Goal: Task Accomplishment & Management: Use online tool/utility

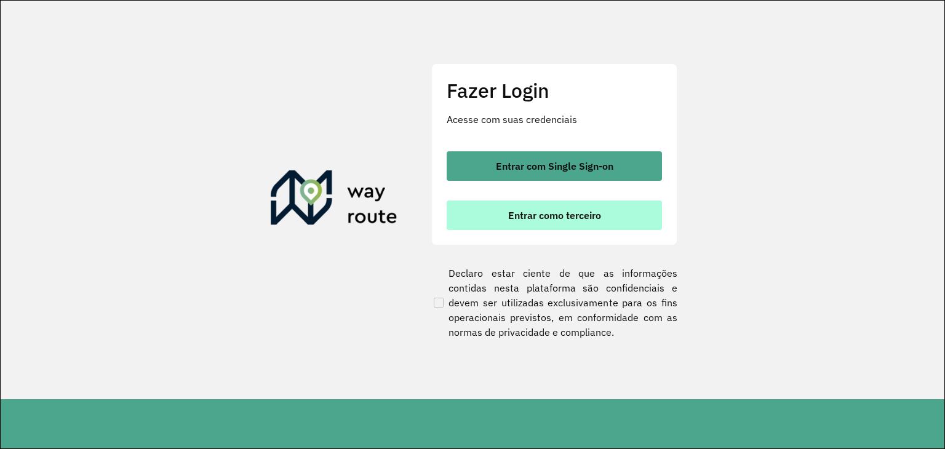
click at [497, 212] on button "Entrar como terceiro" at bounding box center [554, 216] width 215 height 30
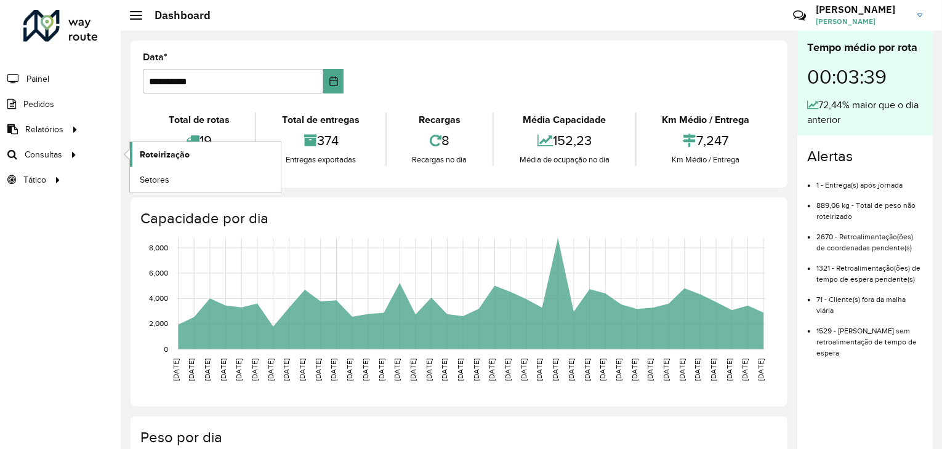
drag, startPoint x: 129, startPoint y: 163, endPoint x: 137, endPoint y: 161, distance: 8.4
click at [133, 162] on li "Roteirização" at bounding box center [204, 154] width 151 height 25
click at [143, 158] on span "Roteirização" at bounding box center [165, 154] width 50 height 13
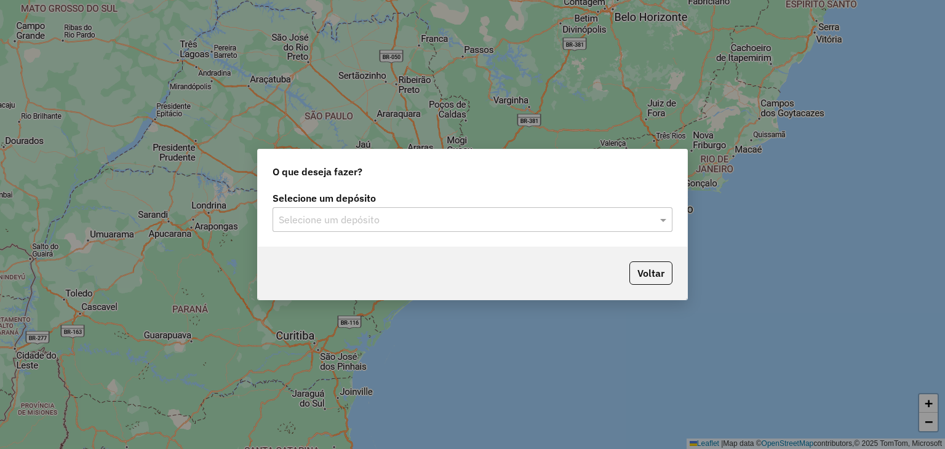
click at [417, 222] on input "text" at bounding box center [460, 220] width 363 height 15
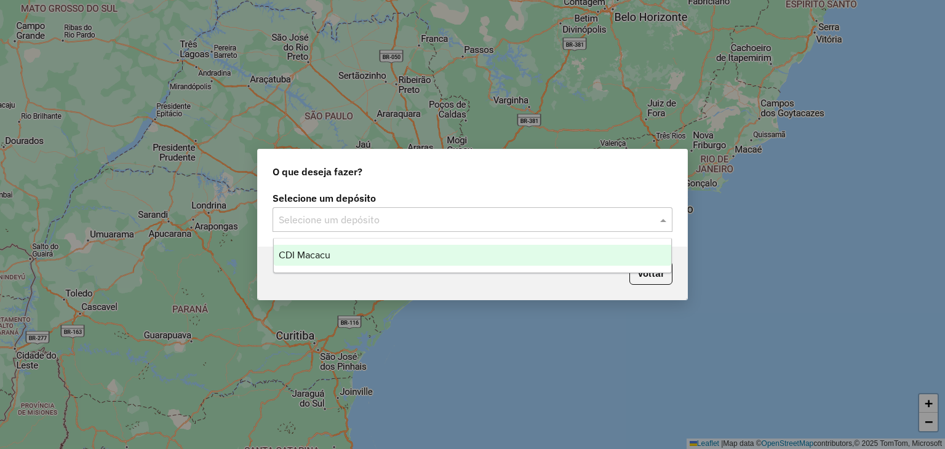
click at [401, 263] on div "CDI Macacu" at bounding box center [473, 255] width 398 height 21
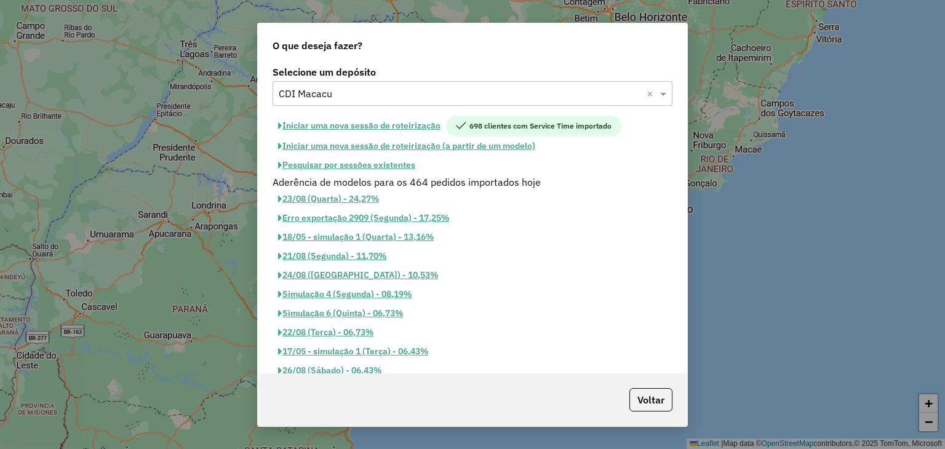
click at [372, 159] on button "Pesquisar por sessões existentes" at bounding box center [347, 165] width 148 height 19
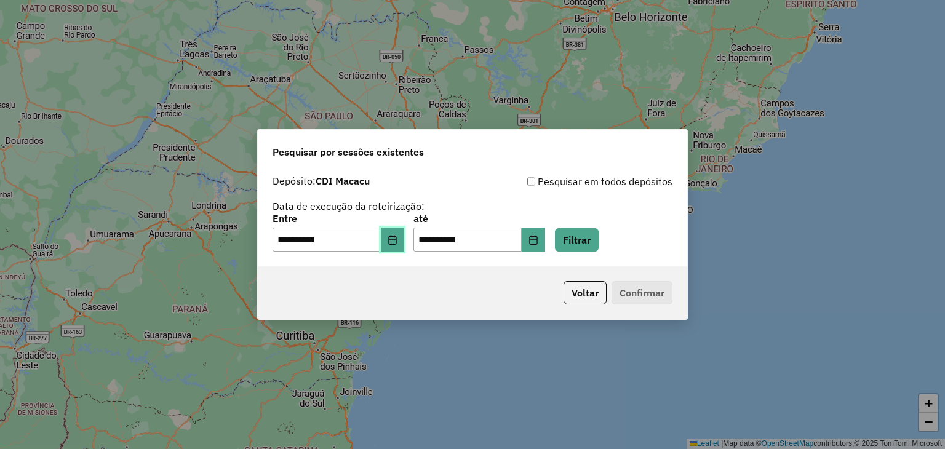
click at [403, 246] on button "Choose Date" at bounding box center [392, 240] width 23 height 25
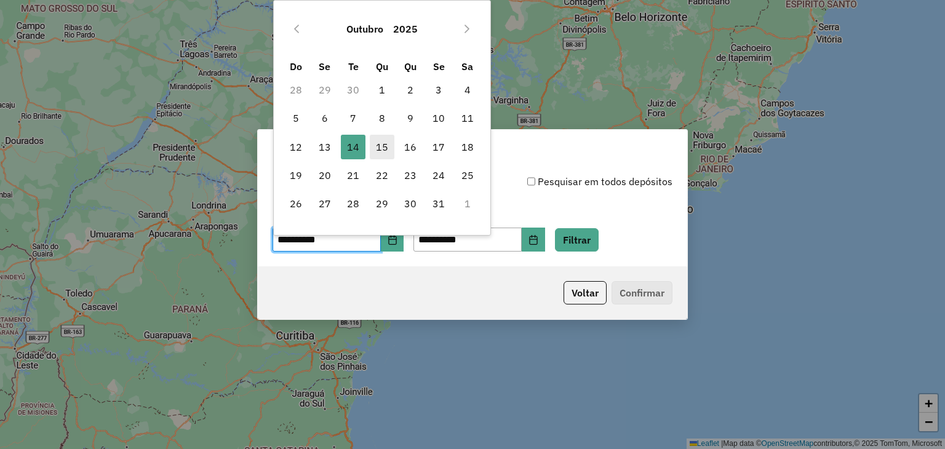
click at [382, 151] on span "15" at bounding box center [382, 147] width 25 height 25
type input "**********"
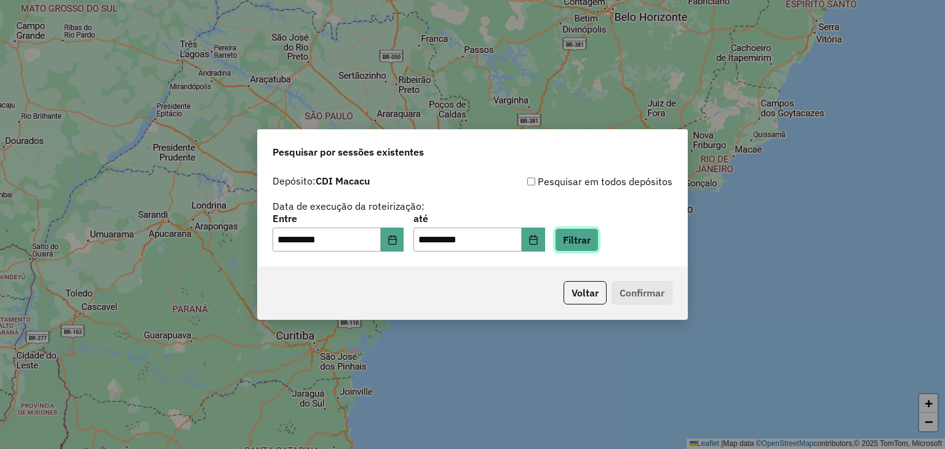
click at [592, 250] on button "Filtrar" at bounding box center [577, 239] width 44 height 23
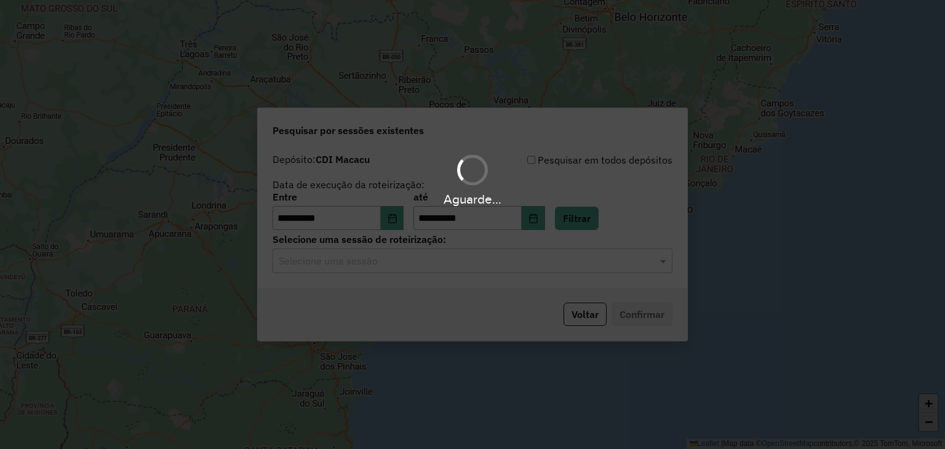
click at [389, 266] on div "Aguarde..." at bounding box center [472, 224] width 945 height 449
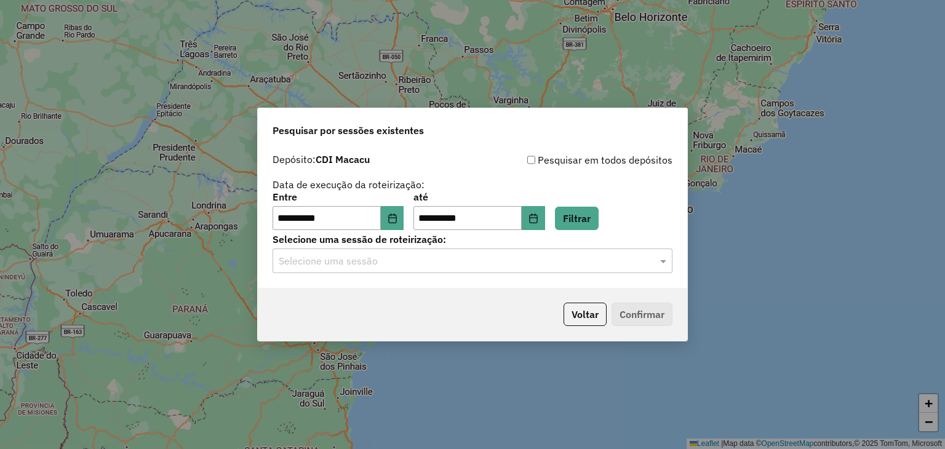
click at [385, 264] on input "text" at bounding box center [460, 261] width 363 height 15
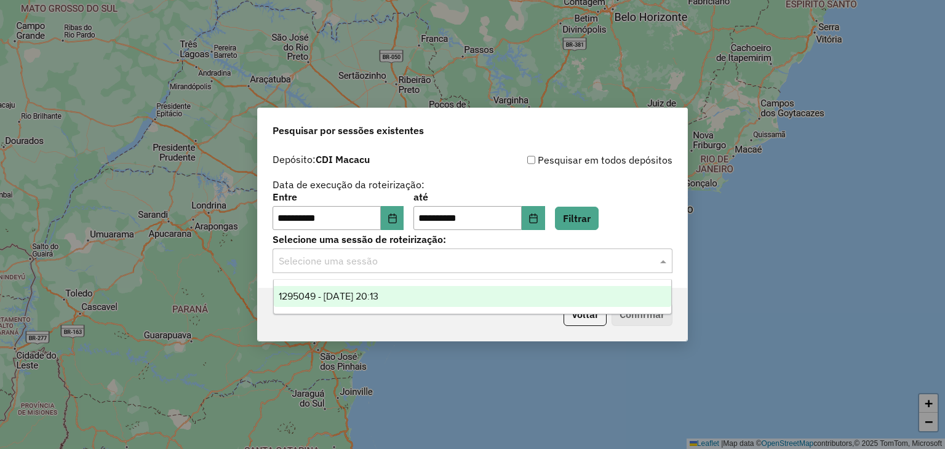
click at [403, 285] on ng-dropdown-panel "1295049 - 15/10/2025 20:13" at bounding box center [472, 296] width 399 height 35
click at [404, 287] on div "1295049 - 15/10/2025 20:13" at bounding box center [473, 296] width 398 height 21
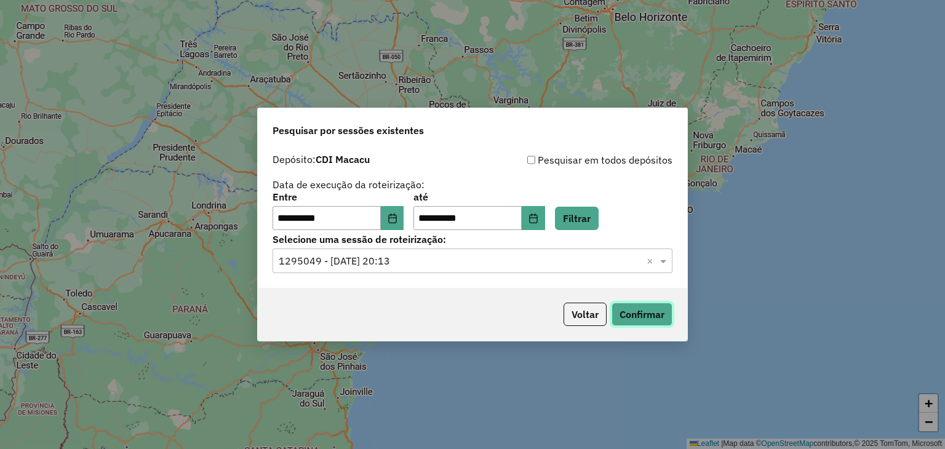
click at [644, 316] on button "Confirmar" at bounding box center [642, 314] width 61 height 23
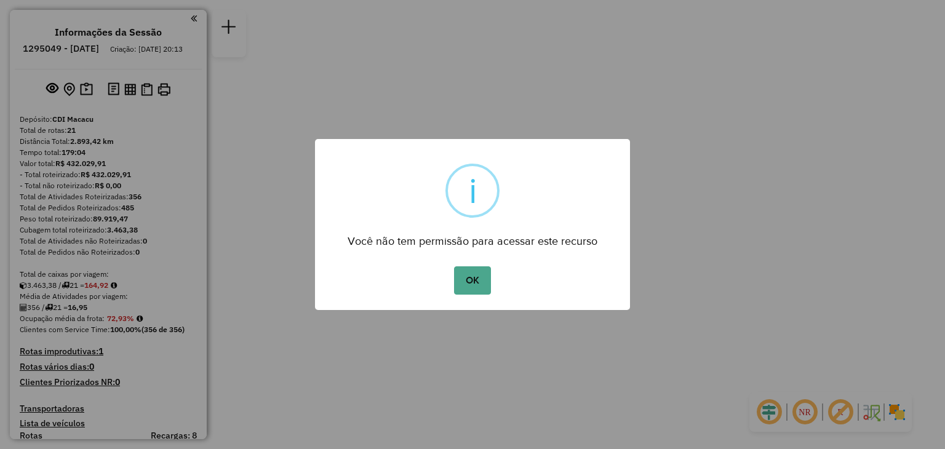
click at [60, 252] on div "× i Você não tem permissão para acessar este recurso OK No Cancel" at bounding box center [472, 224] width 945 height 449
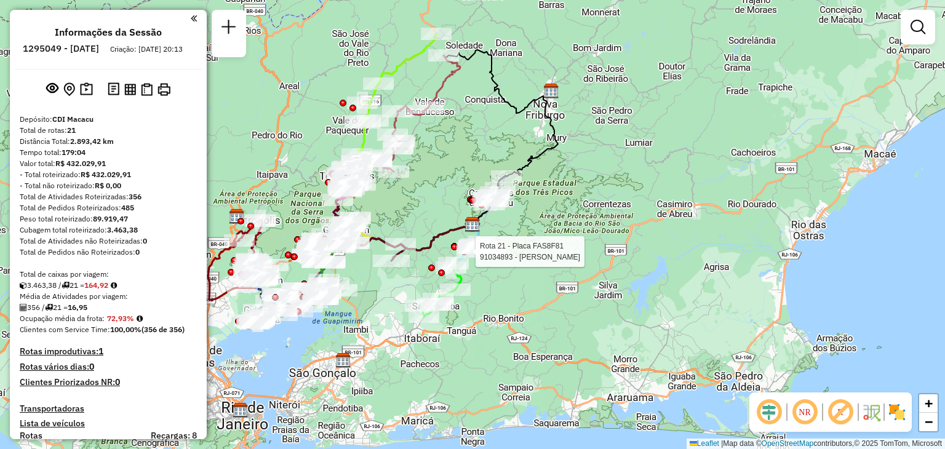
select select "**********"
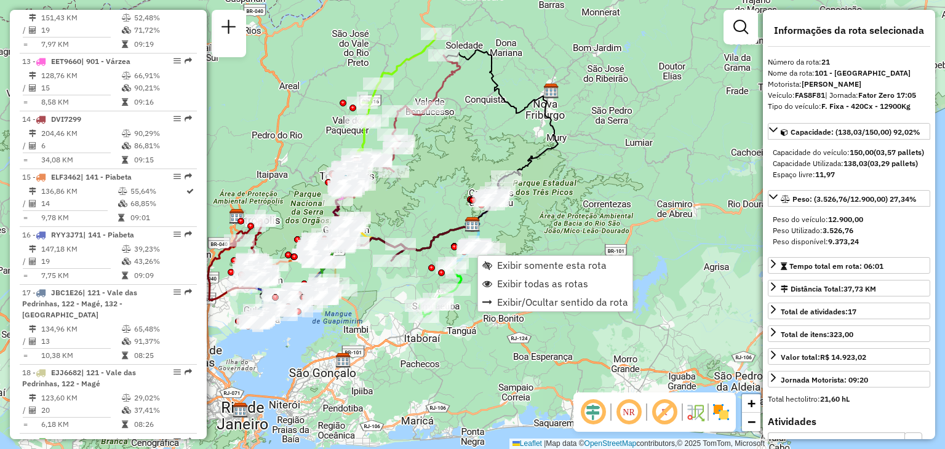
scroll to position [1475, 0]
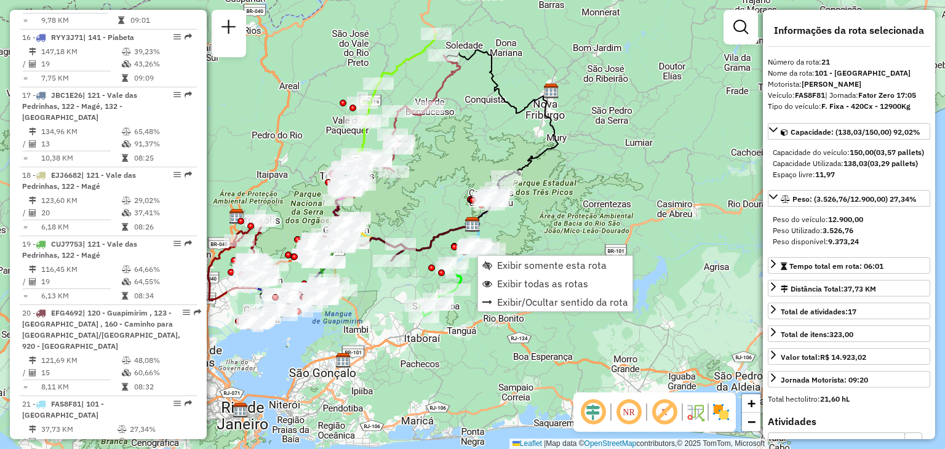
click at [443, 215] on div "Janela de atendimento Grade de atendimento Capacidade Transportadoras Veículos …" at bounding box center [472, 224] width 945 height 449
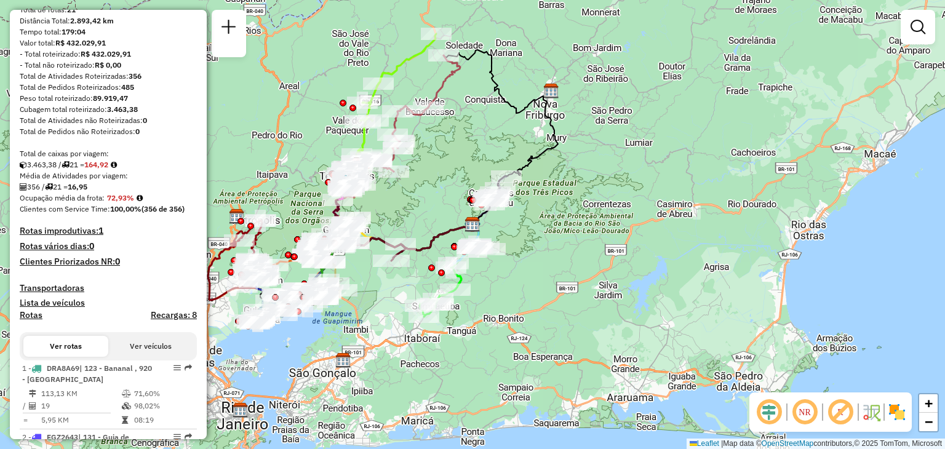
scroll to position [0, 0]
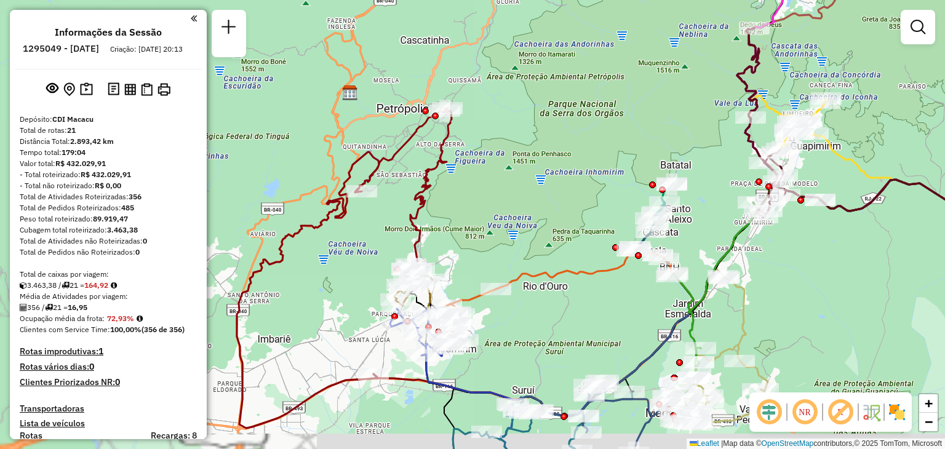
drag, startPoint x: 318, startPoint y: 254, endPoint x: 512, endPoint y: 196, distance: 202.9
click at [520, 183] on div "Janela de atendimento Grade de atendimento Capacidade Transportadoras Veículos …" at bounding box center [472, 224] width 945 height 449
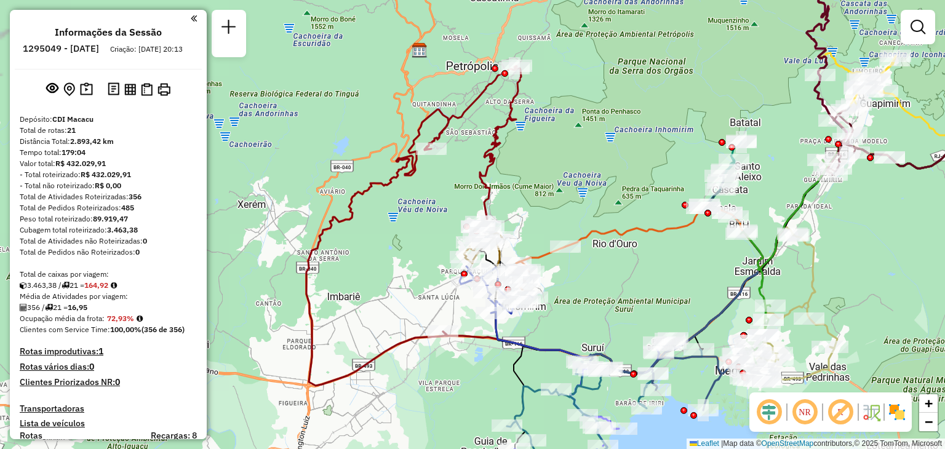
drag, startPoint x: 505, startPoint y: 205, endPoint x: 527, endPoint y: 185, distance: 30.1
click at [531, 185] on div "Janela de atendimento Grade de atendimento Capacidade Transportadoras Veículos …" at bounding box center [472, 224] width 945 height 449
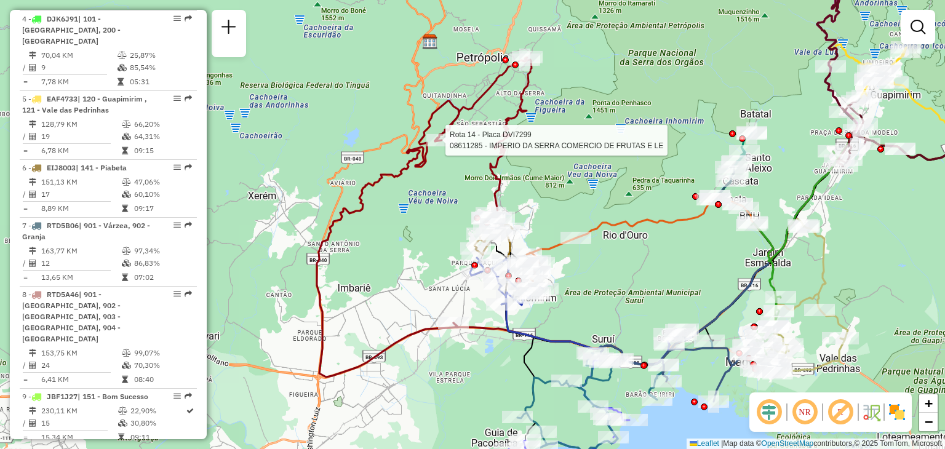
select select "**********"
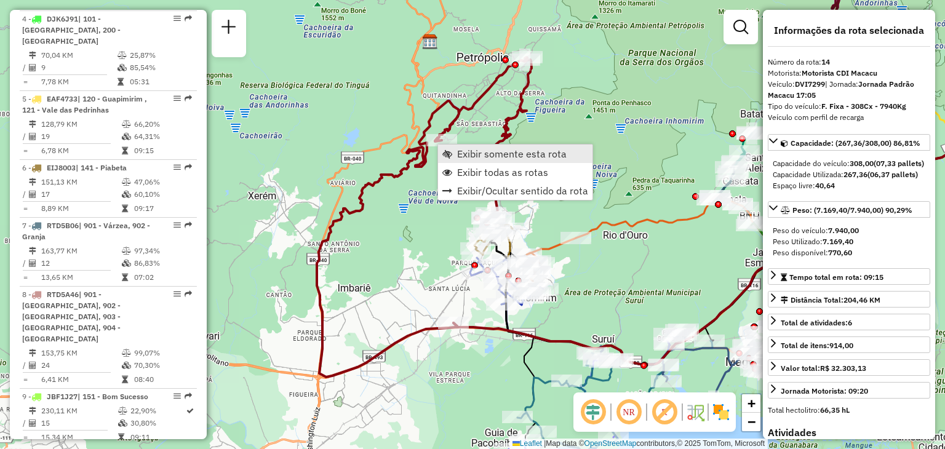
scroll to position [1354, 0]
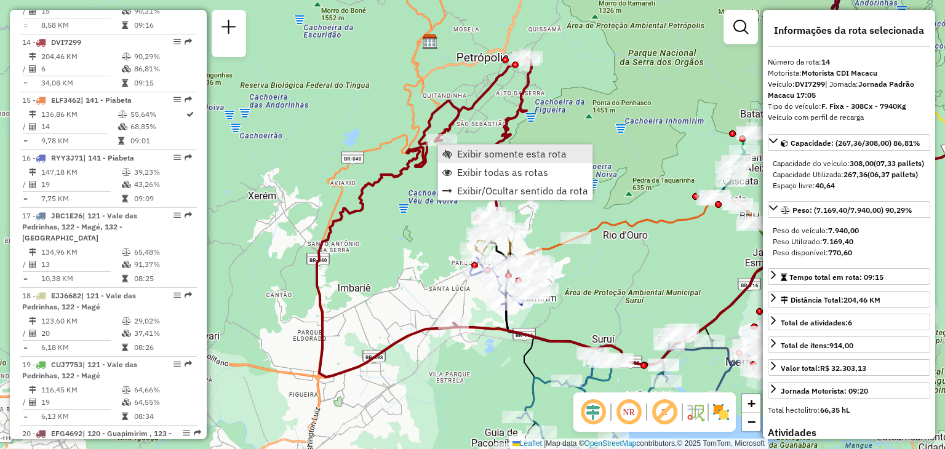
click at [465, 149] on span "Exibir somente esta rota" at bounding box center [512, 154] width 110 height 10
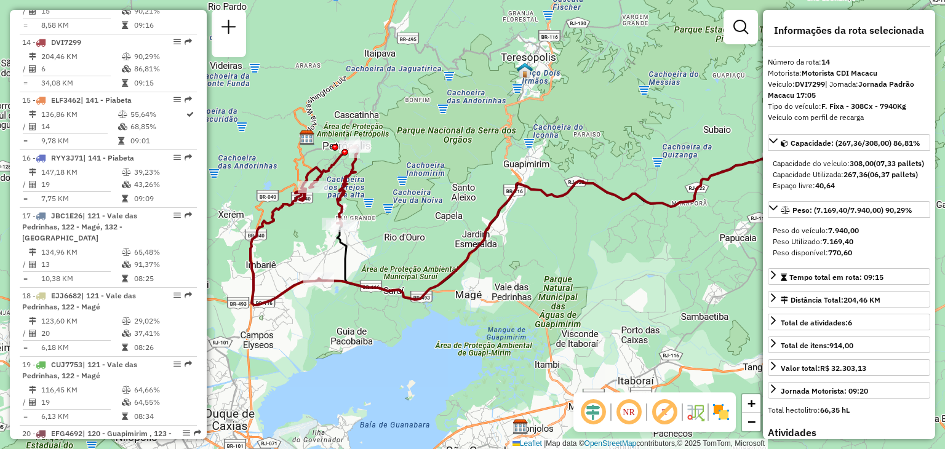
drag, startPoint x: 443, startPoint y: 206, endPoint x: 504, endPoint y: 205, distance: 61.0
click at [504, 205] on div "Janela de atendimento Grade de atendimento Capacidade Transportadoras Veículos …" at bounding box center [472, 224] width 945 height 449
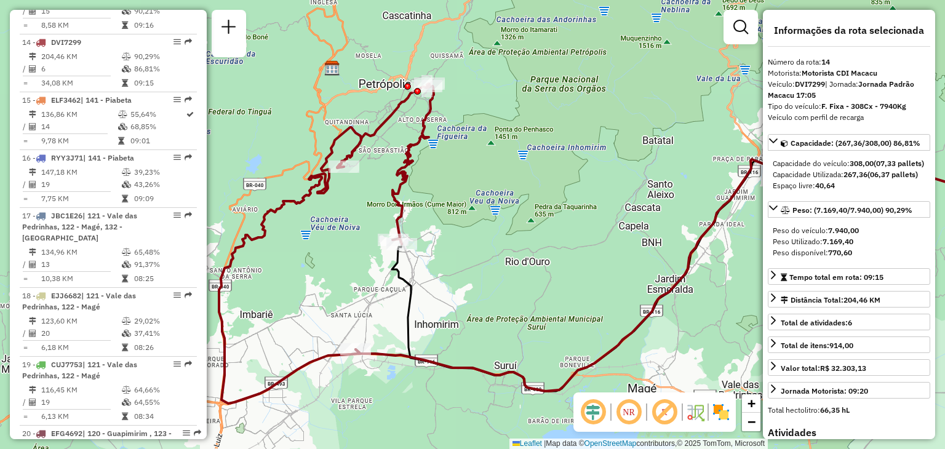
drag, startPoint x: 425, startPoint y: 111, endPoint x: 437, endPoint y: 161, distance: 51.4
click at [438, 169] on div "Janela de atendimento Grade de atendimento Capacidade Transportadoras Veículos …" at bounding box center [472, 224] width 945 height 449
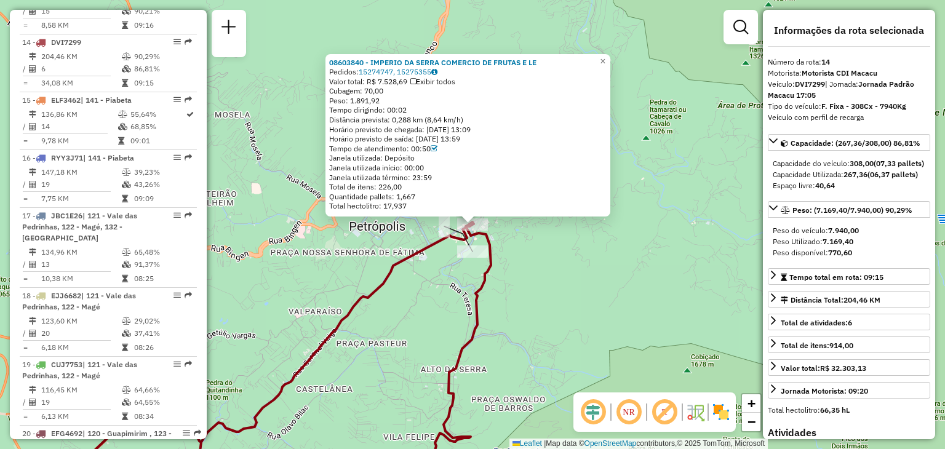
click at [502, 264] on div "Rota 14 - Placa DVI7299 08603840 - IMPERIO DA SERRA COMERCIO DE FRUTAS E LE 086…" at bounding box center [472, 224] width 945 height 449
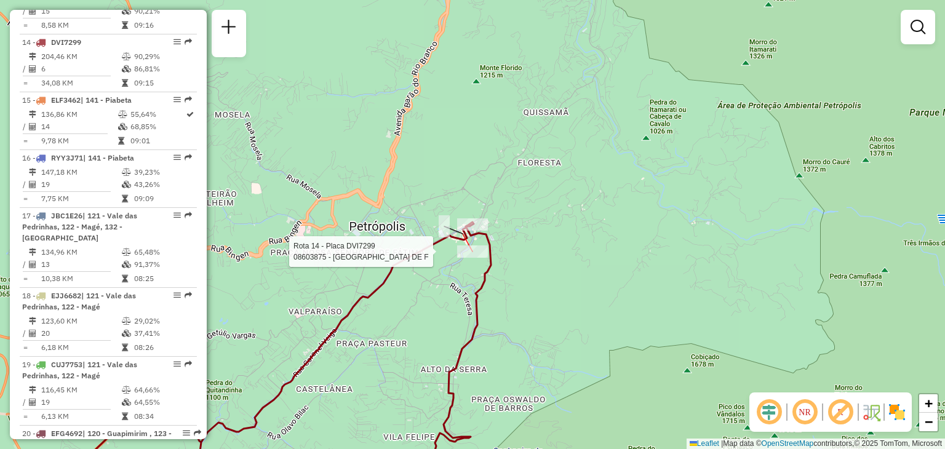
select select "**********"
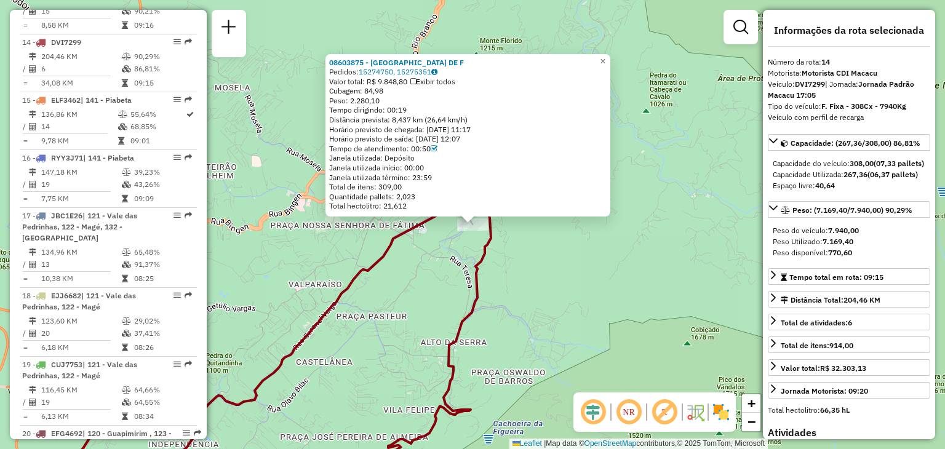
click at [362, 322] on div "08603875 - IMPERIO DA SERRA COMERCIO DE F Pedidos: 15274750, 15275351 Valor tot…" at bounding box center [472, 224] width 945 height 449
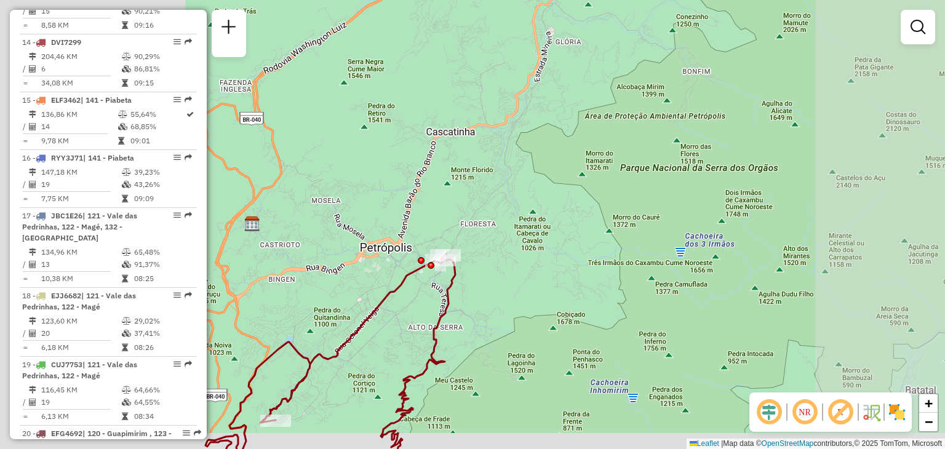
drag, startPoint x: 366, startPoint y: 380, endPoint x: 513, endPoint y: 299, distance: 167.8
click at [513, 299] on div "Janela de atendimento Grade de atendimento Capacidade Transportadoras Veículos …" at bounding box center [472, 224] width 945 height 449
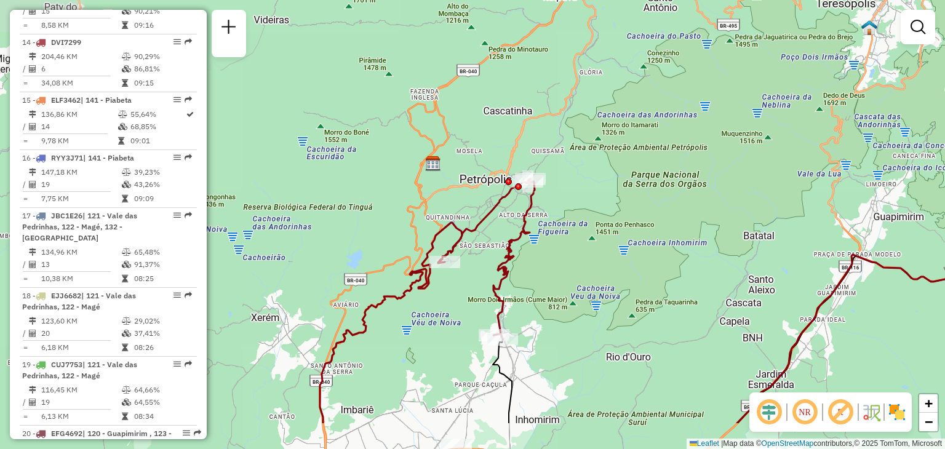
drag, startPoint x: 452, startPoint y: 387, endPoint x: 487, endPoint y: 223, distance: 167.3
click at [487, 223] on div "Janela de atendimento Grade de atendimento Capacidade Transportadoras Veículos …" at bounding box center [472, 224] width 945 height 449
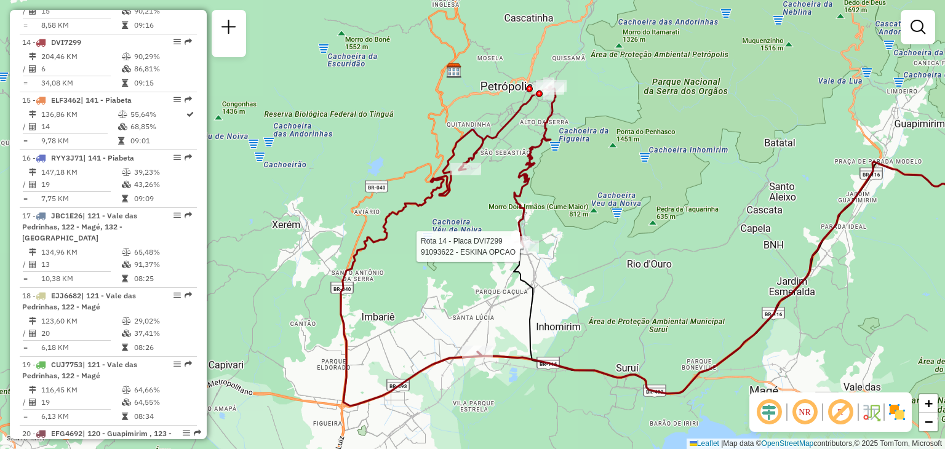
select select "**********"
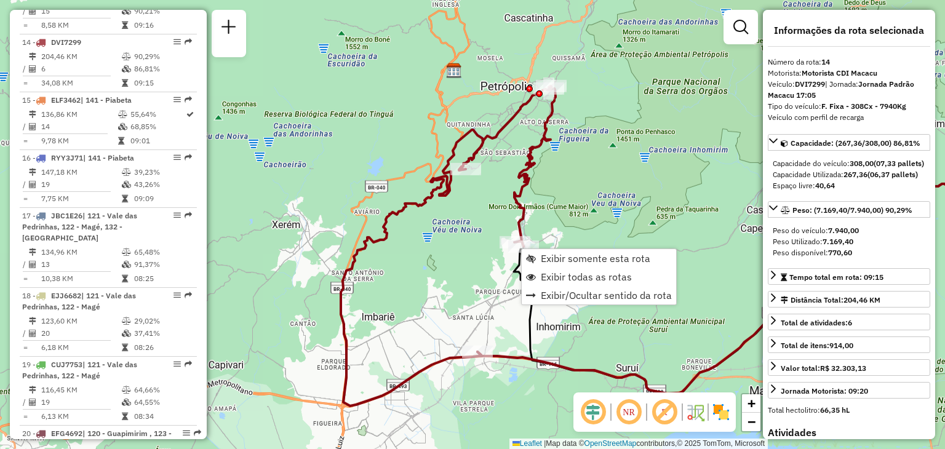
click at [461, 276] on div "Janela de atendimento Grade de atendimento Capacidade Transportadoras Veículos …" at bounding box center [472, 224] width 945 height 449
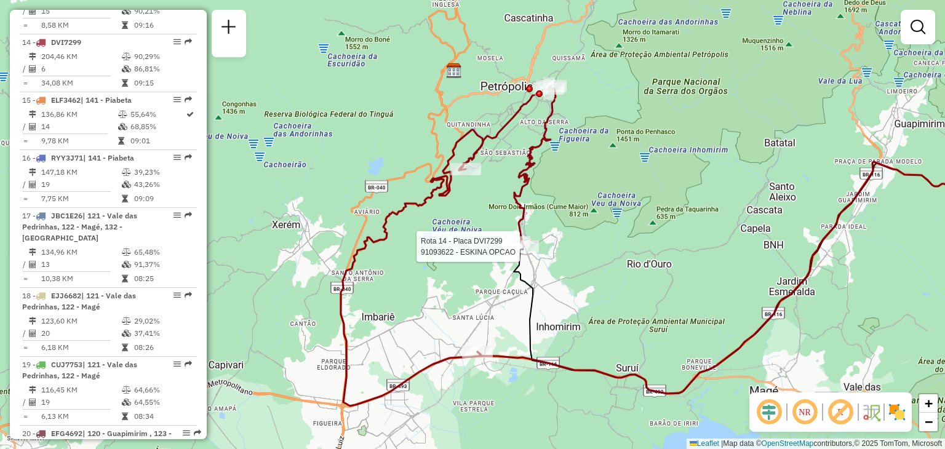
select select "**********"
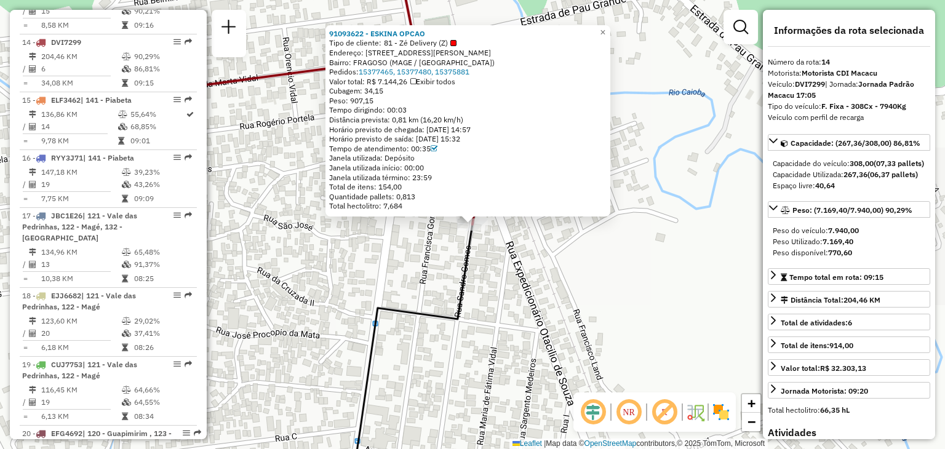
click at [476, 302] on div "91093622 - ESKINA OPCAO Tipo de cliente: 81 - Zé Delivery (Z) Endereço: R RUA S…" at bounding box center [472, 224] width 945 height 449
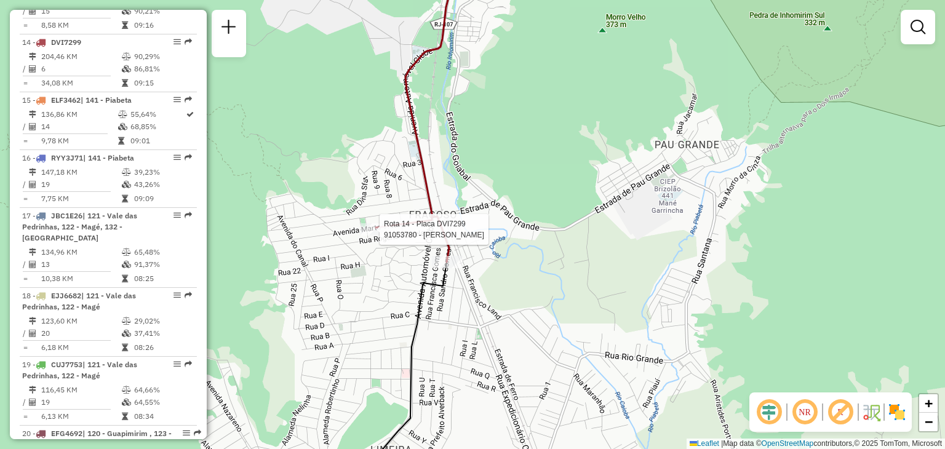
select select "**********"
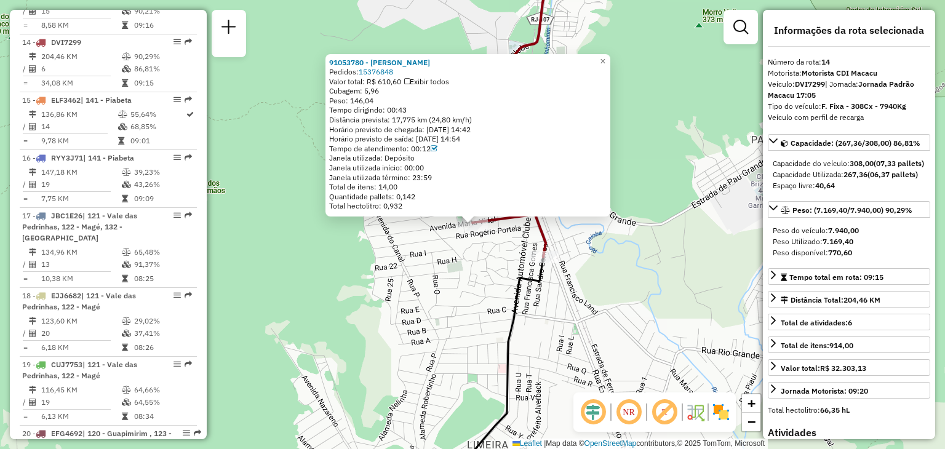
click at [439, 346] on div "91053780 - TIAGO MARTINS Pedidos: 15376848 Valor total: R$ 610,60 Exibir todos …" at bounding box center [472, 224] width 945 height 449
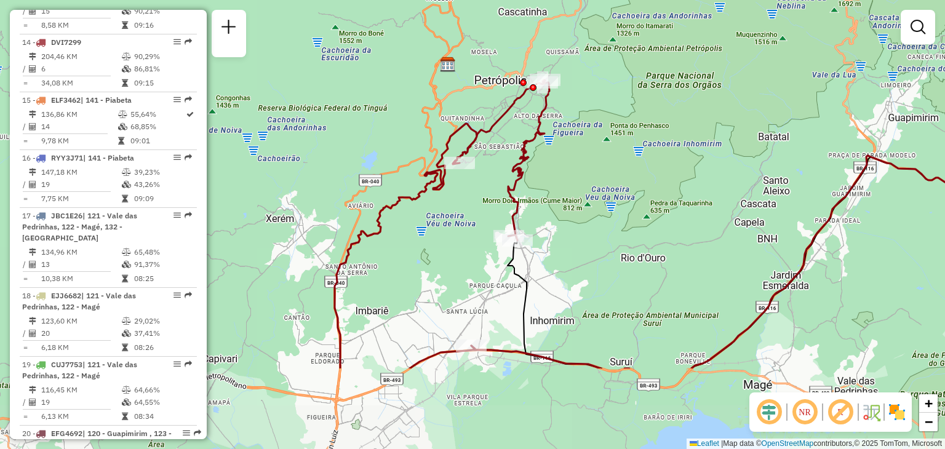
drag, startPoint x: 543, startPoint y: 291, endPoint x: 571, endPoint y: 169, distance: 125.7
click at [571, 169] on div "Janela de atendimento Grade de atendimento Capacidade Transportadoras Veículos …" at bounding box center [472, 224] width 945 height 449
select select "**********"
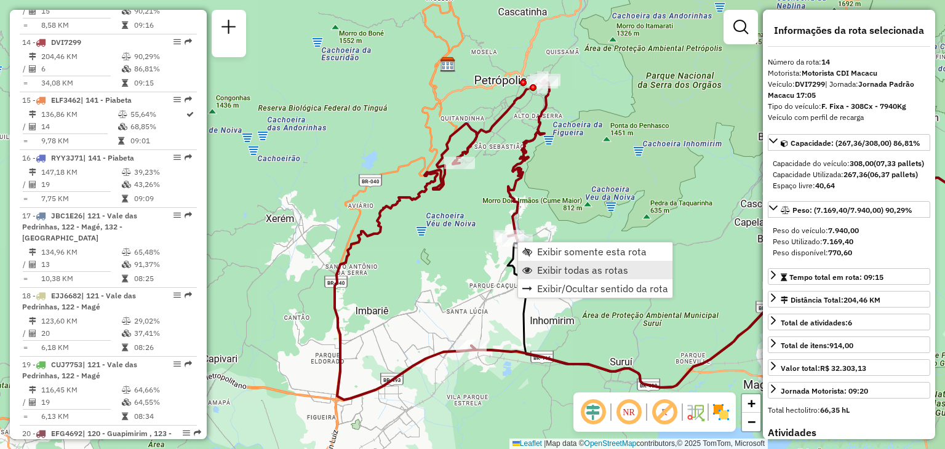
click at [561, 269] on span "Exibir todas as rotas" at bounding box center [582, 270] width 91 height 10
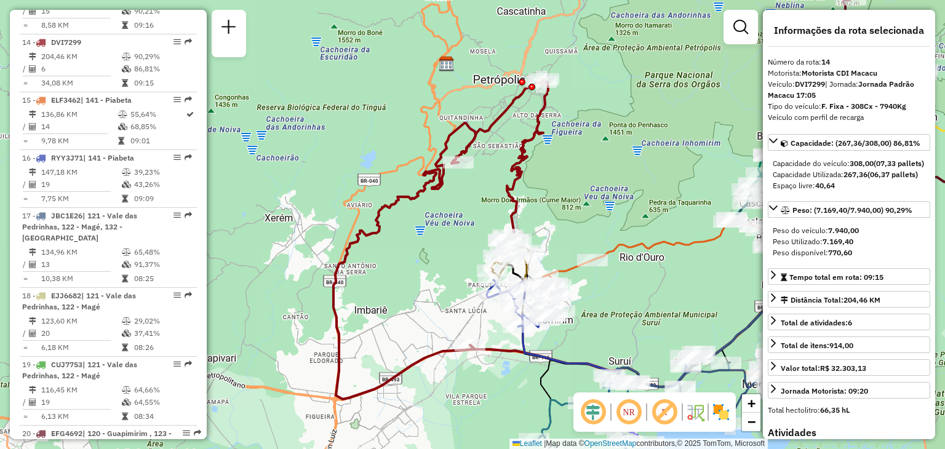
drag, startPoint x: 625, startPoint y: 318, endPoint x: 607, endPoint y: 286, distance: 37.0
click at [613, 294] on div "Janela de atendimento Grade de atendimento Capacidade Transportadoras Veículos …" at bounding box center [472, 224] width 945 height 449
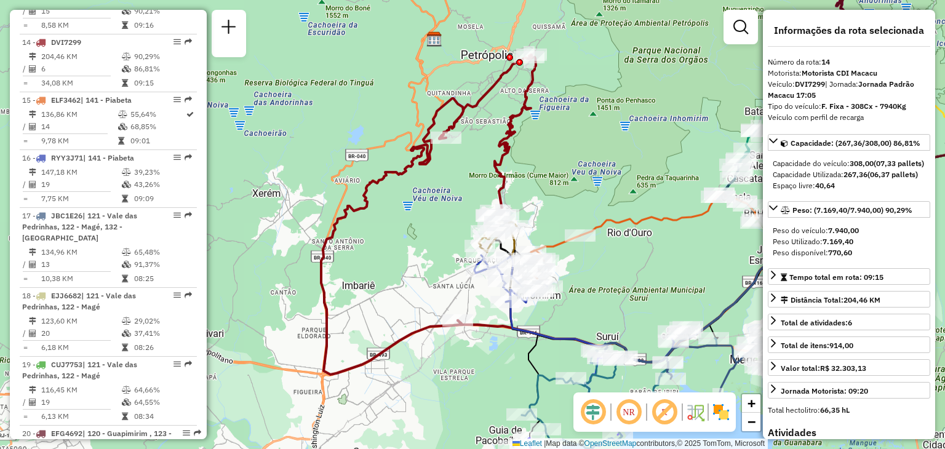
drag, startPoint x: 638, startPoint y: 276, endPoint x: 595, endPoint y: 217, distance: 72.8
click at [596, 218] on div "Rota 15 - Placa ELF3462 91028089 - BAR DO MARIMBONDO Janela de atendimento Grad…" at bounding box center [472, 224] width 945 height 449
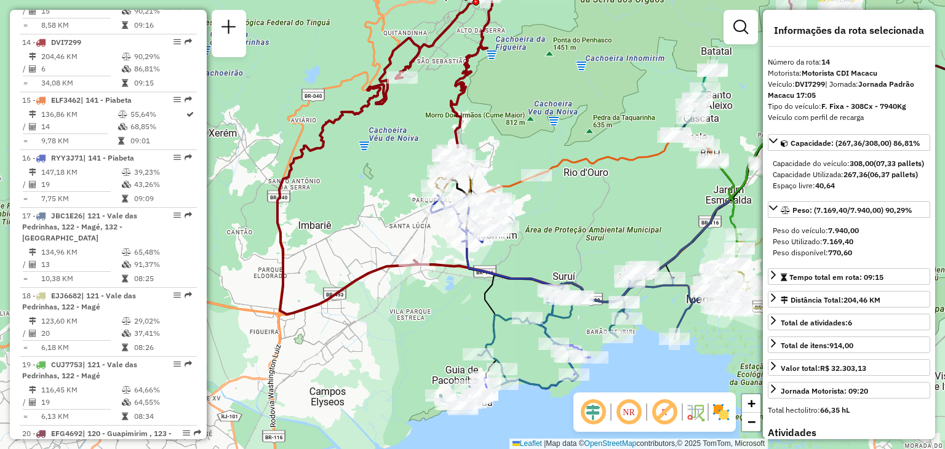
drag, startPoint x: 609, startPoint y: 199, endPoint x: 576, endPoint y: 200, distance: 33.2
click at [576, 200] on div "Rota 1 - Placa DRA8A69 91053218 - PARAISO VERDE LOJA E SERVICOS GRAFICOS L Rota…" at bounding box center [472, 224] width 945 height 449
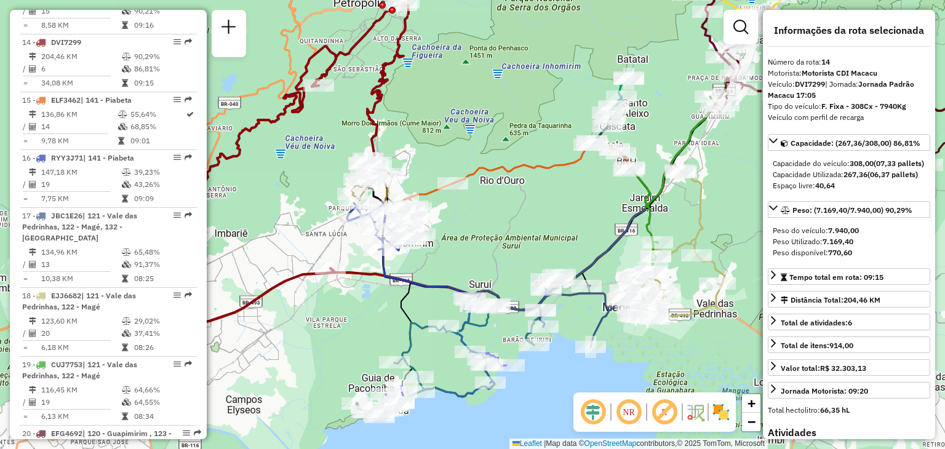
click at [288, 434] on div "Janela de atendimento Grade de atendimento Capacidade Transportadoras Veículos …" at bounding box center [472, 224] width 945 height 449
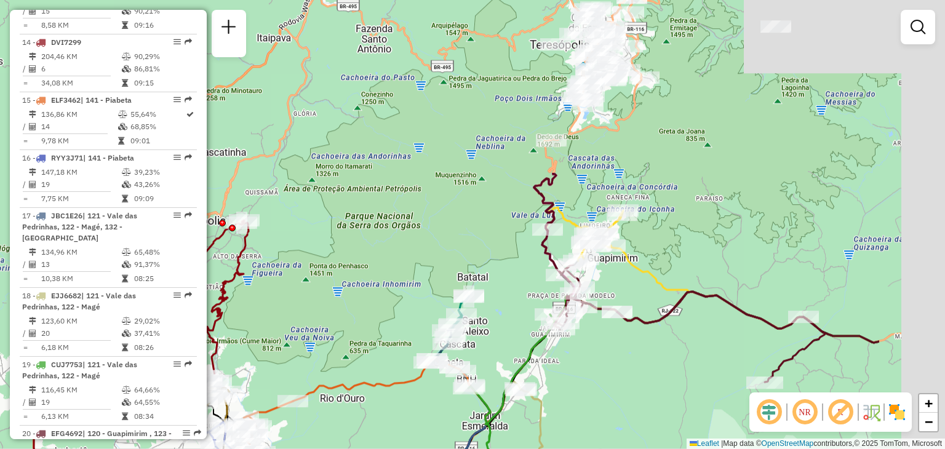
drag, startPoint x: 571, startPoint y: 130, endPoint x: 421, endPoint y: 342, distance: 258.7
click at [404, 360] on div "Janela de atendimento Grade de atendimento Capacidade Transportadoras Veículos …" at bounding box center [472, 224] width 945 height 449
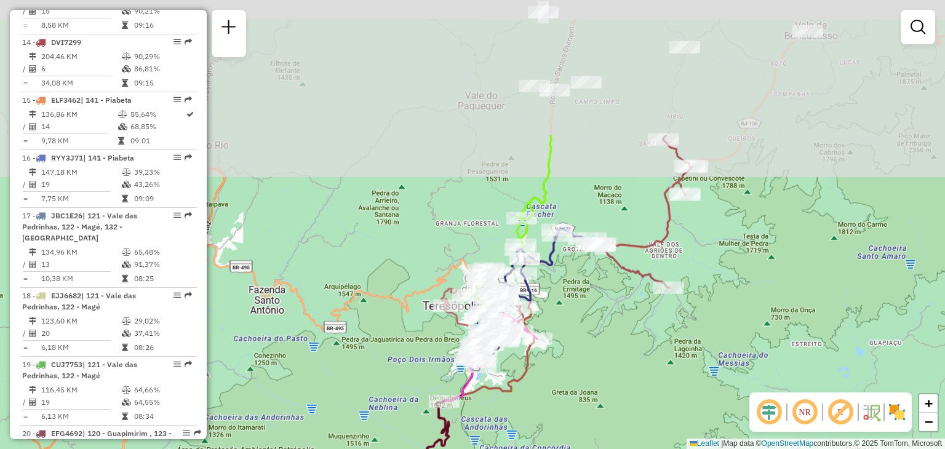
drag, startPoint x: 528, startPoint y: 141, endPoint x: 334, endPoint y: 405, distance: 328.0
click at [468, 339] on img at bounding box center [476, 331] width 16 height 16
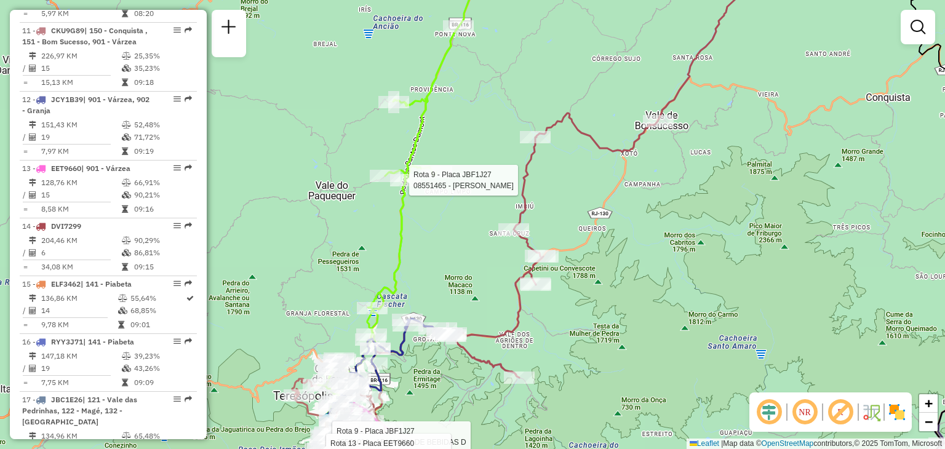
select select "**********"
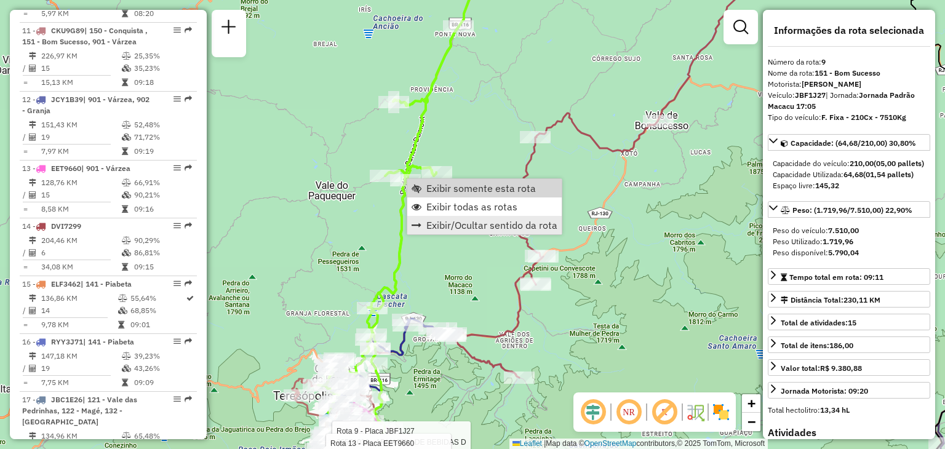
scroll to position [1022, 0]
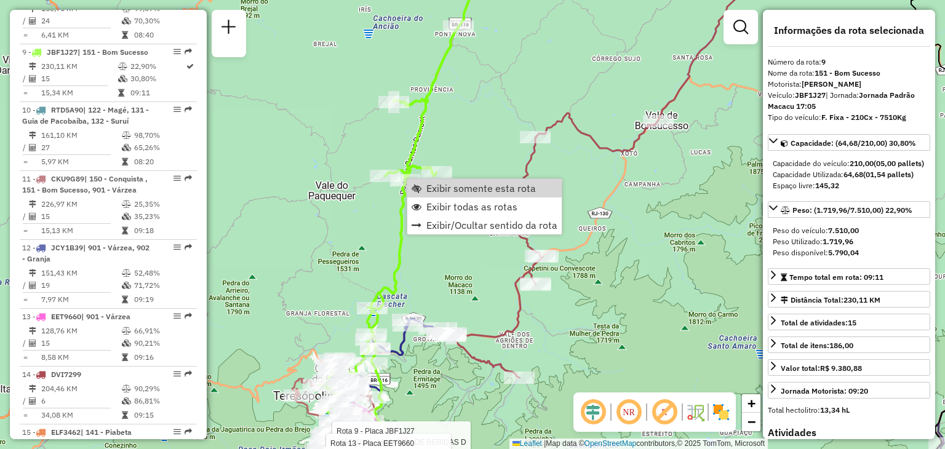
click at [561, 168] on div "Rota 8 - Placa RTD5A46 08550434 - REST. MANJERICAO Rota 9 - Placa JBF1J27 08551…" at bounding box center [472, 224] width 945 height 449
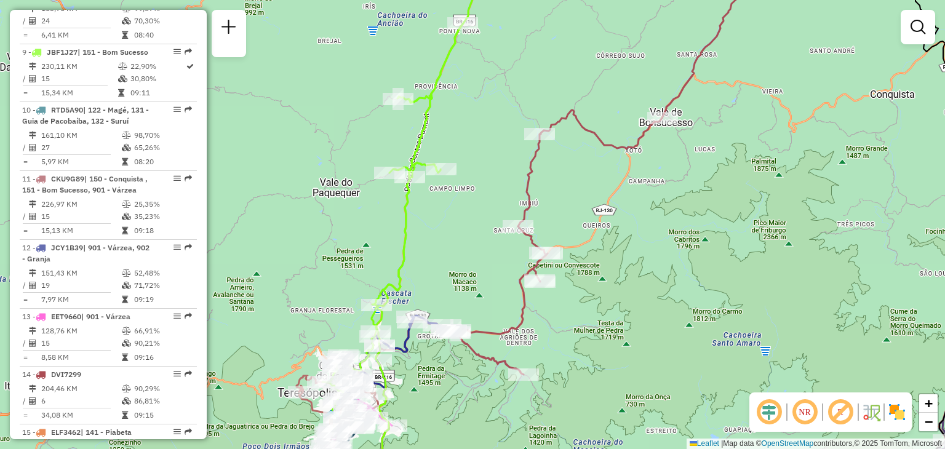
drag, startPoint x: 423, startPoint y: 412, endPoint x: 517, endPoint y: 247, distance: 189.6
click at [517, 248] on div "Janela de atendimento Grade de atendimento Capacidade Transportadoras Veículos …" at bounding box center [472, 224] width 945 height 449
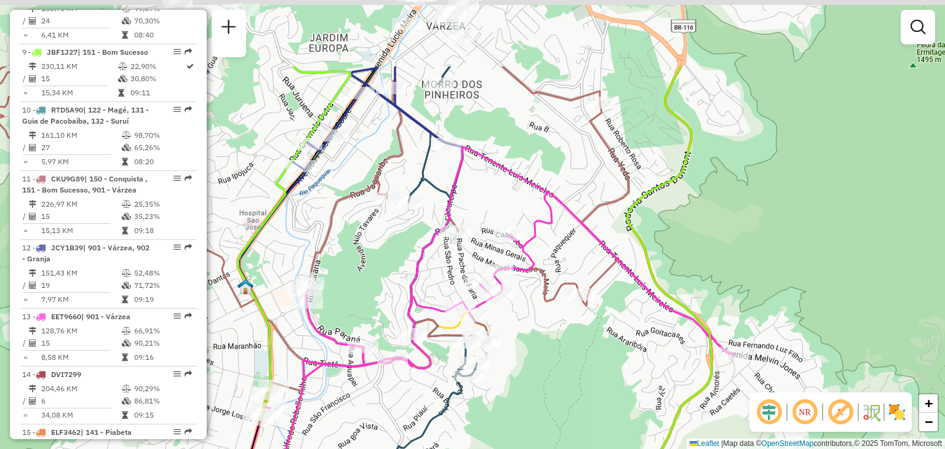
drag, startPoint x: 441, startPoint y: 155, endPoint x: 476, endPoint y: 267, distance: 117.0
click at [476, 255] on icon at bounding box center [474, 368] width 518 height 443
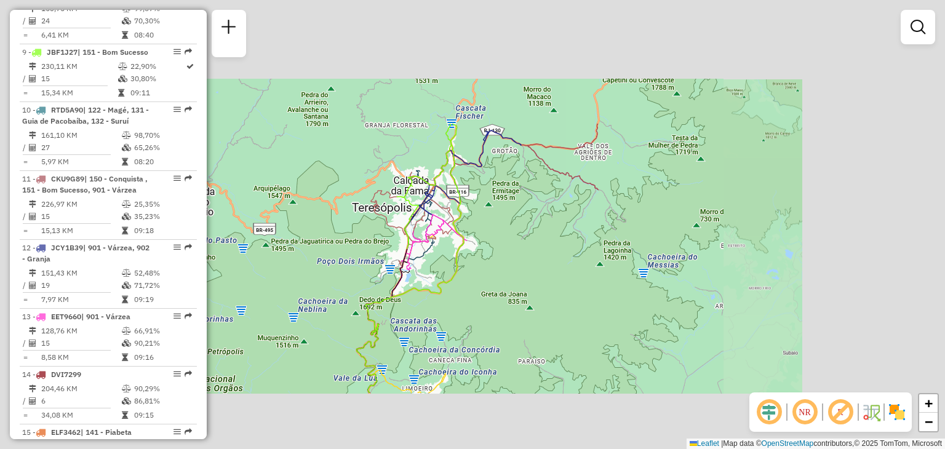
drag, startPoint x: 659, startPoint y: 302, endPoint x: 483, endPoint y: 283, distance: 177.7
click at [483, 283] on div "Janela de atendimento Grade de atendimento Capacidade Transportadoras Veículos …" at bounding box center [472, 224] width 945 height 449
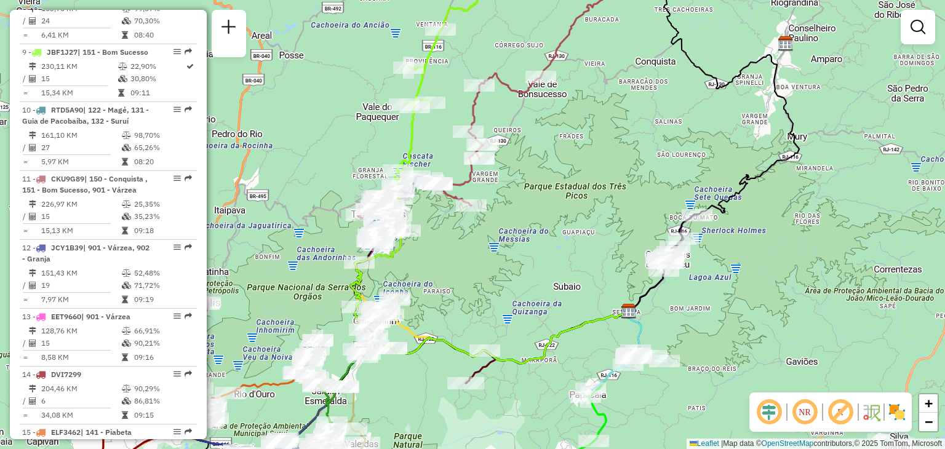
drag, startPoint x: 694, startPoint y: 365, endPoint x: 728, endPoint y: 294, distance: 79.0
click at [728, 294] on div "Janela de atendimento Grade de atendimento Capacidade Transportadoras Veículos …" at bounding box center [472, 224] width 945 height 449
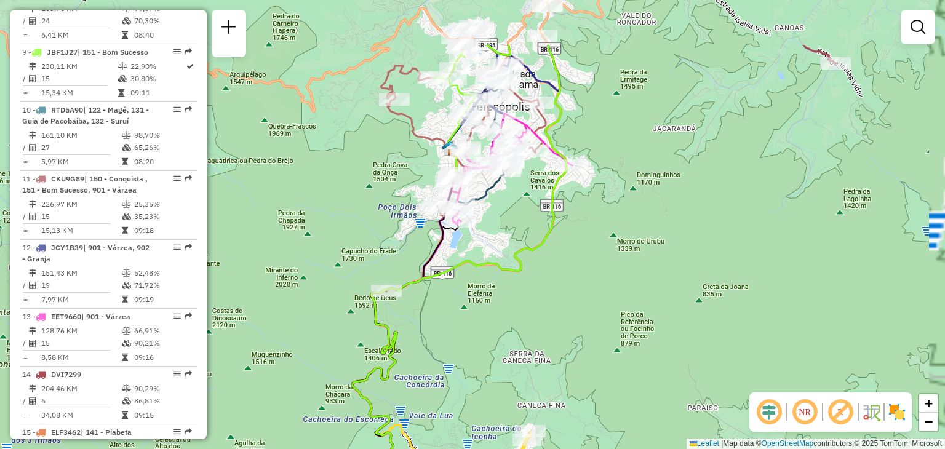
drag, startPoint x: 572, startPoint y: 146, endPoint x: 532, endPoint y: 243, distance: 105.2
click at [534, 242] on div "Janela de atendimento Grade de atendimento Capacidade Transportadoras Veículos …" at bounding box center [472, 224] width 945 height 449
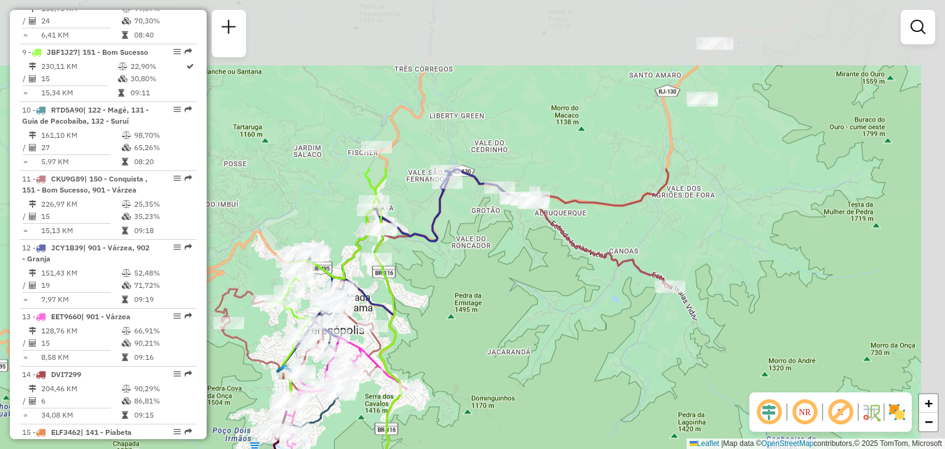
drag, startPoint x: 584, startPoint y: 170, endPoint x: 395, endPoint y: 454, distance: 340.6
click at [395, 449] on html "Aguarde... Pop-up bloqueado! Seu navegador bloqueou automáticamente a abertura …" at bounding box center [472, 224] width 945 height 449
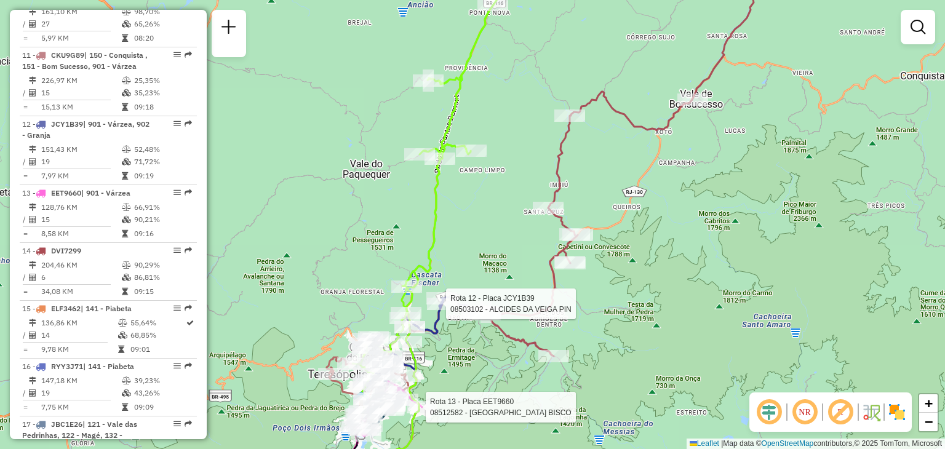
select select "**********"
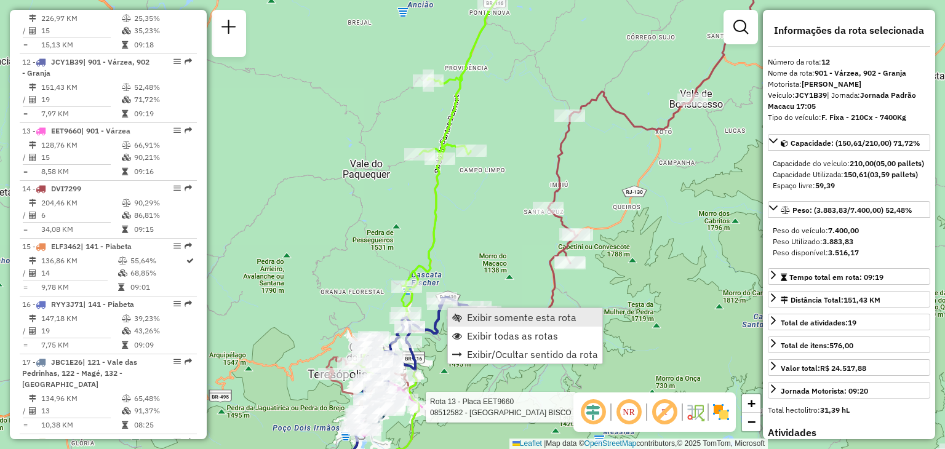
scroll to position [1228, 0]
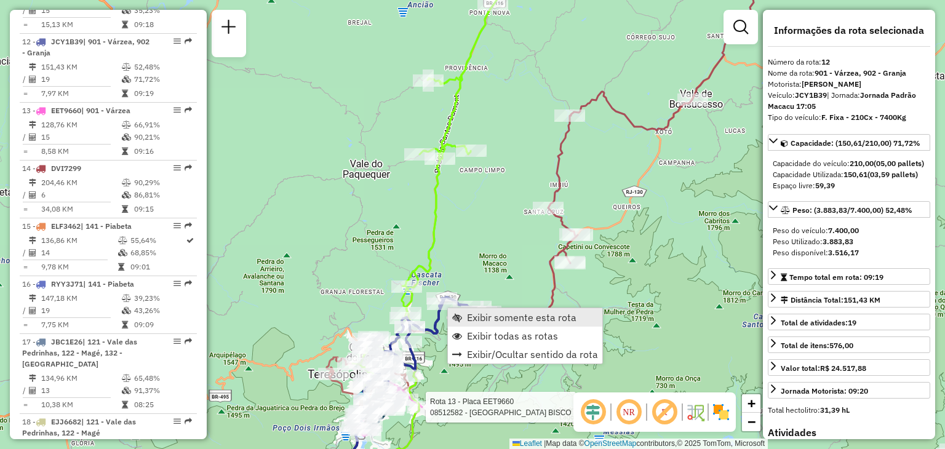
click at [468, 314] on span "Exibir somente esta rota" at bounding box center [522, 318] width 110 height 10
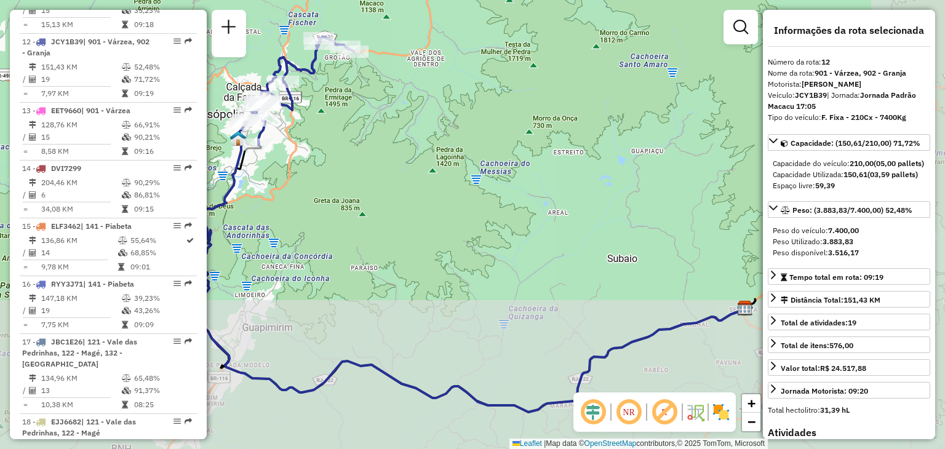
drag, startPoint x: 409, startPoint y: 354, endPoint x: 461, endPoint y: 351, distance: 51.8
click at [451, 378] on div "Janela de atendimento Grade de atendimento Capacidade Transportadoras Veículos …" at bounding box center [472, 224] width 945 height 449
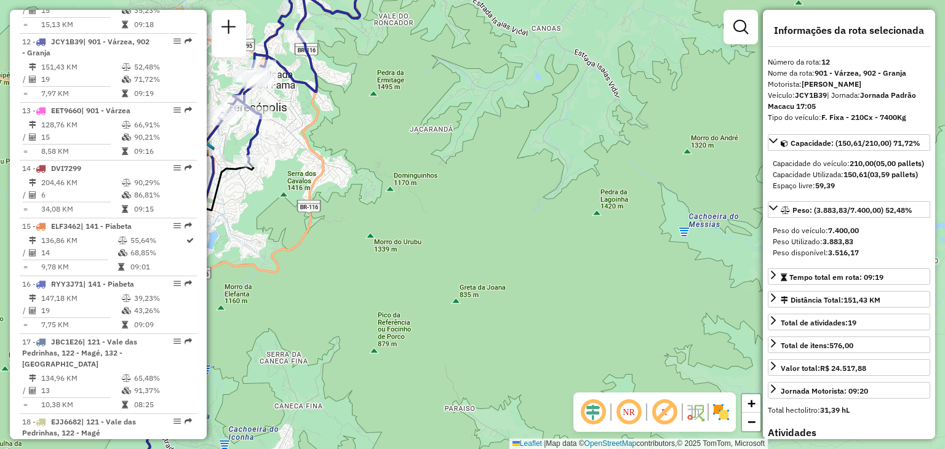
click at [530, 250] on div "Janela de atendimento Grade de atendimento Capacidade Transportadoras Veículos …" at bounding box center [472, 224] width 945 height 449
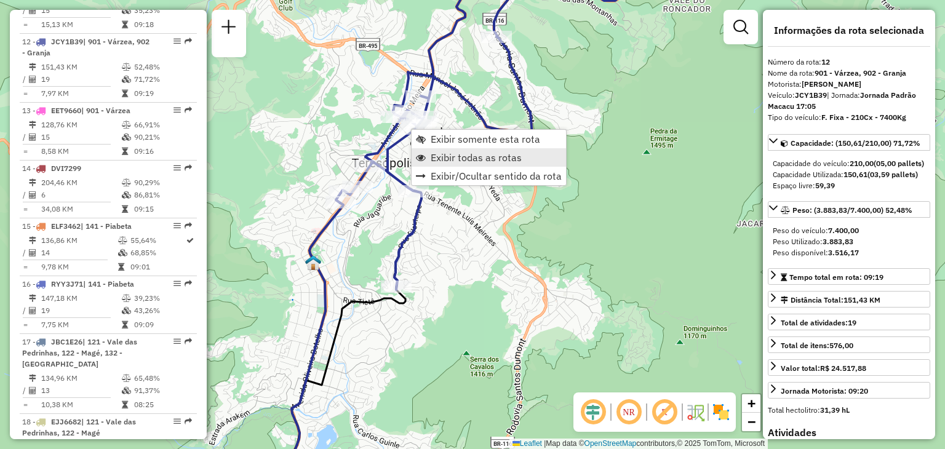
click at [455, 161] on span "Exibir todas as rotas" at bounding box center [476, 158] width 91 height 10
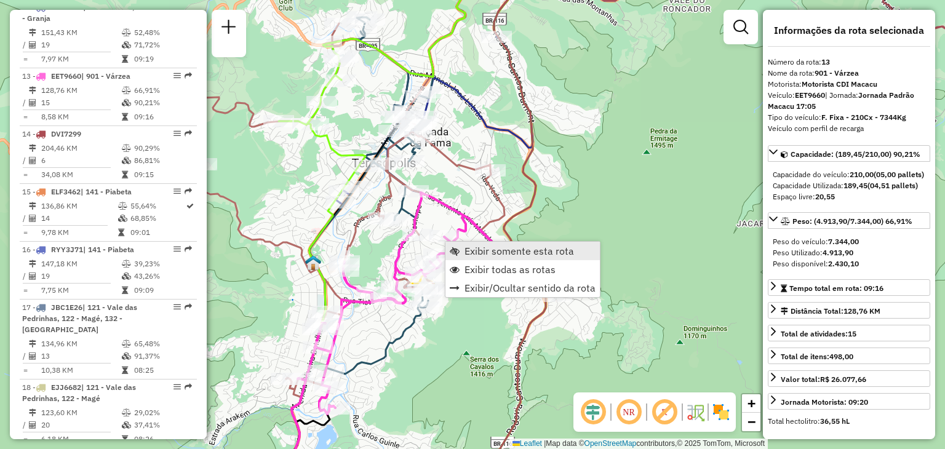
scroll to position [1297, 0]
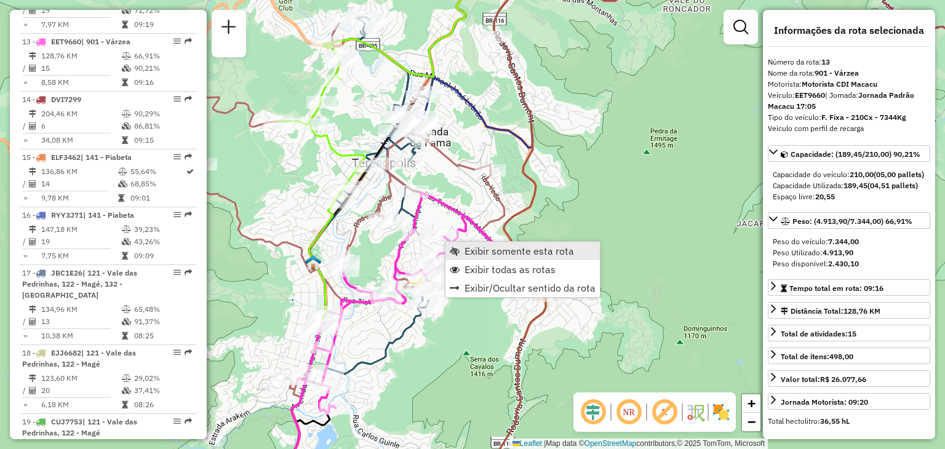
click at [463, 248] on link "Exibir somente esta rota" at bounding box center [523, 251] width 154 height 18
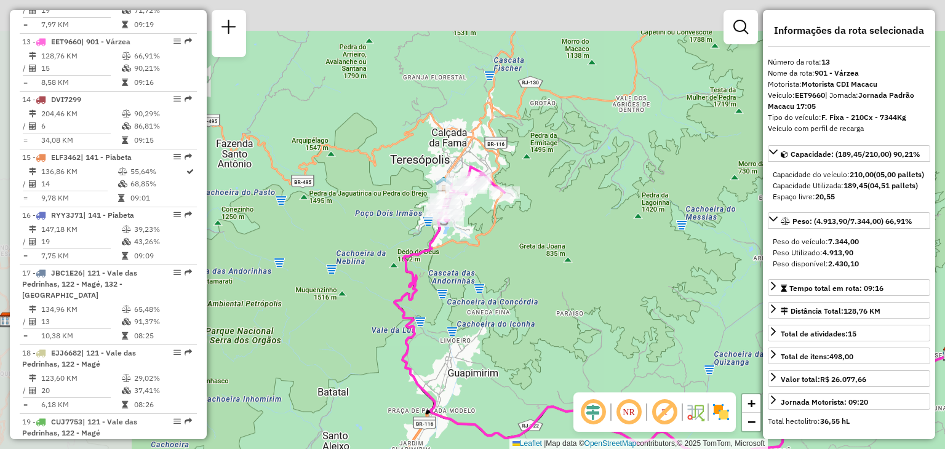
drag, startPoint x: 403, startPoint y: 248, endPoint x: 606, endPoint y: 335, distance: 220.6
click at [606, 335] on div "Janela de atendimento Grade de atendimento Capacidade Transportadoras Veículos …" at bounding box center [472, 224] width 945 height 449
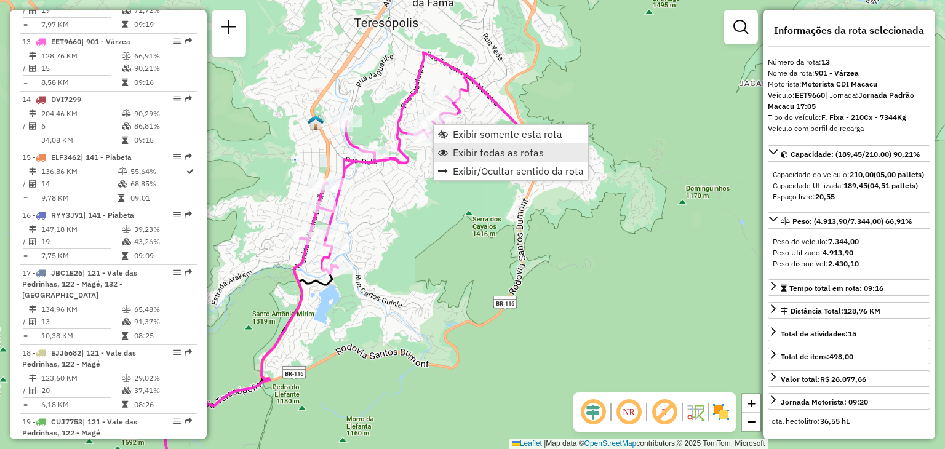
click at [471, 156] on span "Exibir todas as rotas" at bounding box center [498, 153] width 91 height 10
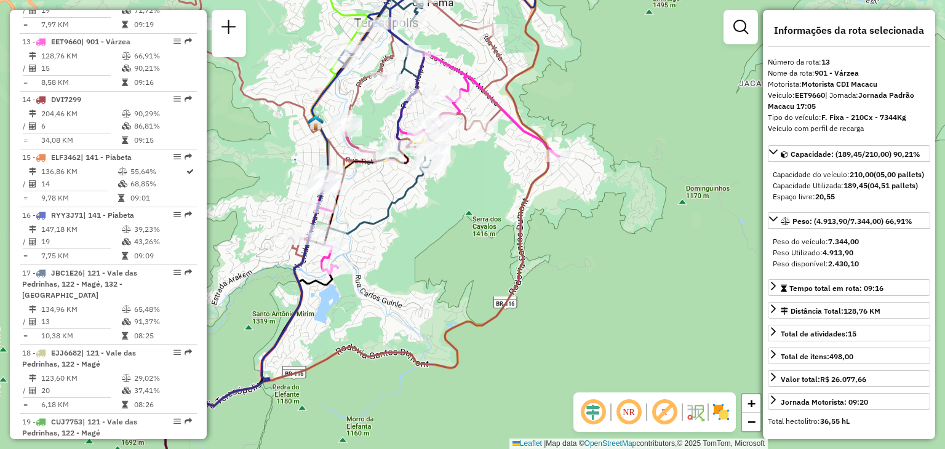
drag, startPoint x: 616, startPoint y: 180, endPoint x: 616, endPoint y: 194, distance: 13.6
click at [616, 190] on div "Janela de atendimento Grade de atendimento Capacidade Transportadoras Veículos …" at bounding box center [472, 224] width 945 height 449
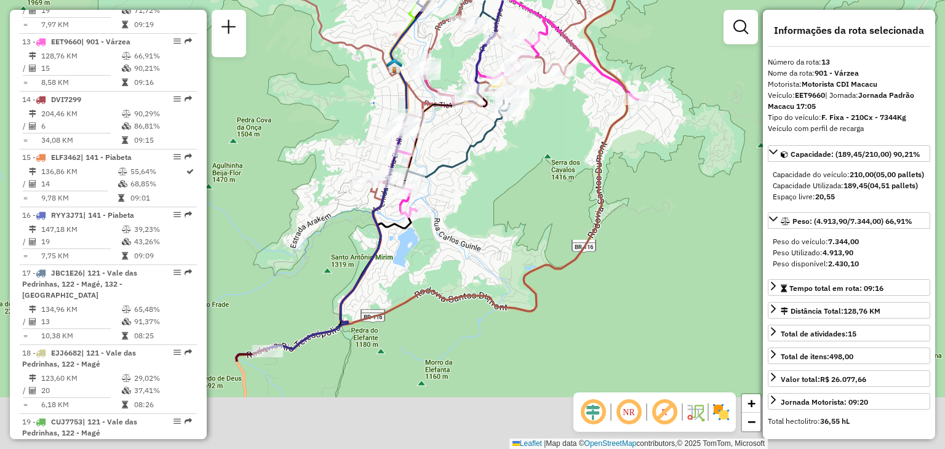
drag, startPoint x: 428, startPoint y: 236, endPoint x: 461, endPoint y: 173, distance: 71.6
click at [446, 201] on div "Rota 13 - Placa EET9660 08557827 - ALTERNATIVA Janela de atendimento Grade de a…" at bounding box center [472, 224] width 945 height 449
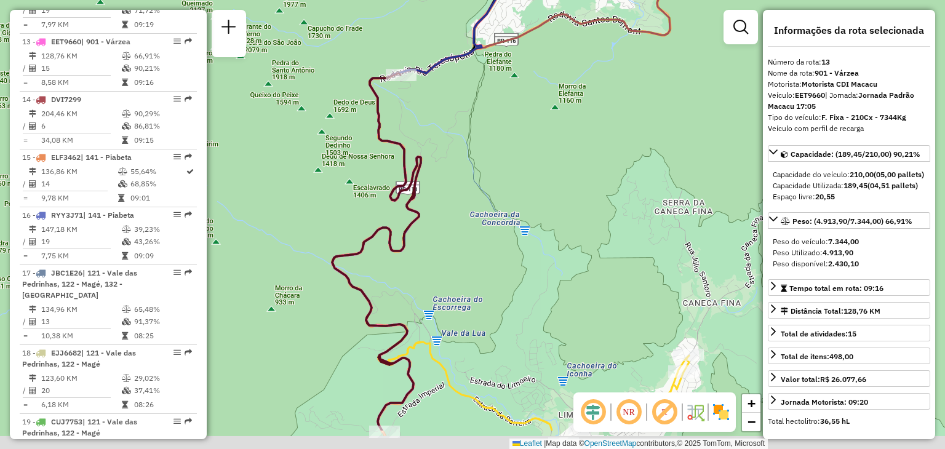
drag, startPoint x: 458, startPoint y: 370, endPoint x: 511, endPoint y: 219, distance: 160.4
click at [510, 214] on div "Janela de atendimento Grade de atendimento Capacidade Transportadoras Veículos …" at bounding box center [472, 224] width 945 height 449
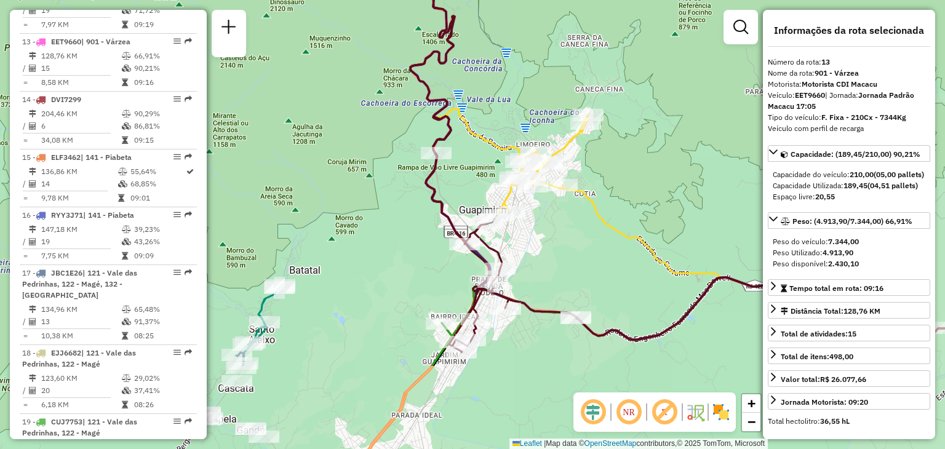
drag, startPoint x: 426, startPoint y: 308, endPoint x: 428, endPoint y: 246, distance: 61.6
click at [428, 246] on div "Janela de atendimento Grade de atendimento Capacidade Transportadoras Veículos …" at bounding box center [472, 224] width 945 height 449
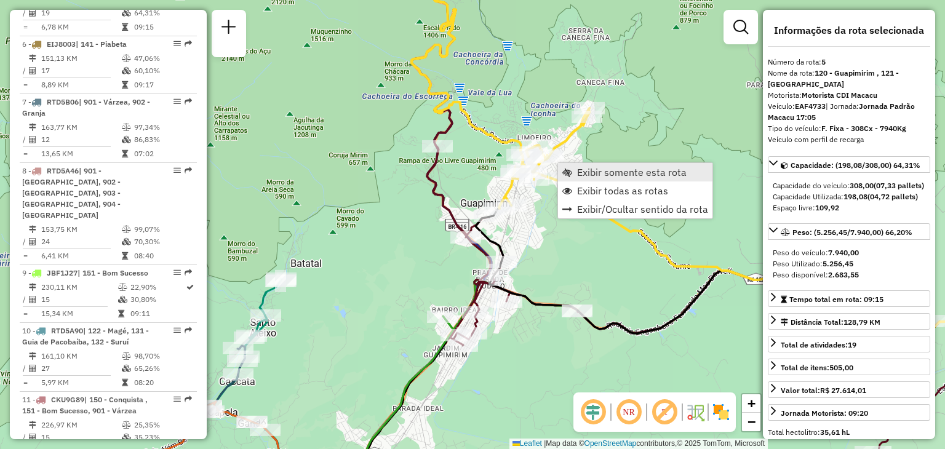
click at [570, 170] on span "Exibir somente esta rota" at bounding box center [568, 172] width 10 height 10
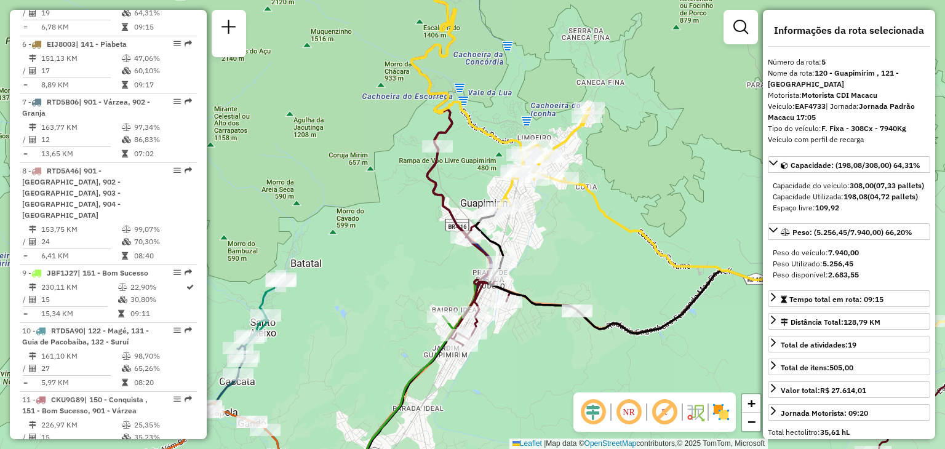
scroll to position [746, 0]
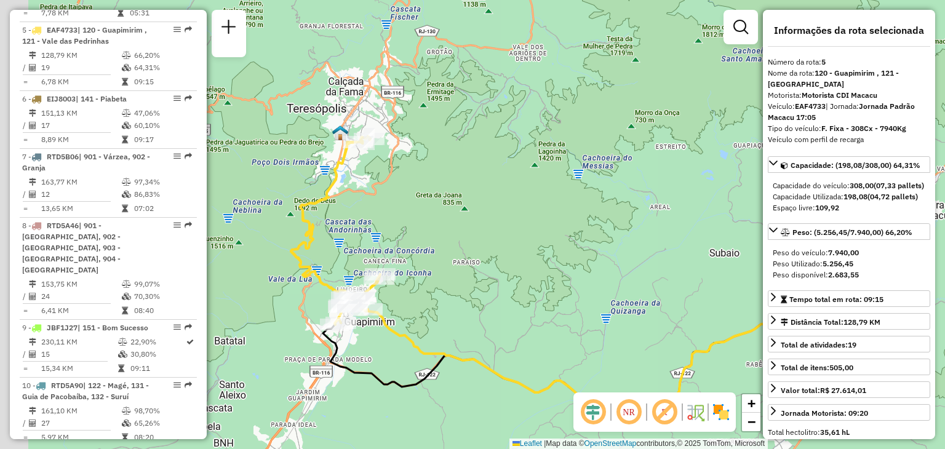
drag, startPoint x: 372, startPoint y: 125, endPoint x: 430, endPoint y: 164, distance: 69.7
click at [479, 166] on div "Janela de atendimento Grade de atendimento Capacidade Transportadoras Veículos …" at bounding box center [472, 224] width 945 height 449
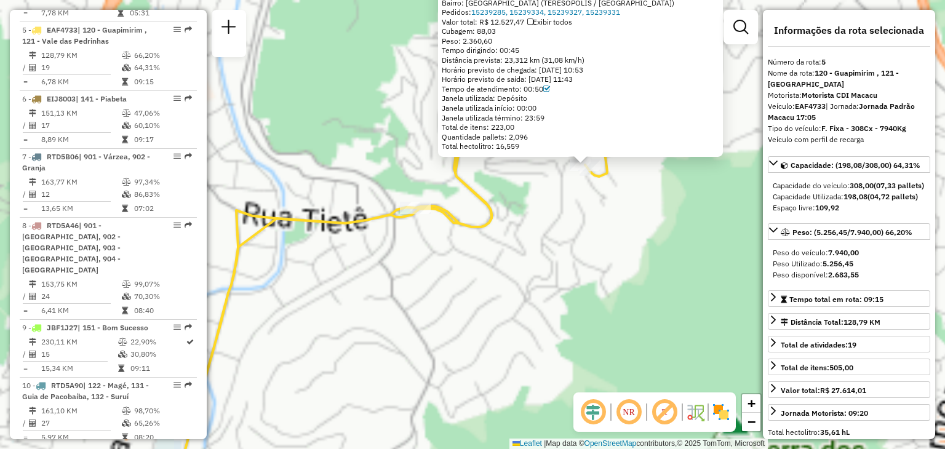
click at [486, 241] on div "08550467 - RAYSA NOGUEIRA DE SI Endereço: R MORRO DO ROZARIO SN Bairro: ROSARIO…" at bounding box center [472, 224] width 945 height 449
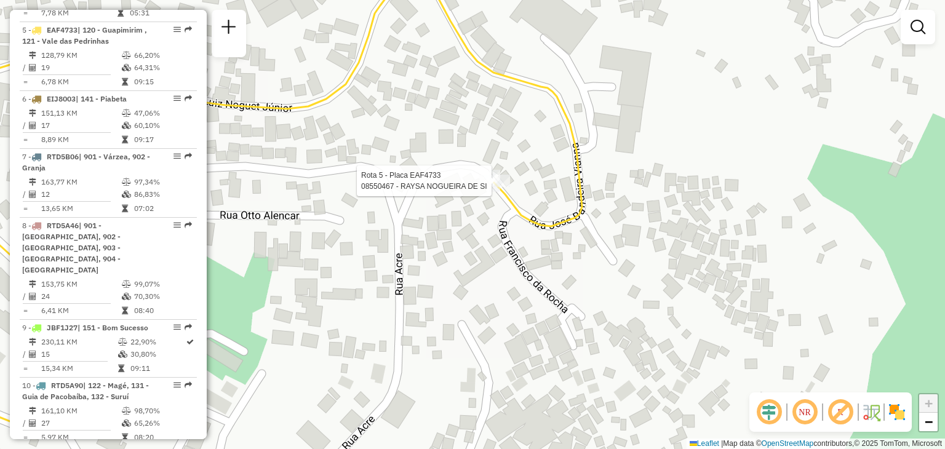
select select "**********"
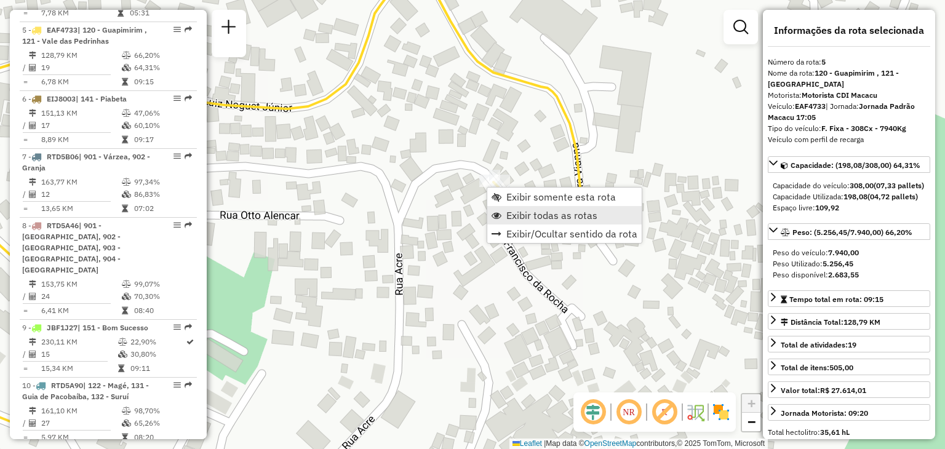
click at [518, 212] on span "Exibir todas as rotas" at bounding box center [552, 216] width 91 height 10
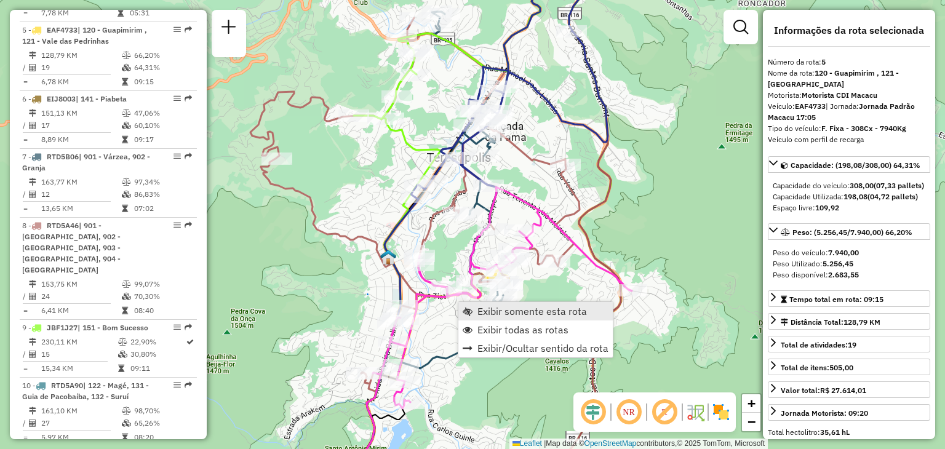
click at [480, 310] on span "Exibir somente esta rota" at bounding box center [533, 312] width 110 height 10
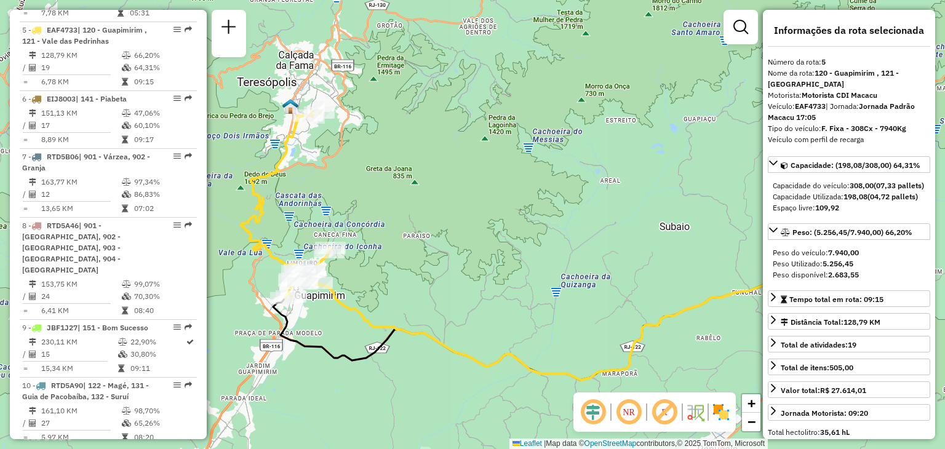
drag, startPoint x: 411, startPoint y: 259, endPoint x: 481, endPoint y: 270, distance: 70.4
click at [482, 278] on div "Janela de atendimento Grade de atendimento Capacidade Transportadoras Veículos …" at bounding box center [472, 224] width 945 height 449
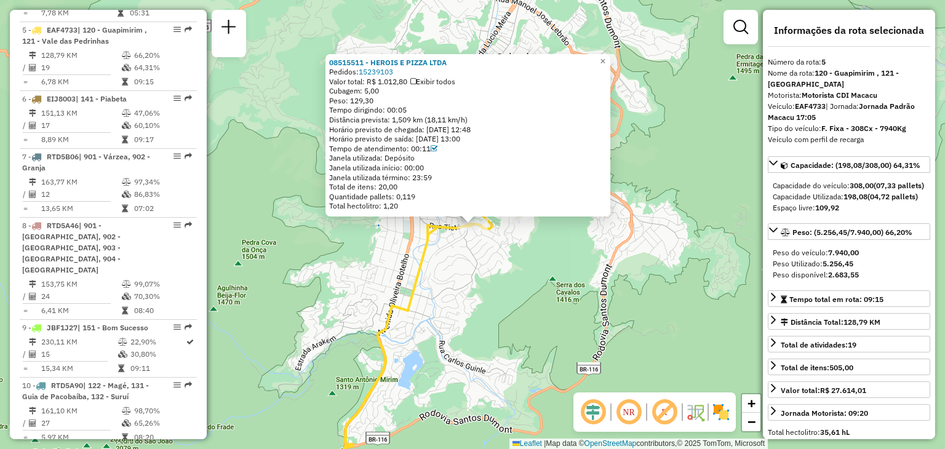
click at [445, 255] on div "08515511 - HEROIS E PIZZA LTDA Pedidos: 15239103 Valor total: R$ 1.012,80 Exibi…" at bounding box center [472, 224] width 945 height 449
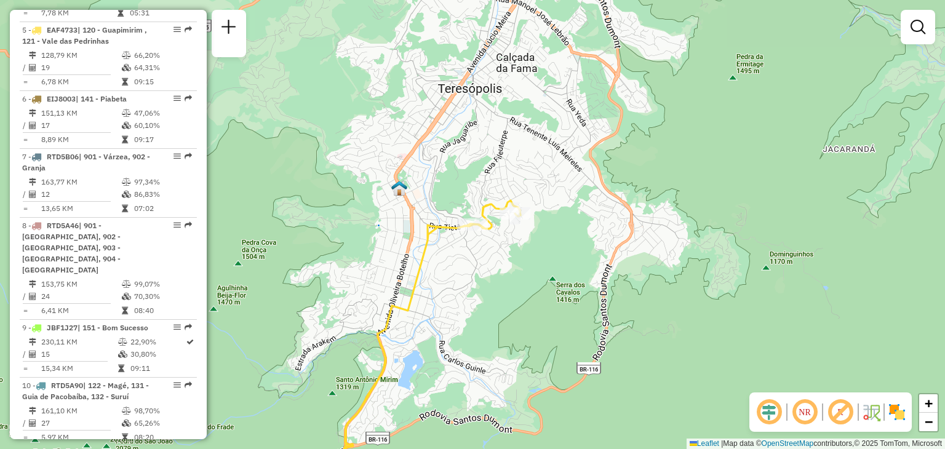
select select "**********"
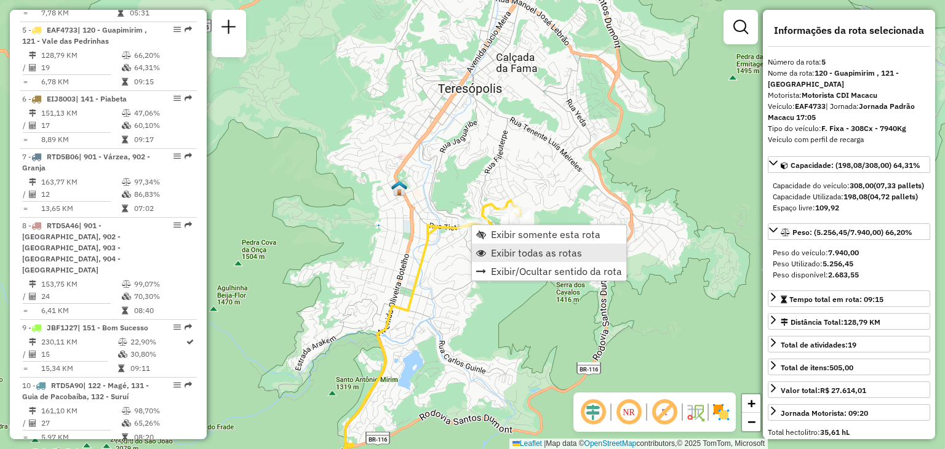
click at [489, 244] on link "Exibir todas as rotas" at bounding box center [549, 253] width 154 height 18
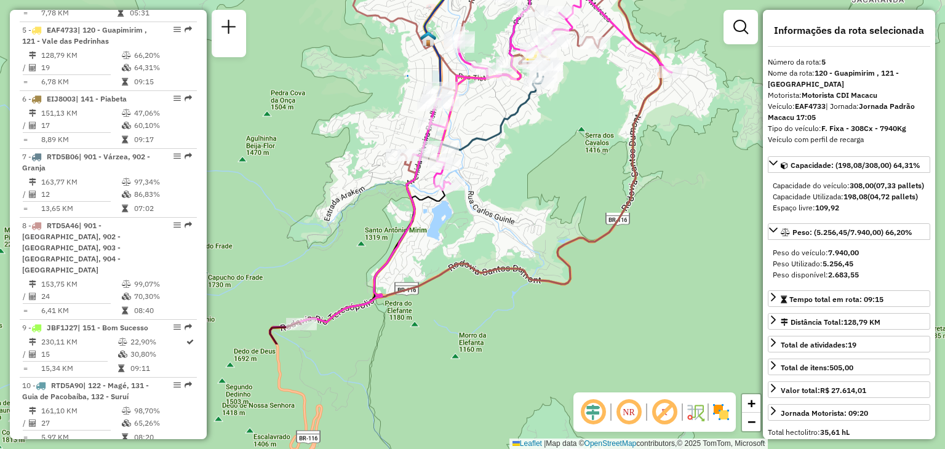
drag, startPoint x: 449, startPoint y: 376, endPoint x: 478, endPoint y: 227, distance: 151.7
click at [478, 227] on div "Janela de atendimento Grade de atendimento Capacidade Transportadoras Veículos …" at bounding box center [472, 224] width 945 height 449
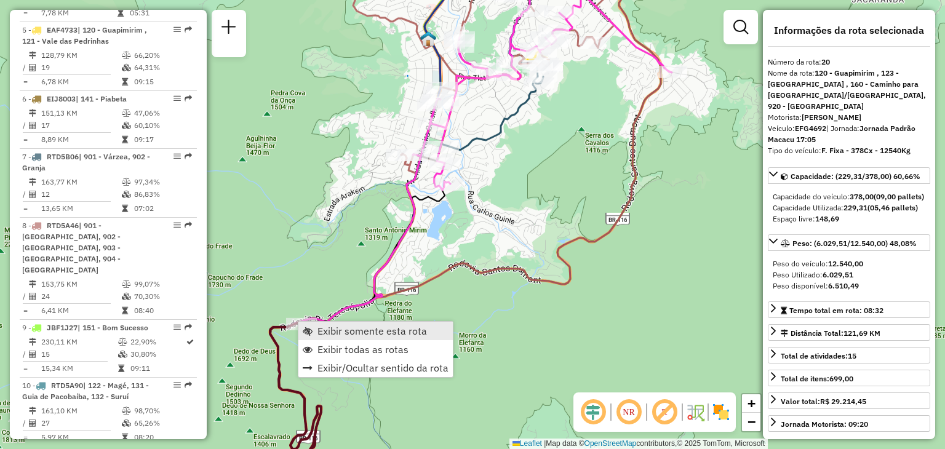
scroll to position [1475, 0]
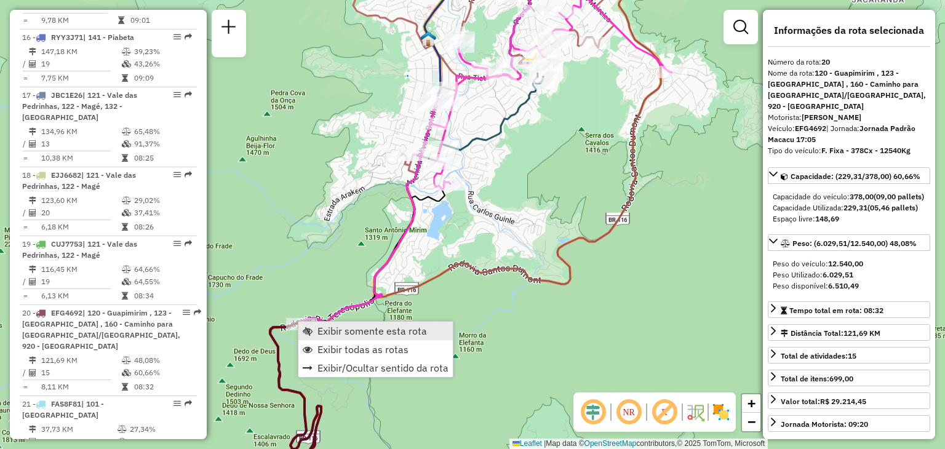
click at [339, 333] on span "Exibir somente esta rota" at bounding box center [373, 331] width 110 height 10
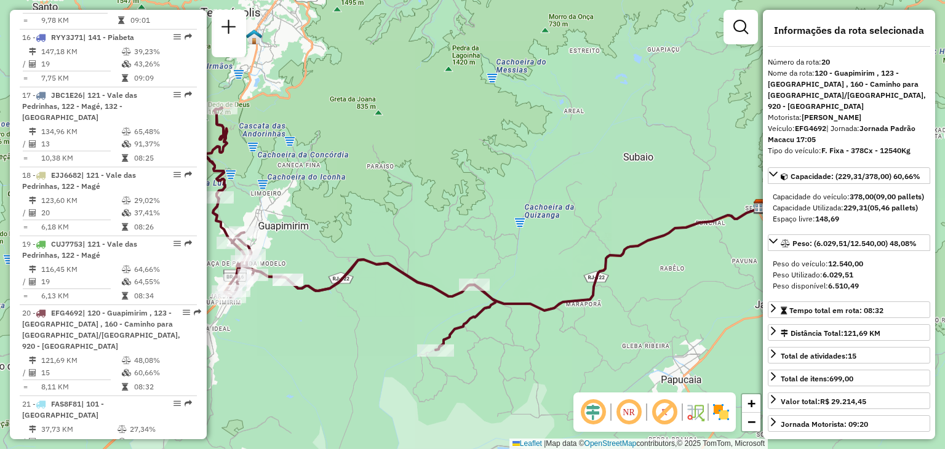
drag, startPoint x: 299, startPoint y: 254, endPoint x: 531, endPoint y: 333, distance: 244.7
click at [531, 334] on div "Rota 20 - Placa EFG4692 91019683 - ELIZANGELA AZELMAM Janela de atendimento Gra…" at bounding box center [472, 224] width 945 height 449
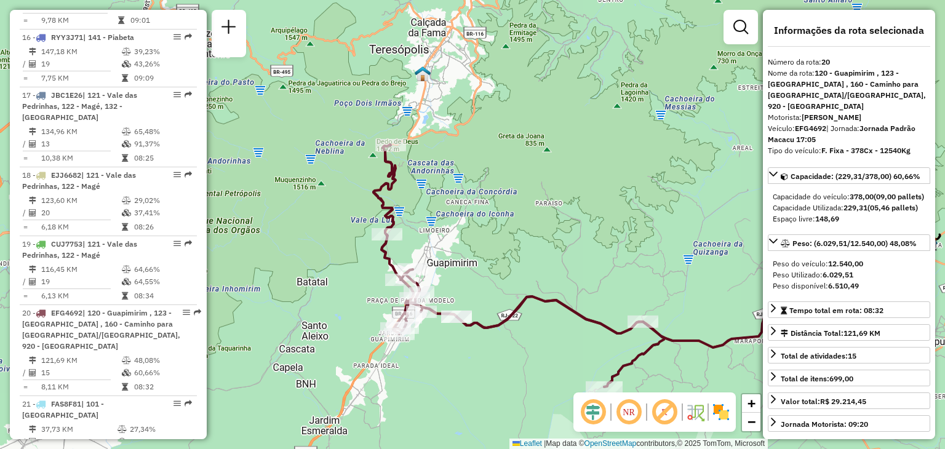
drag, startPoint x: 619, startPoint y: 284, endPoint x: 522, endPoint y: 222, distance: 115.1
click at [529, 227] on div "Janela de atendimento Grade de atendimento Capacidade Transportadoras Veículos …" at bounding box center [472, 224] width 945 height 449
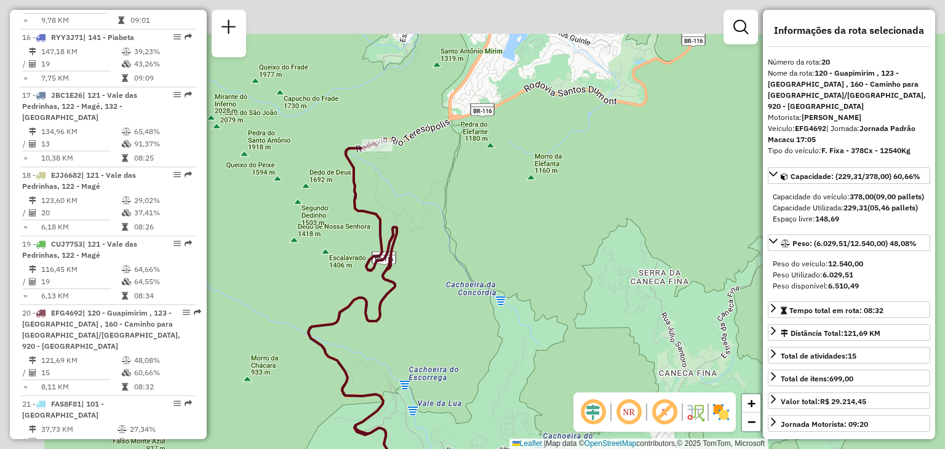
drag, startPoint x: 343, startPoint y: 112, endPoint x: 540, endPoint y: 287, distance: 262.9
click at [540, 287] on div "Janela de atendimento Grade de atendimento Capacidade Transportadoras Veículos …" at bounding box center [472, 224] width 945 height 449
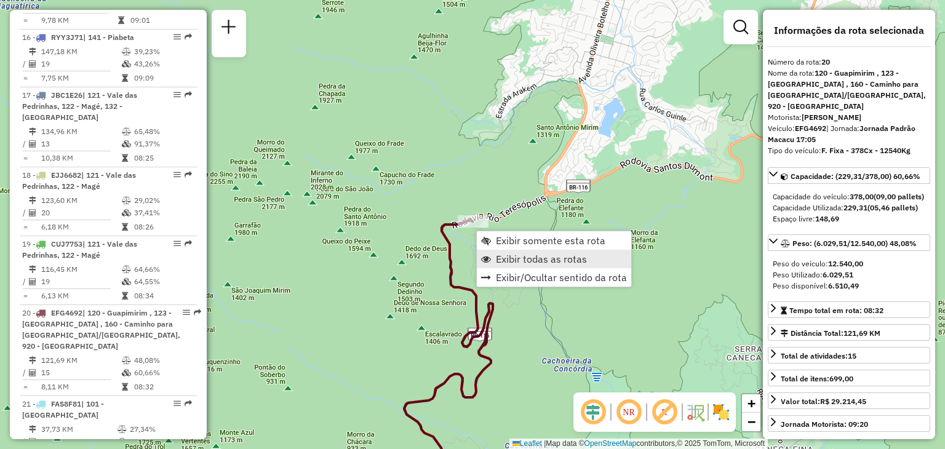
click at [526, 260] on span "Exibir todas as rotas" at bounding box center [541, 259] width 91 height 10
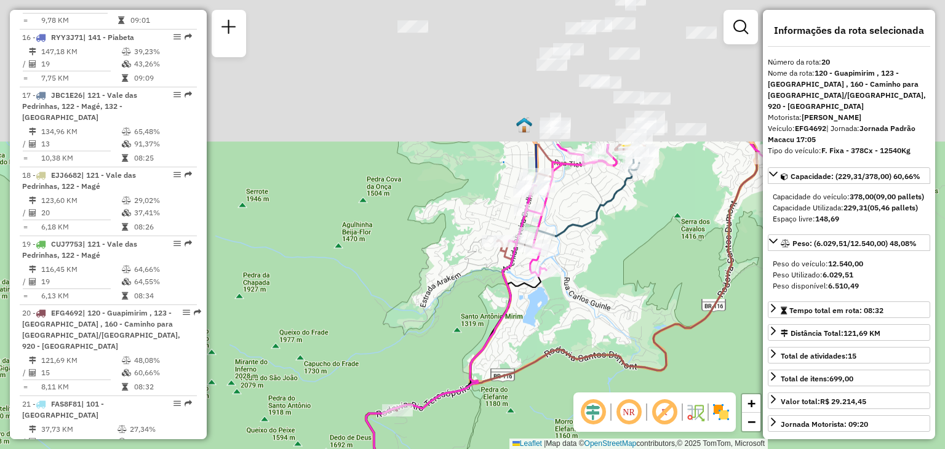
drag, startPoint x: 622, startPoint y: 166, endPoint x: 547, endPoint y: 355, distance: 203.6
click at [547, 355] on icon at bounding box center [543, 413] width 428 height 539
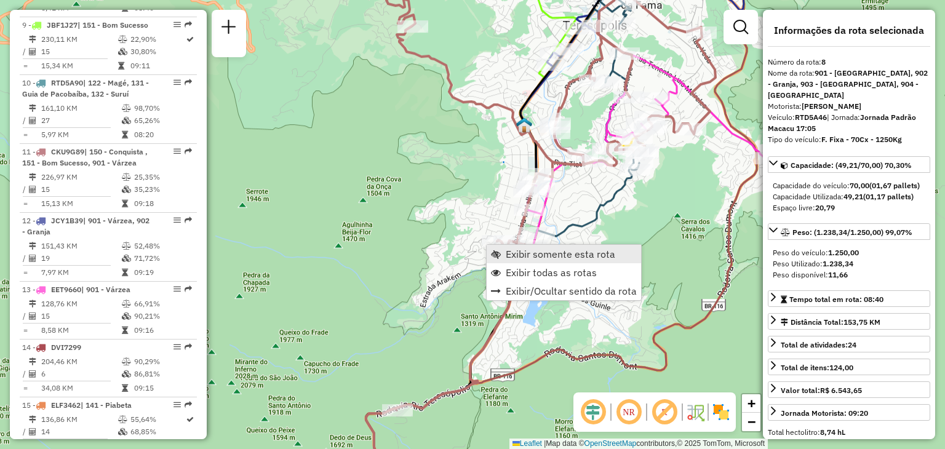
scroll to position [942, 0]
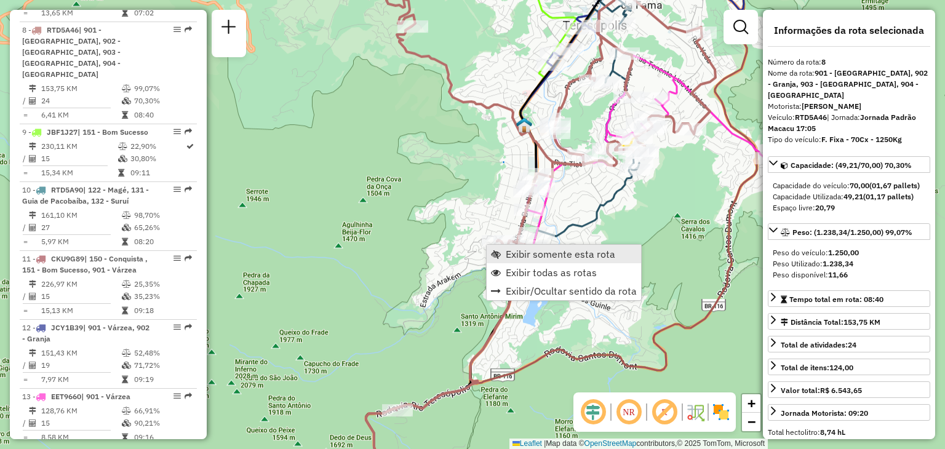
click at [502, 255] on link "Exibir somente esta rota" at bounding box center [564, 254] width 154 height 18
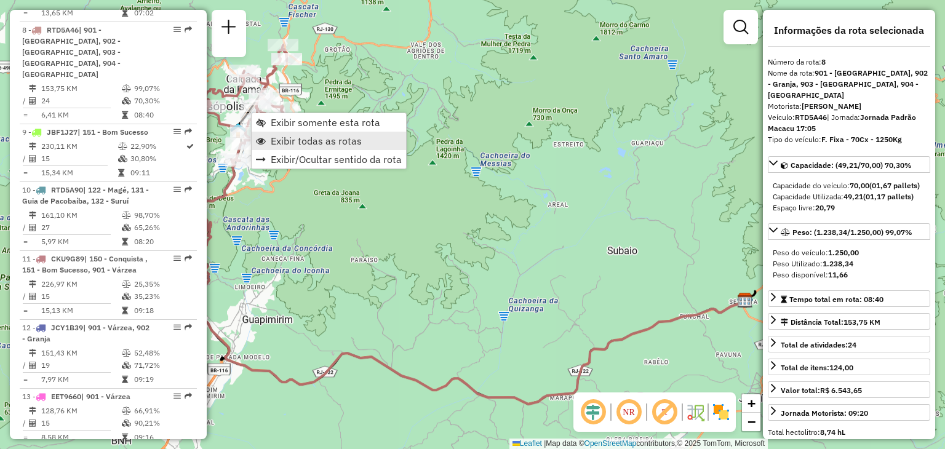
click at [300, 142] on span "Exibir todas as rotas" at bounding box center [316, 141] width 91 height 10
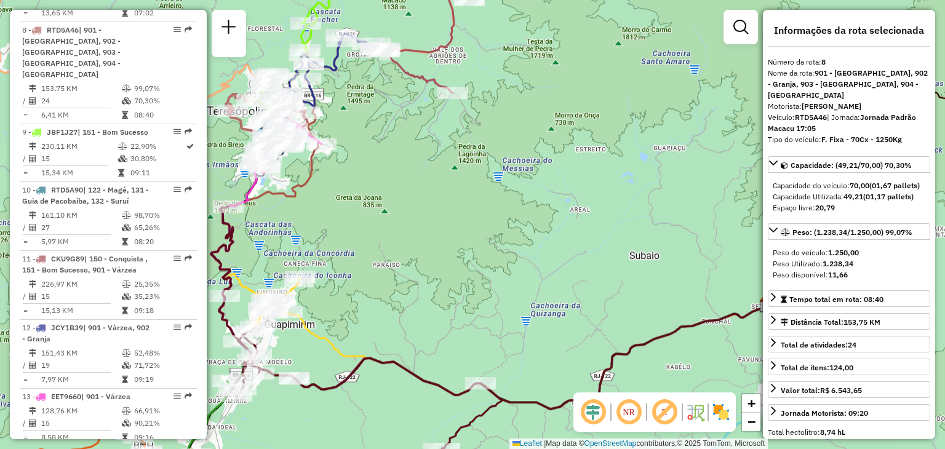
drag, startPoint x: 348, startPoint y: 190, endPoint x: 497, endPoint y: 243, distance: 157.9
click at [496, 242] on div "Janela de atendimento Grade de atendimento Capacidade Transportadoras Veículos …" at bounding box center [472, 224] width 945 height 449
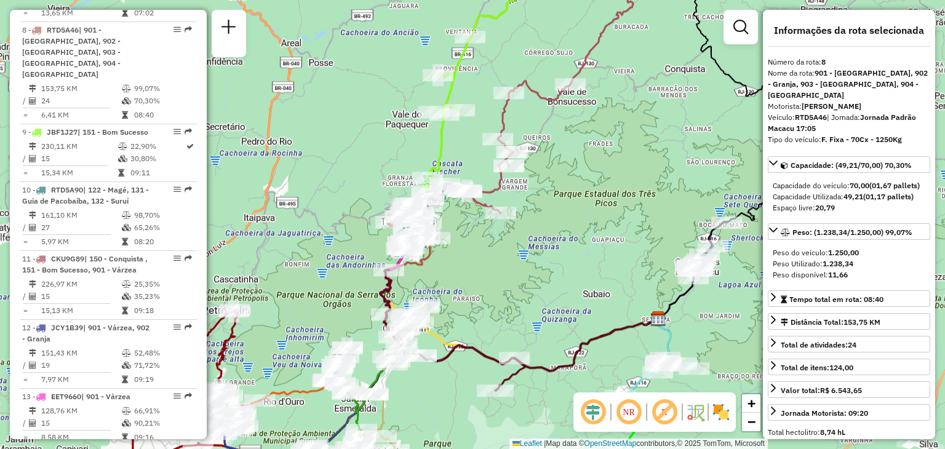
drag, startPoint x: 480, startPoint y: 343, endPoint x: 566, endPoint y: 259, distance: 120.6
click at [565, 260] on div "Janela de atendimento Grade de atendimento Capacidade Transportadoras Veículos …" at bounding box center [472, 224] width 945 height 449
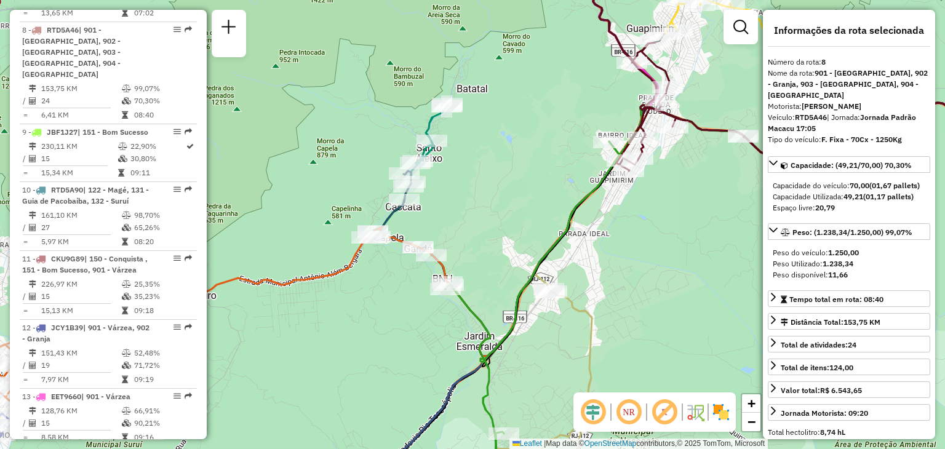
drag, startPoint x: 567, startPoint y: 317, endPoint x: 581, endPoint y: 195, distance: 122.7
click at [580, 207] on div "Rota 19 - Placa CUJ7753 91005077 - MARIA DE LOURDES Janela de atendimento Grade…" at bounding box center [472, 224] width 945 height 449
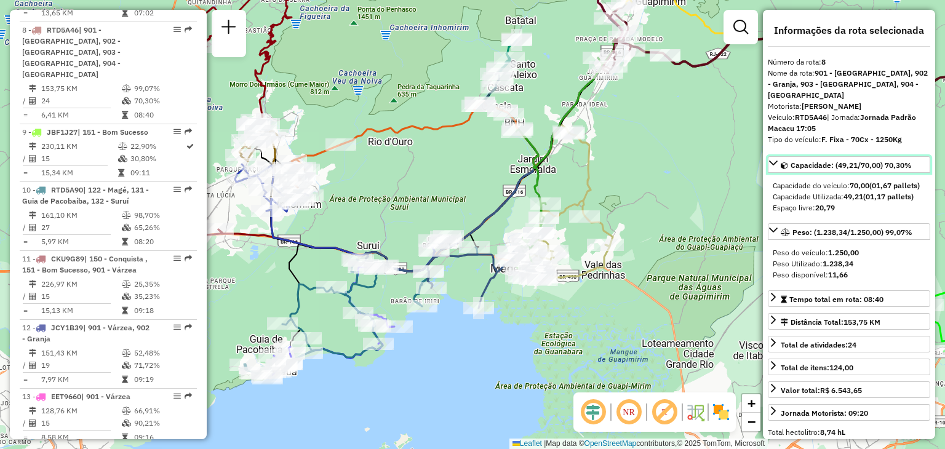
drag, startPoint x: 807, startPoint y: 146, endPoint x: 406, endPoint y: 235, distance: 410.9
click at [406, 235] on hb-router-mapa "Informações da Sessão 1295049 - 15/10/2025 Criação: 14/10/2025 20:13 Depósito: …" at bounding box center [472, 224] width 945 height 449
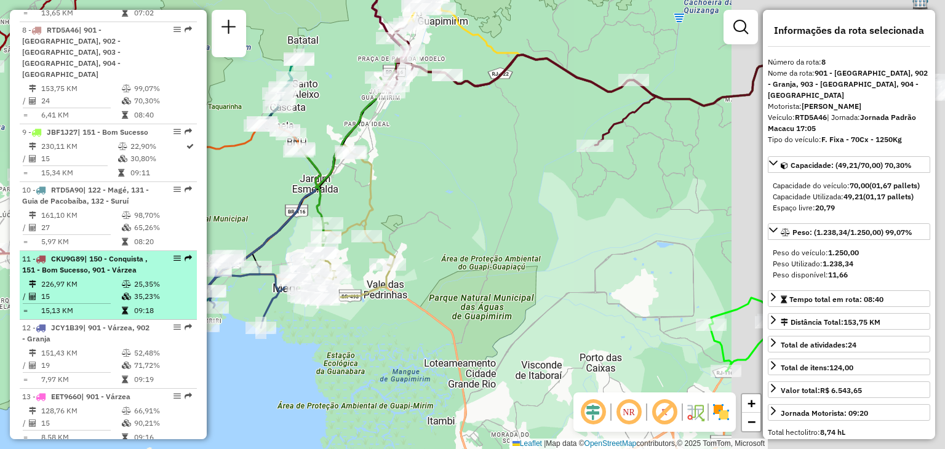
drag, startPoint x: 387, startPoint y: 238, endPoint x: 103, endPoint y: 265, distance: 284.4
click at [103, 265] on hb-router-mapa "Informações da Sessão 1295049 - 15/10/2025 Criação: 14/10/2025 20:13 Depósito: …" at bounding box center [472, 224] width 945 height 449
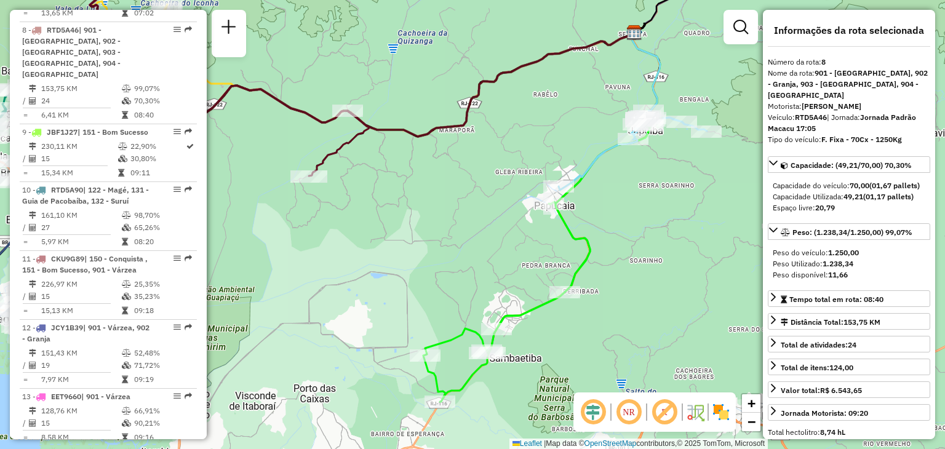
drag, startPoint x: 668, startPoint y: 210, endPoint x: 593, endPoint y: 260, distance: 90.0
click at [616, 264] on div "Rota 18 - Placa EJJ6682 91023599 - LUCIANA REIS DE OLIV Rota 18 - Placa EJJ6682…" at bounding box center [472, 224] width 945 height 449
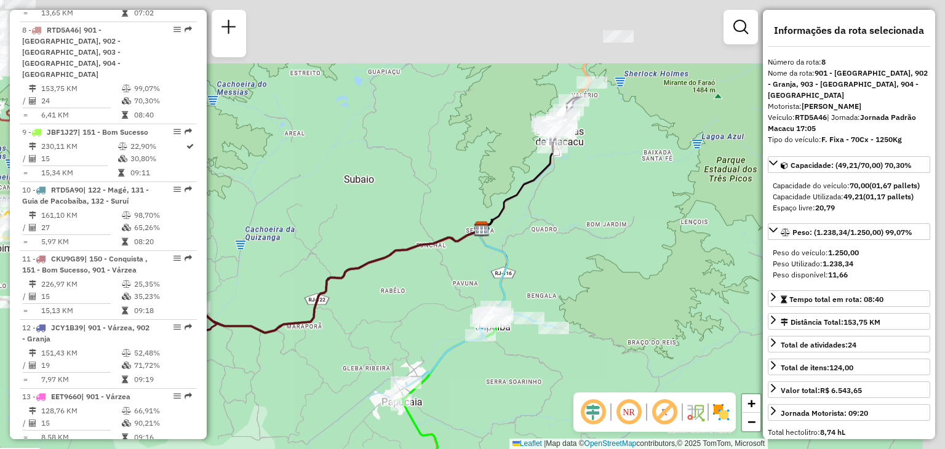
drag, startPoint x: 593, startPoint y: 132, endPoint x: 512, endPoint y: 262, distance: 152.7
click at [480, 313] on icon at bounding box center [494, 271] width 28 height 84
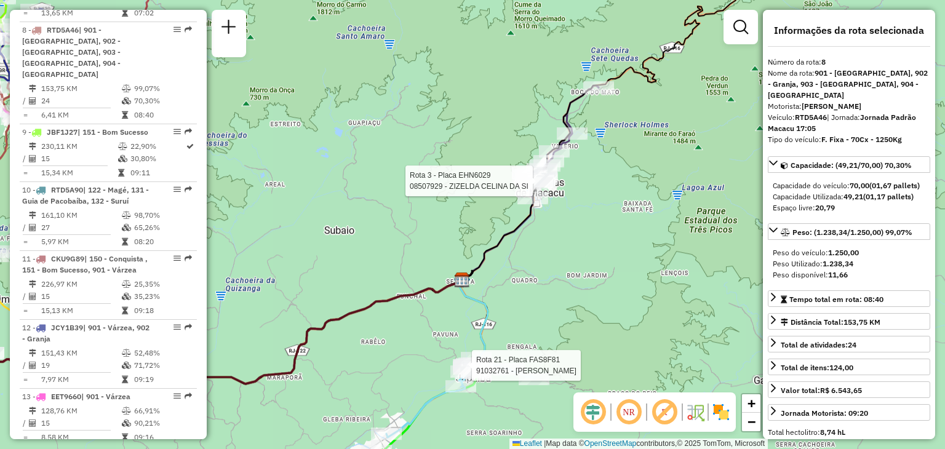
click at [445, 182] on div "Rota 18 - Placa EJJ6682 91023599 - LUCIANA REIS DE OLIV Rota 18 - Placa EJJ6682…" at bounding box center [472, 224] width 945 height 449
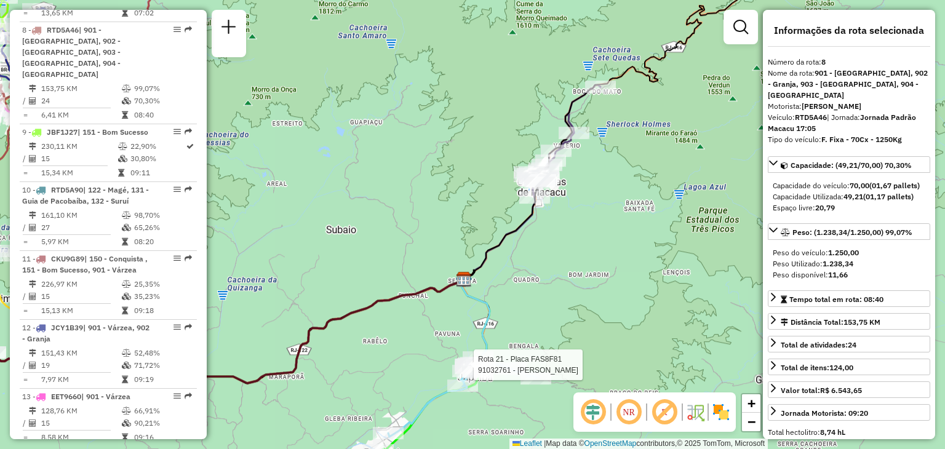
drag, startPoint x: 377, startPoint y: 348, endPoint x: 407, endPoint y: 375, distance: 40.5
click at [404, 374] on icon at bounding box center [227, 331] width 473 height 104
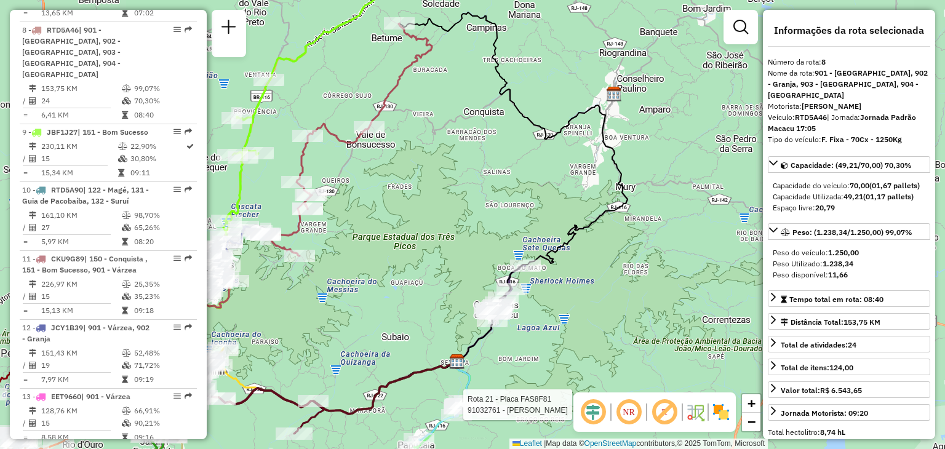
drag, startPoint x: 394, startPoint y: 301, endPoint x: 523, endPoint y: 90, distance: 246.7
click at [429, 297] on div "Rota 18 - Placa EJJ6682 91023599 - LUCIANA REIS DE OLIV Rota 18 - Placa EJJ6682…" at bounding box center [472, 224] width 945 height 449
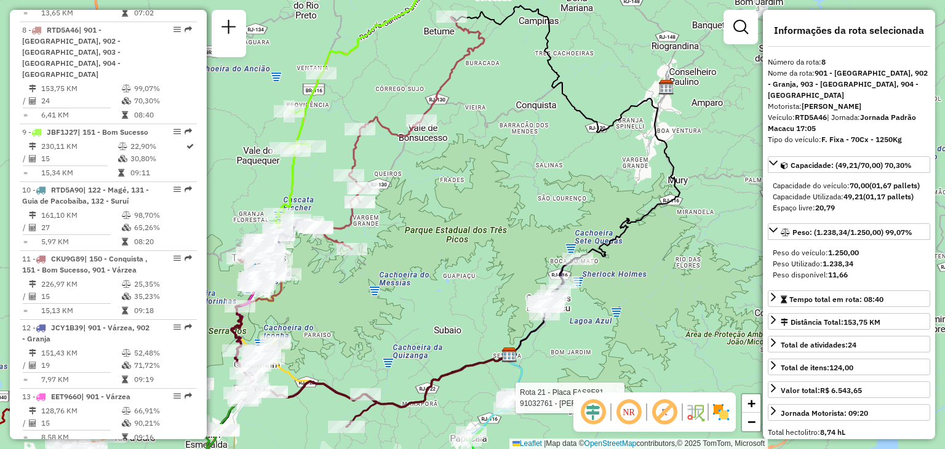
scroll to position [1321, 0]
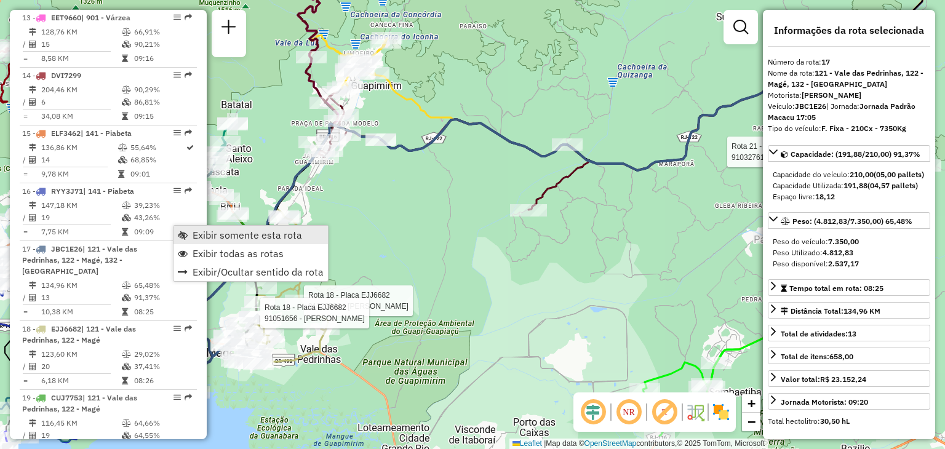
click at [240, 236] on span "Exibir somente esta rota" at bounding box center [248, 235] width 110 height 10
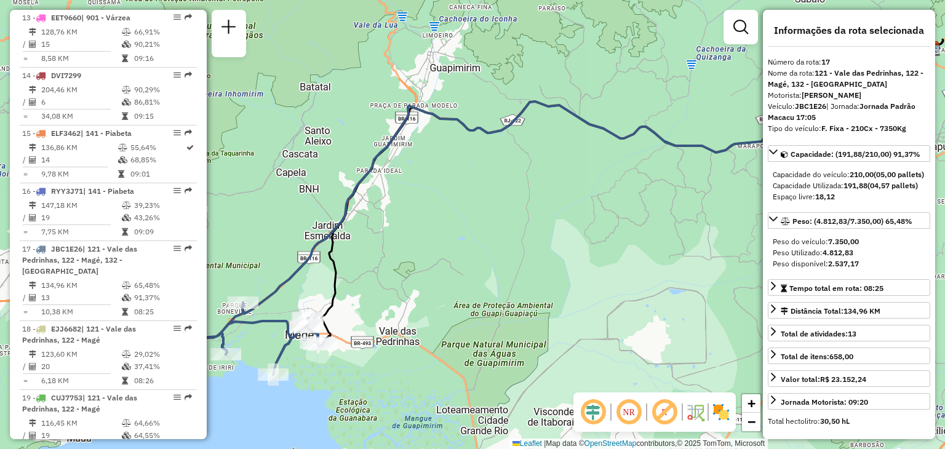
drag, startPoint x: 399, startPoint y: 331, endPoint x: 474, endPoint y: 296, distance: 82.6
click at [474, 296] on div "Janela de atendimento Grade de atendimento Capacidade Transportadoras Veículos …" at bounding box center [472, 224] width 945 height 449
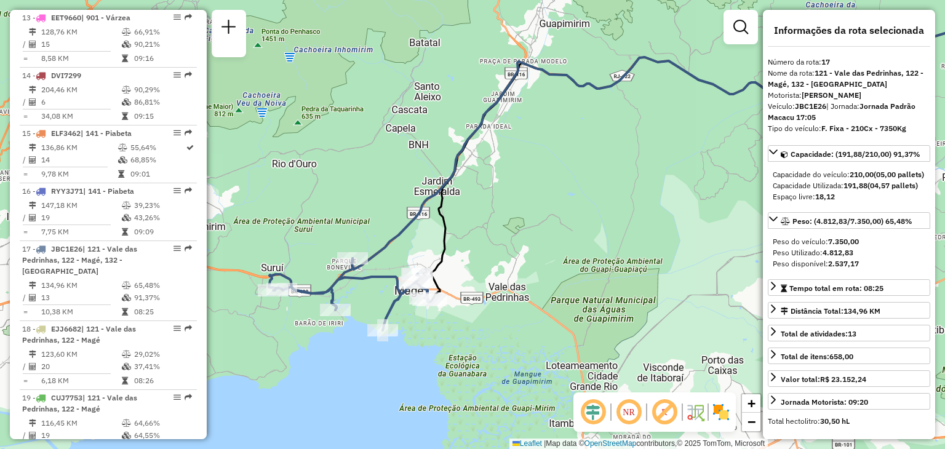
drag, startPoint x: 404, startPoint y: 355, endPoint x: 473, endPoint y: 323, distance: 76.0
click at [471, 328] on div "Janela de atendimento Grade de atendimento Capacidade Transportadoras Veículos …" at bounding box center [472, 224] width 945 height 449
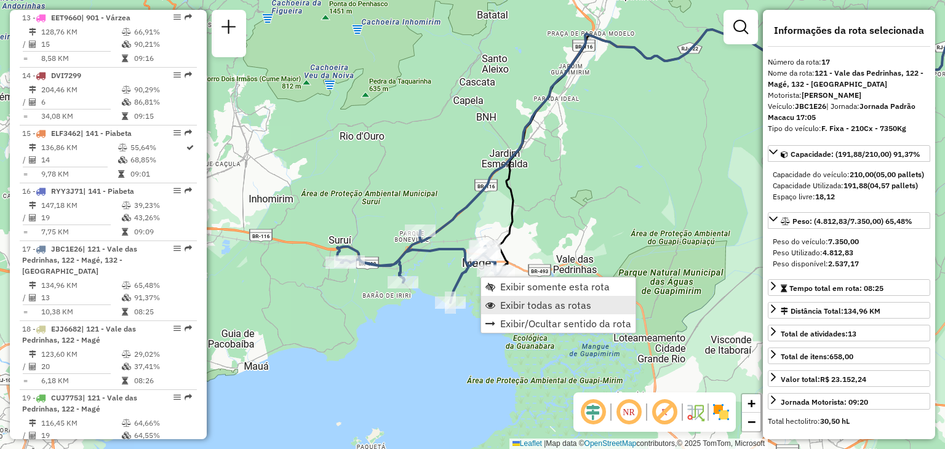
scroll to position [1475, 0]
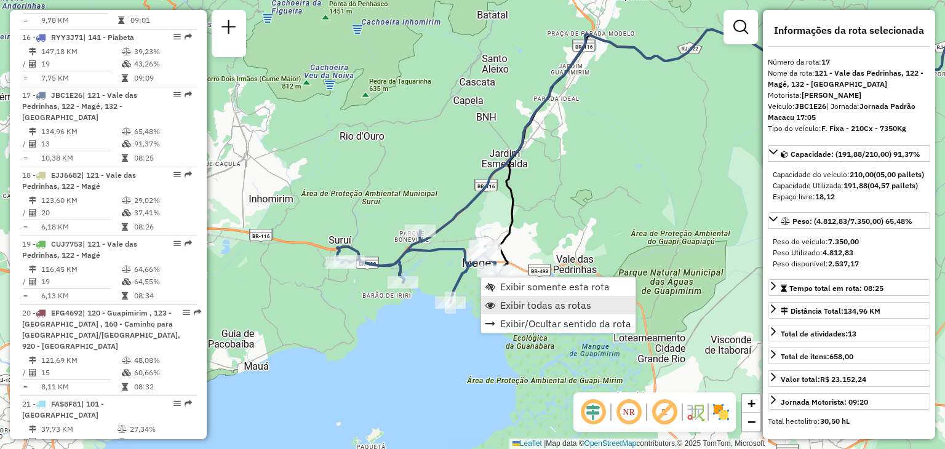
click at [522, 306] on span "Exibir todas as rotas" at bounding box center [545, 305] width 91 height 10
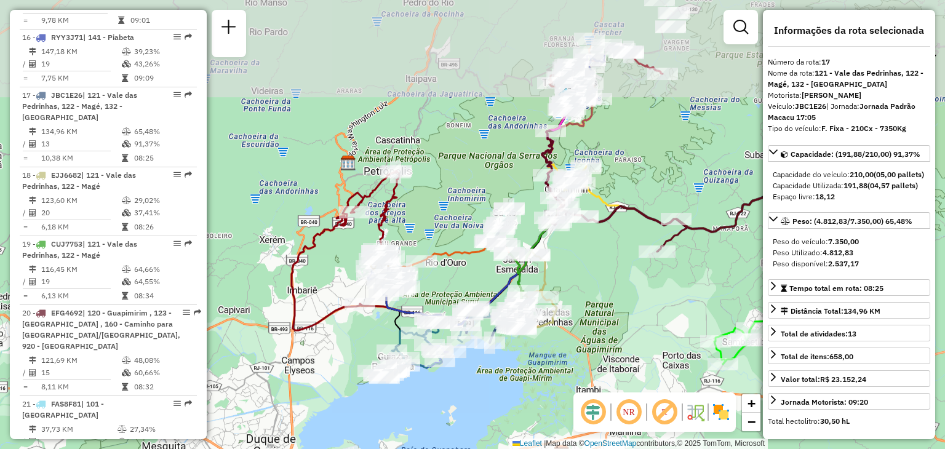
drag, startPoint x: 639, startPoint y: 208, endPoint x: 555, endPoint y: 321, distance: 140.8
click at [559, 321] on div "Janela de atendimento Grade de atendimento Capacidade Transportadoras Veículos …" at bounding box center [472, 224] width 945 height 449
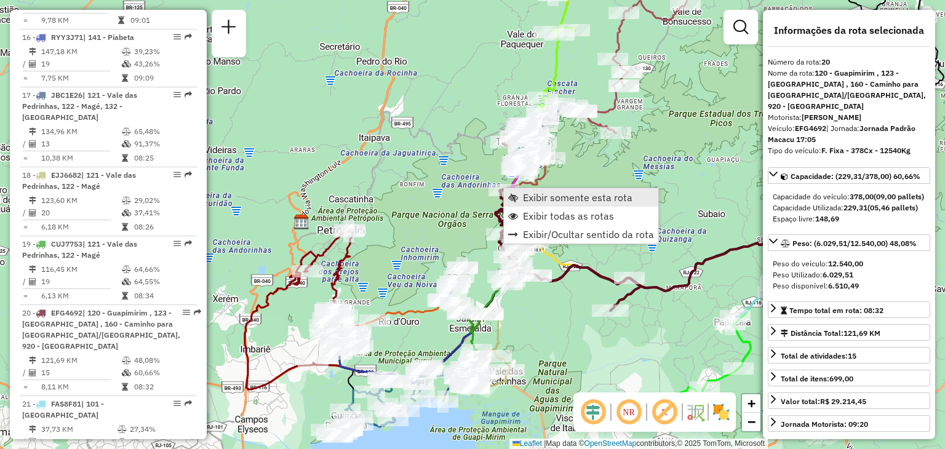
click at [529, 195] on span "Exibir somente esta rota" at bounding box center [578, 198] width 110 height 10
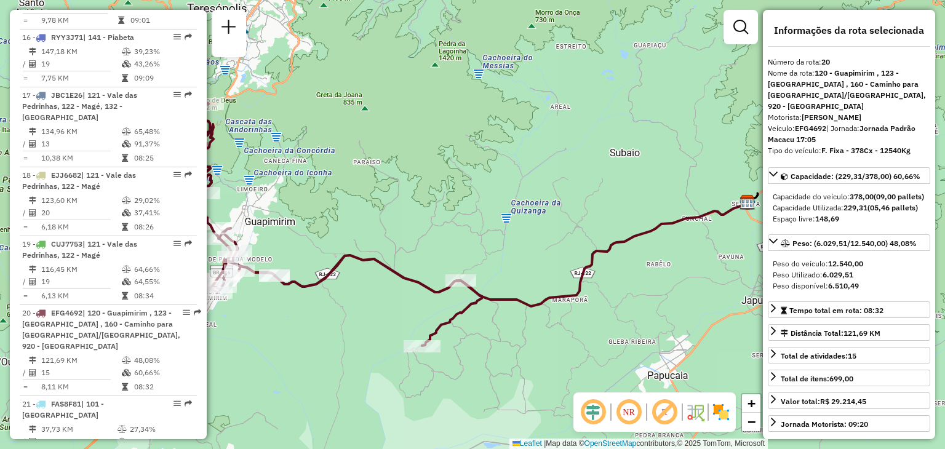
drag, startPoint x: 494, startPoint y: 273, endPoint x: 565, endPoint y: 267, distance: 71.1
click at [563, 268] on div "Janela de atendimento Grade de atendimento Capacidade Transportadoras Veículos …" at bounding box center [472, 224] width 945 height 449
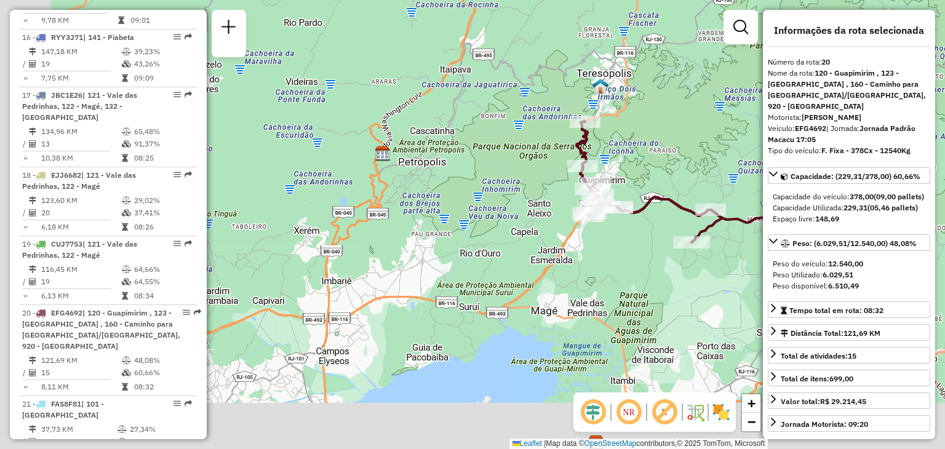
drag, startPoint x: 316, startPoint y: 363, endPoint x: 473, endPoint y: 304, distance: 167.5
click at [473, 304] on div "Janela de atendimento Grade de atendimento Capacidade Transportadoras Veículos …" at bounding box center [472, 224] width 945 height 449
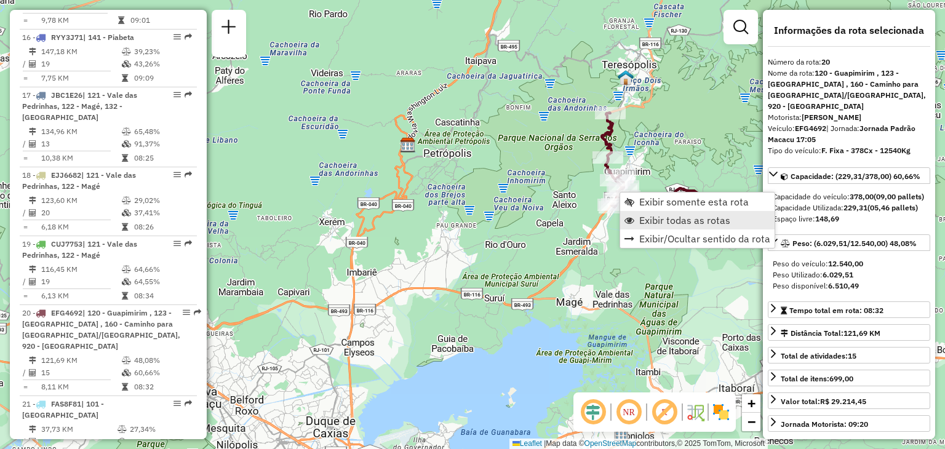
click at [638, 220] on link "Exibir todas as rotas" at bounding box center [697, 220] width 154 height 18
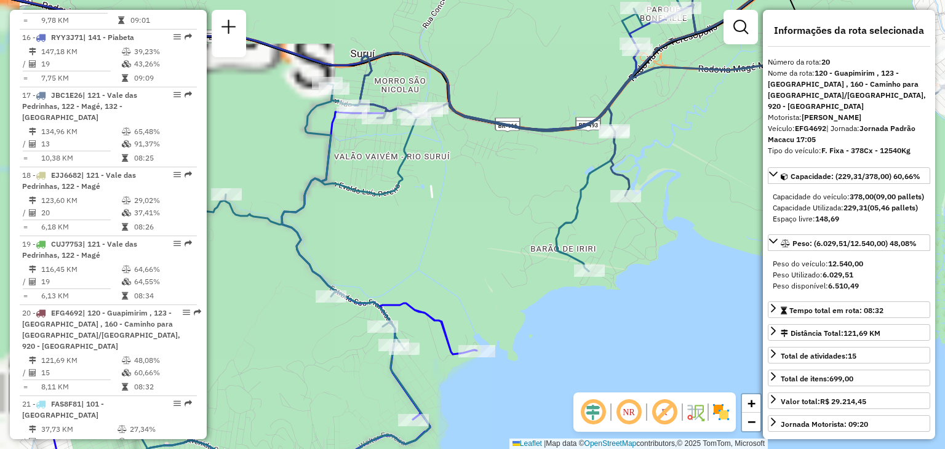
drag, startPoint x: 409, startPoint y: 339, endPoint x: 485, endPoint y: 254, distance: 113.3
click at [483, 258] on div "Rota 10 - Placa RTD5A90 91044908 - BAR DA LUANA Rota 10 - Placa RTD5A90 9102776…" at bounding box center [472, 224] width 945 height 449
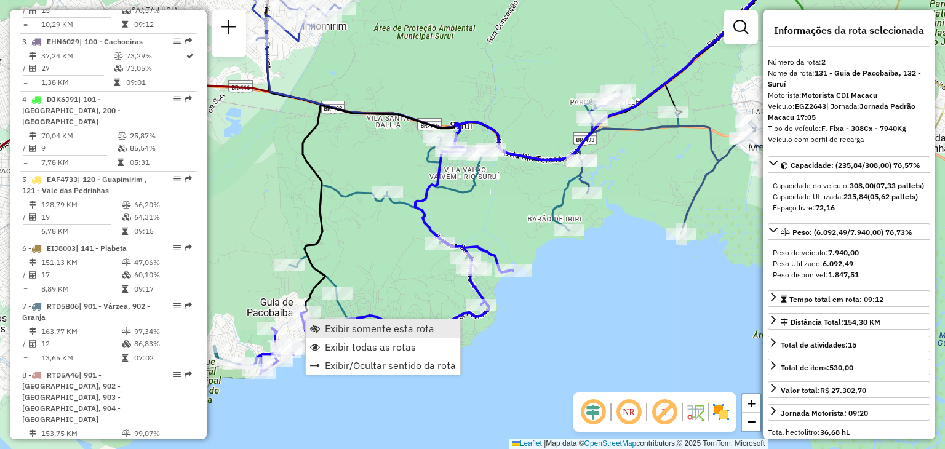
scroll to position [551, 0]
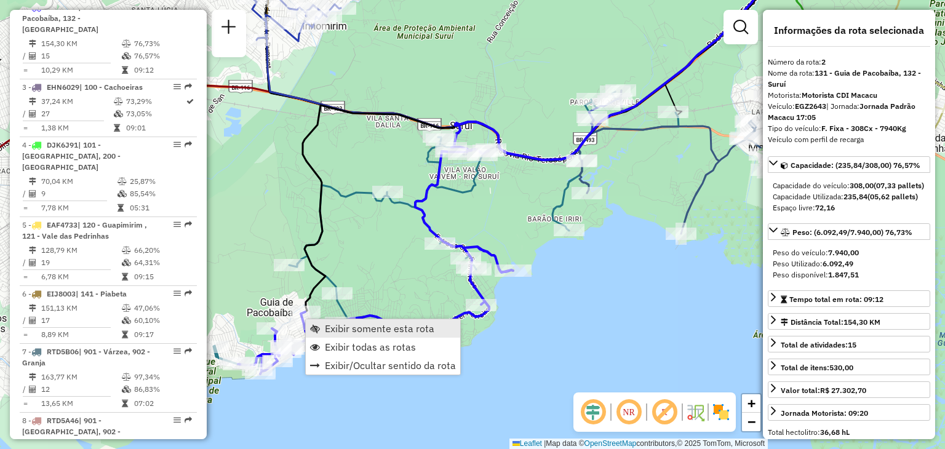
click at [332, 324] on span "Exibir somente esta rota" at bounding box center [380, 329] width 110 height 10
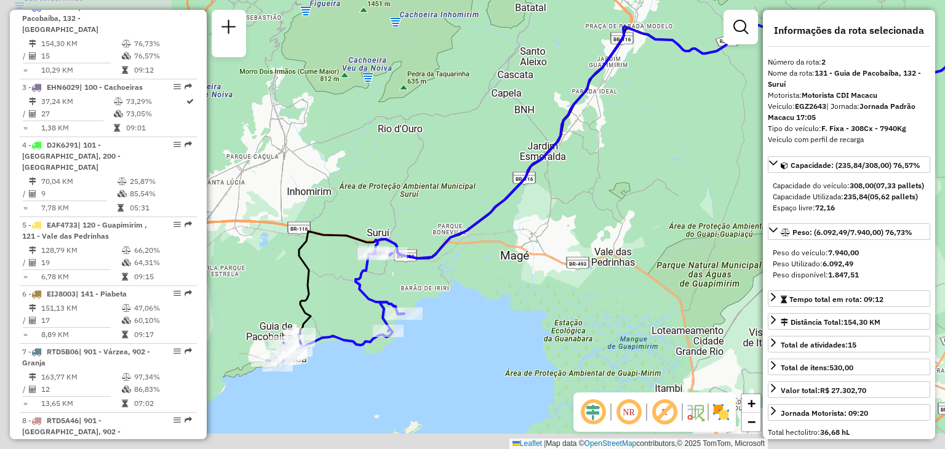
drag, startPoint x: 342, startPoint y: 338, endPoint x: 616, endPoint y: 316, distance: 274.8
click at [585, 275] on div "Janela de atendimento Grade de atendimento Capacidade Transportadoras Veículos …" at bounding box center [472, 224] width 945 height 449
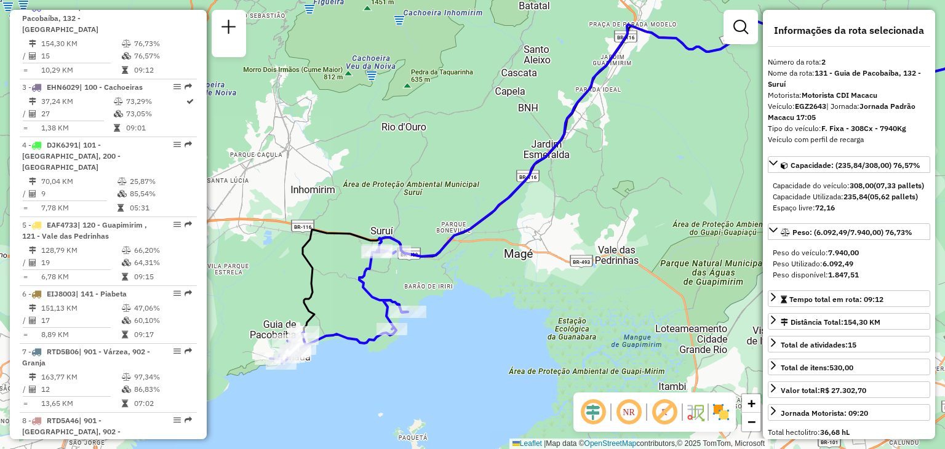
drag, startPoint x: 526, startPoint y: 385, endPoint x: 507, endPoint y: 270, distance: 116.1
click at [507, 270] on div "Janela de atendimento Grade de atendimento Capacidade Transportadoras Veículos …" at bounding box center [472, 224] width 945 height 449
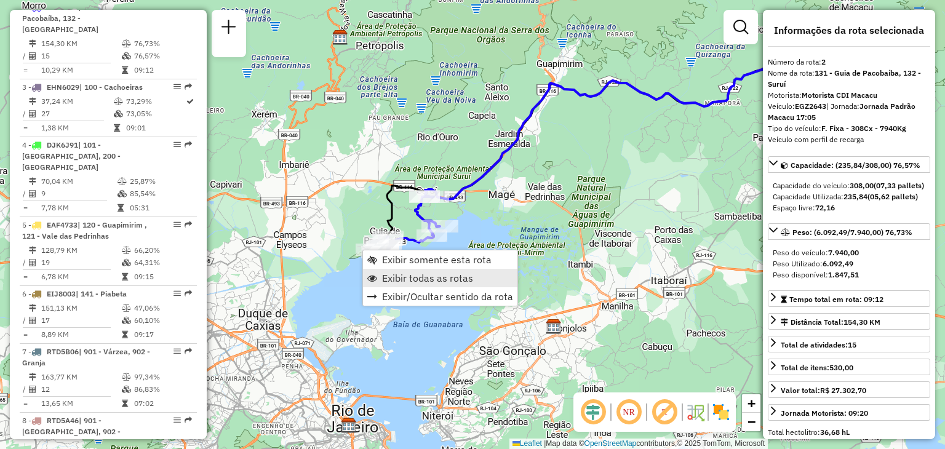
click at [394, 281] on span "Exibir todas as rotas" at bounding box center [427, 278] width 91 height 10
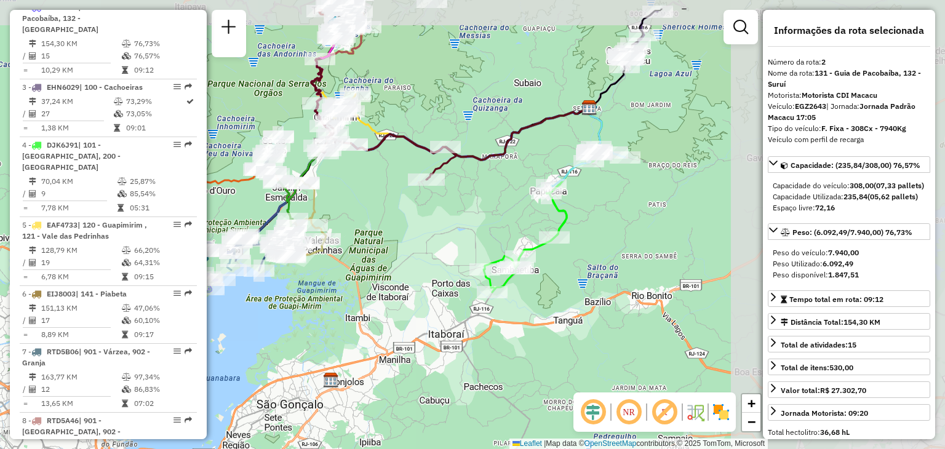
drag, startPoint x: 596, startPoint y: 293, endPoint x: 468, endPoint y: 330, distance: 132.7
click at [468, 330] on div "Janela de atendimento Grade de atendimento Capacidade Transportadoras Veículos …" at bounding box center [472, 224] width 945 height 449
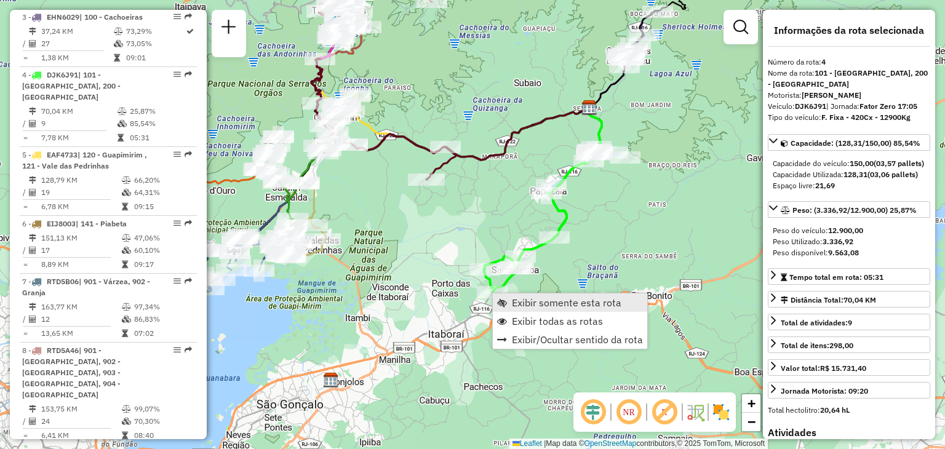
scroll to position [677, 0]
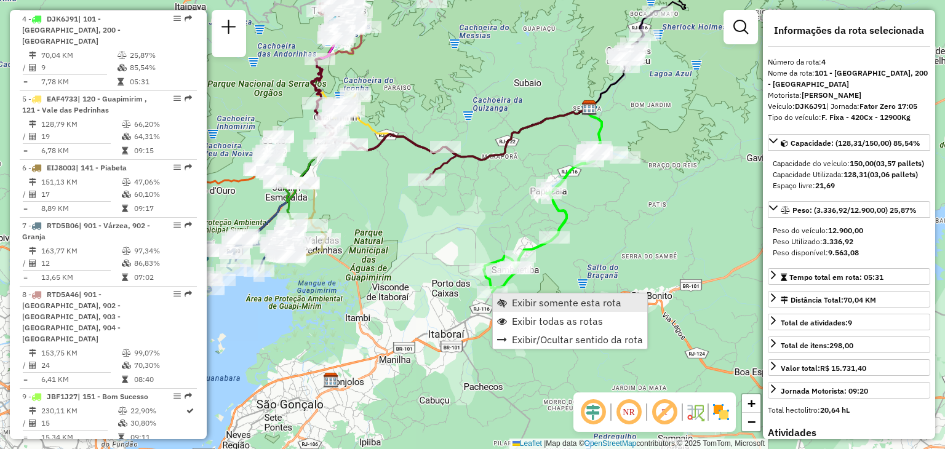
click at [523, 299] on span "Exibir somente esta rota" at bounding box center [567, 303] width 110 height 10
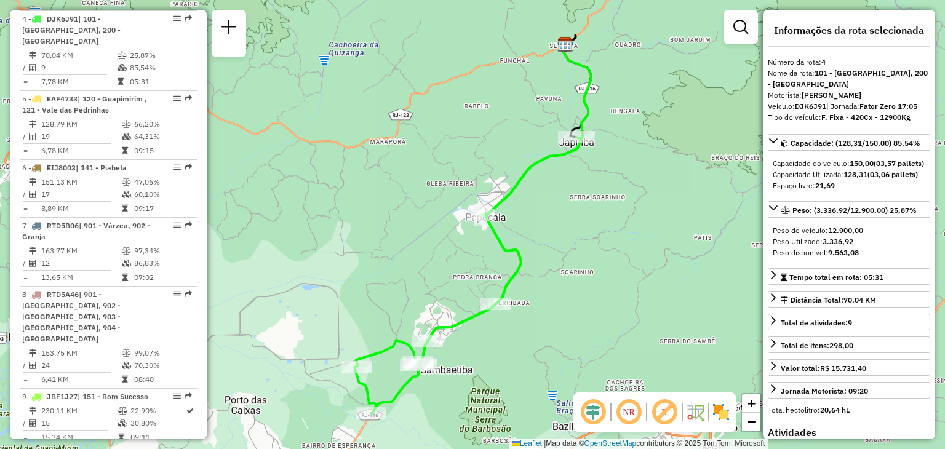
drag, startPoint x: 385, startPoint y: 232, endPoint x: 406, endPoint y: 244, distance: 23.4
click at [406, 244] on div "Janela de atendimento Grade de atendimento Capacidade Transportadoras Veículos …" at bounding box center [472, 224] width 945 height 449
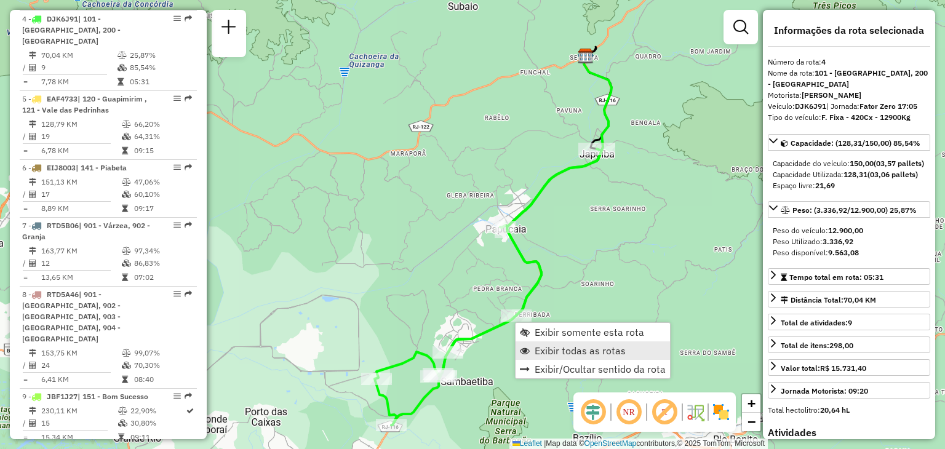
click at [559, 348] on span "Exibir todas as rotas" at bounding box center [580, 351] width 91 height 10
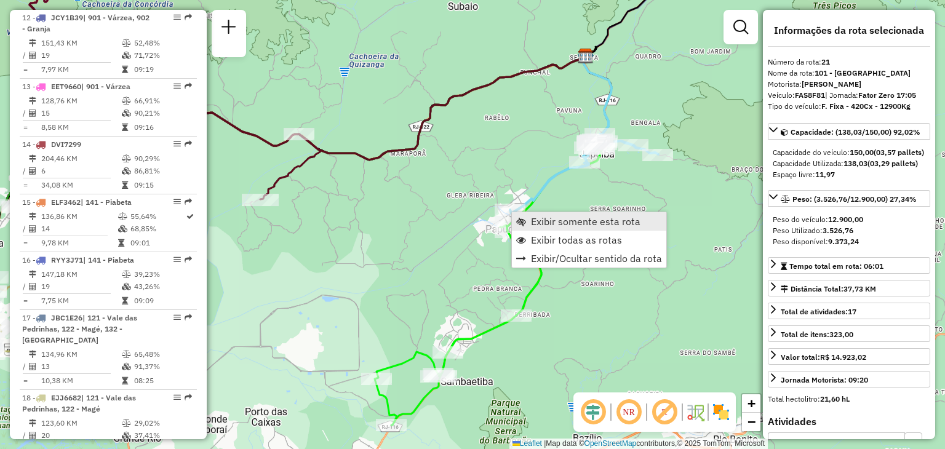
scroll to position [1475, 0]
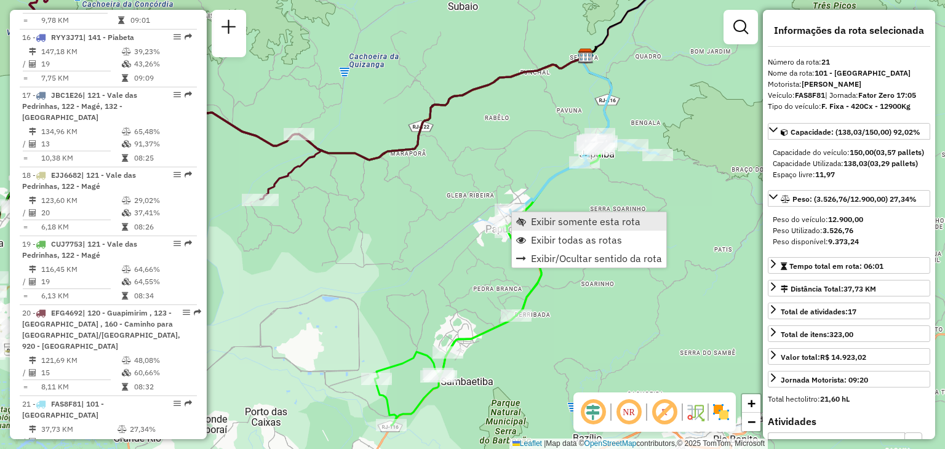
click at [539, 220] on span "Exibir somente esta rota" at bounding box center [586, 222] width 110 height 10
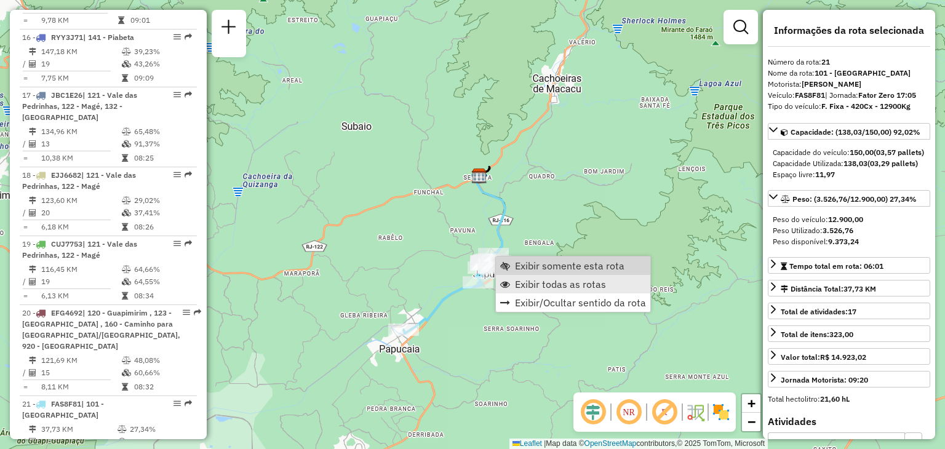
click at [532, 281] on span "Exibir todas as rotas" at bounding box center [560, 284] width 91 height 10
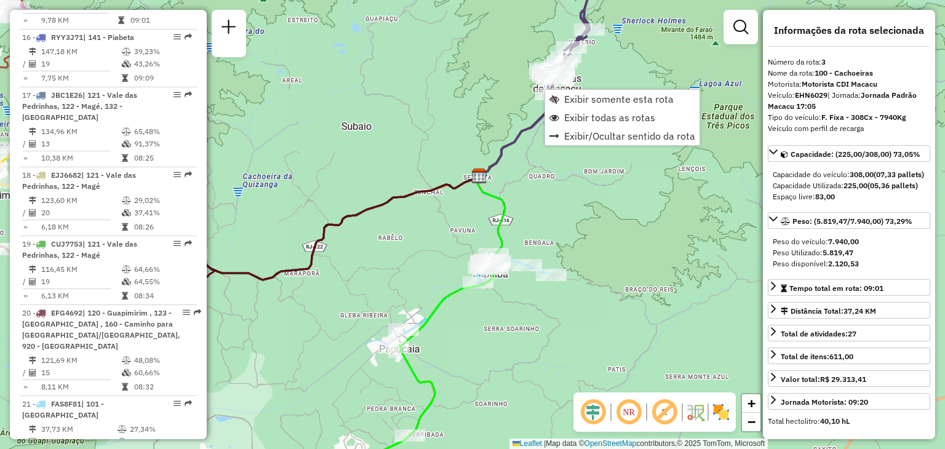
scroll to position [620, 0]
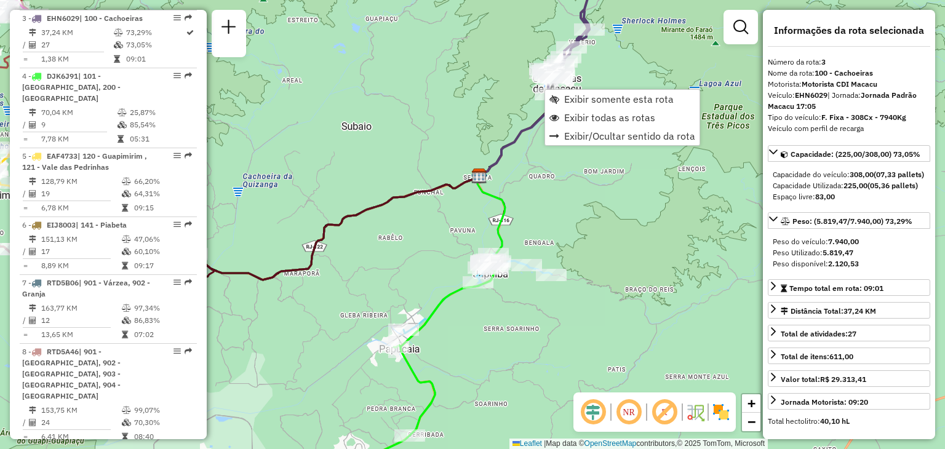
click at [470, 169] on div "Rota 3 - Placa EHN6029 08505154 - DIONE T.D. GREEN LOJ Janela de atendimento Gr…" at bounding box center [472, 224] width 945 height 449
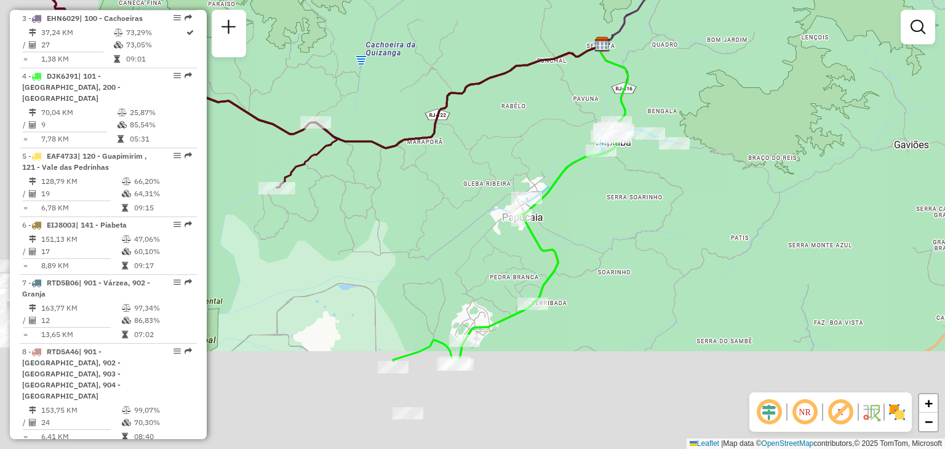
drag, startPoint x: 395, startPoint y: 295, endPoint x: 557, endPoint y: 121, distance: 238.2
click at [557, 121] on div "Janela de atendimento Grade de atendimento Capacidade Transportadoras Veículos …" at bounding box center [472, 224] width 945 height 449
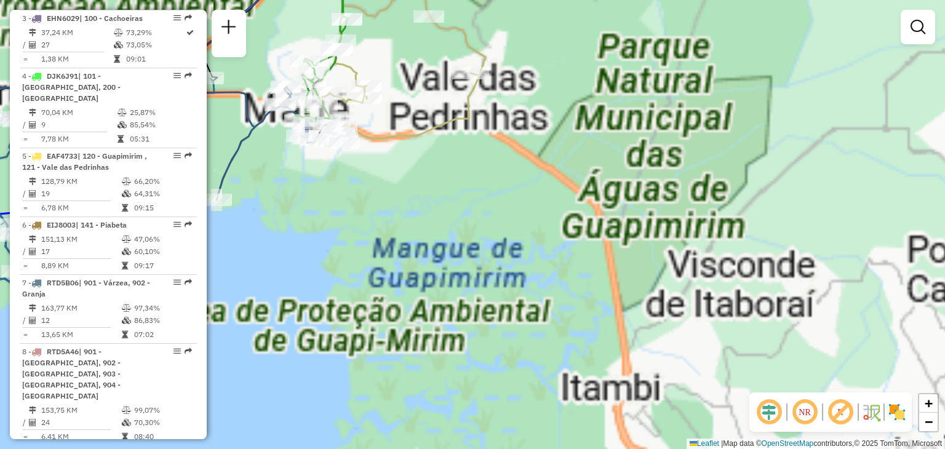
drag, startPoint x: 355, startPoint y: 302, endPoint x: 415, endPoint y: 379, distance: 97.8
click at [411, 376] on div "Janela de atendimento Grade de atendimento Capacidade Transportadoras Veículos …" at bounding box center [472, 224] width 945 height 449
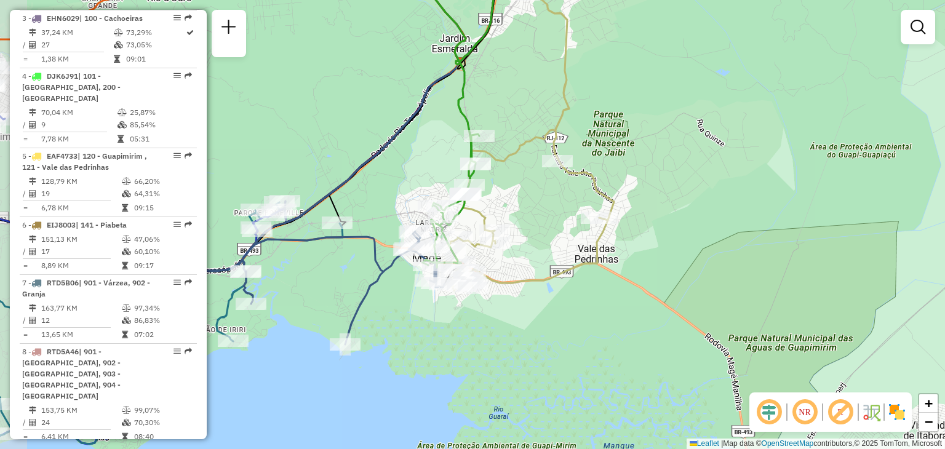
drag, startPoint x: 433, startPoint y: 377, endPoint x: 442, endPoint y: 358, distance: 20.9
click at [449, 377] on div "Janela de atendimento Grade de atendimento Capacidade Transportadoras Veículos …" at bounding box center [472, 224] width 945 height 449
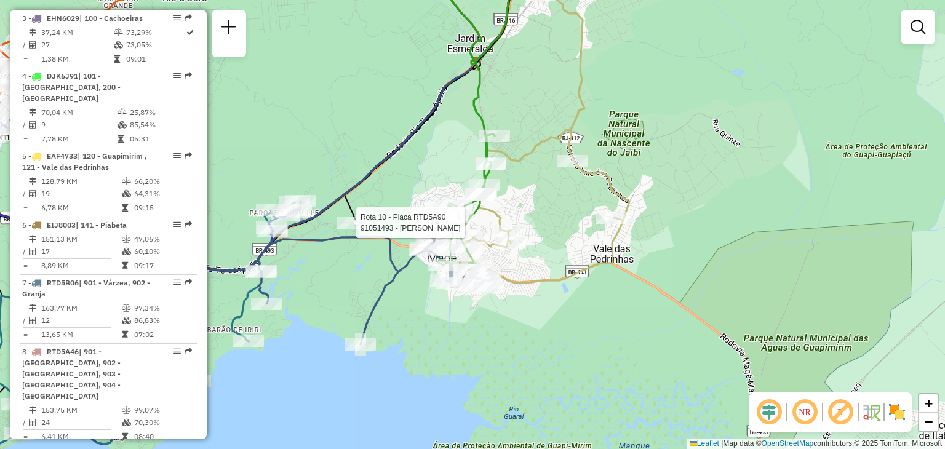
select select "**********"
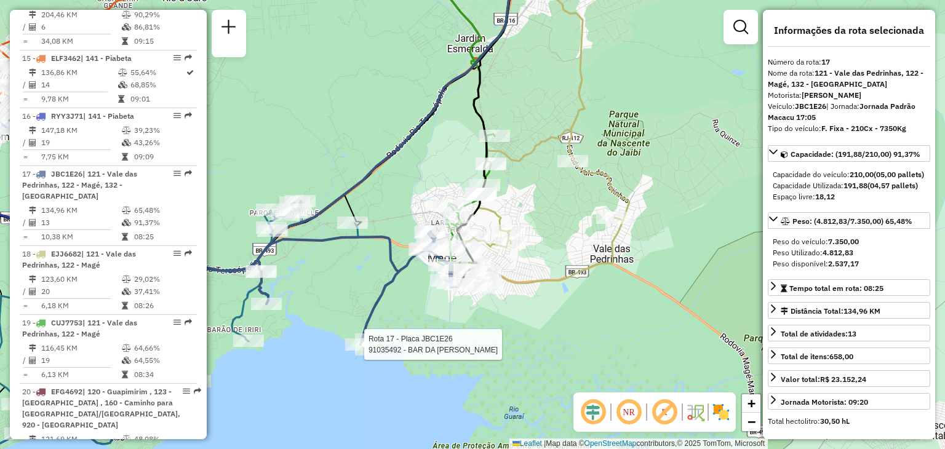
scroll to position [1475, 0]
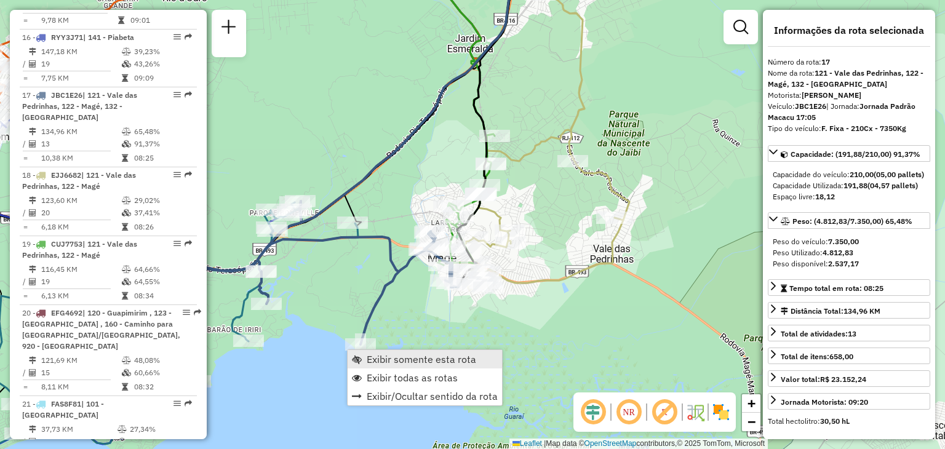
click at [388, 355] on span "Exibir somente esta rota" at bounding box center [422, 360] width 110 height 10
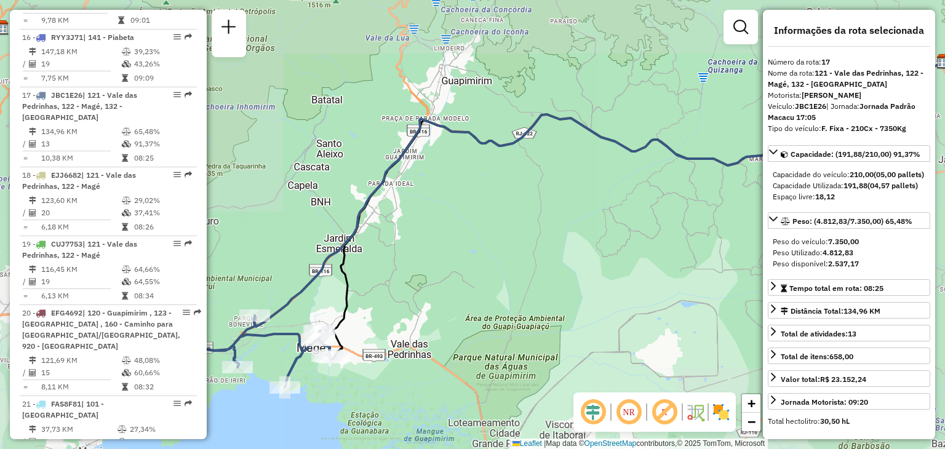
drag, startPoint x: 374, startPoint y: 302, endPoint x: 638, endPoint y: 215, distance: 278.7
click at [638, 215] on div "Janela de atendimento Grade de atendimento Capacidade Transportadoras Veículos …" at bounding box center [472, 224] width 945 height 449
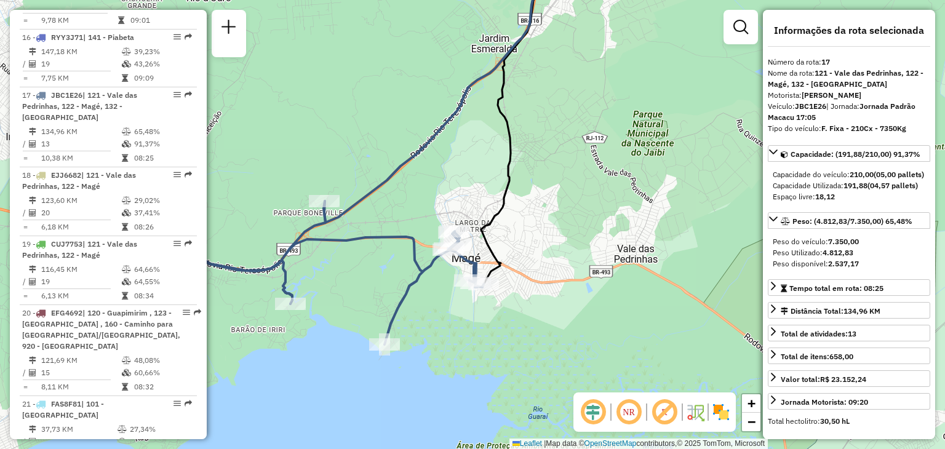
drag, startPoint x: 564, startPoint y: 284, endPoint x: 610, endPoint y: 268, distance: 48.9
click at [610, 268] on div "Janela de atendimento Grade de atendimento Capacidade Transportadoras Veículos …" at bounding box center [472, 224] width 945 height 449
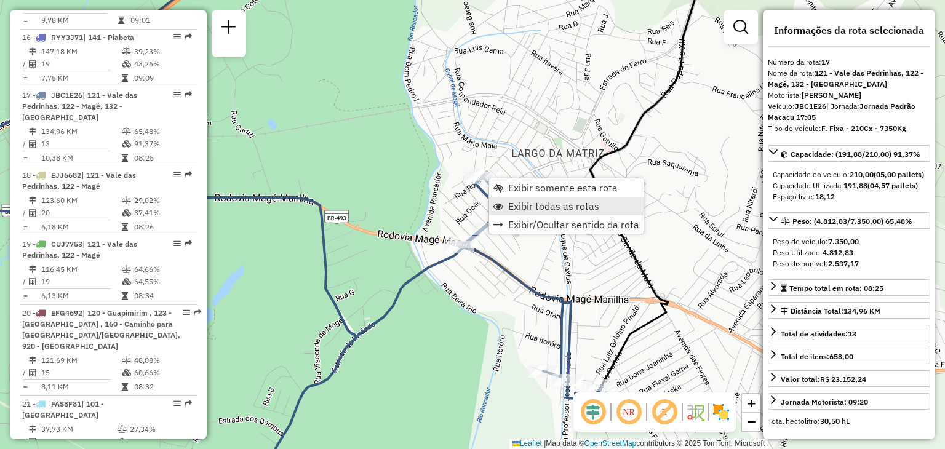
click at [516, 206] on span "Exibir todas as rotas" at bounding box center [553, 206] width 91 height 10
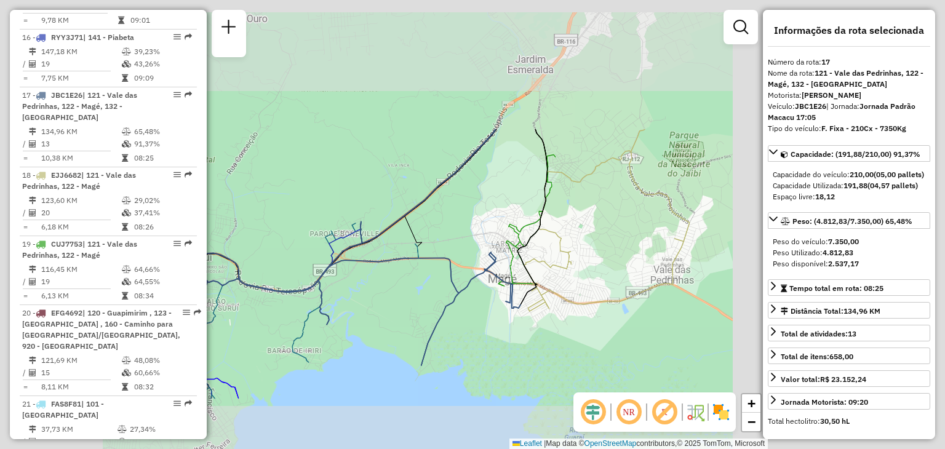
click at [467, 173] on div "Rota 17 - Placa JBC1E26 91099674 - VALDEVIR MARTINS DE Janela de atendimento Gr…" at bounding box center [472, 224] width 945 height 449
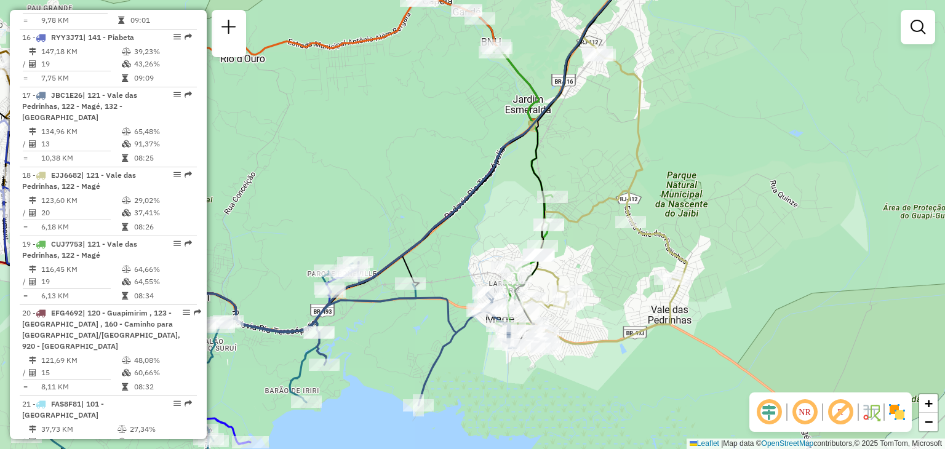
drag, startPoint x: 468, startPoint y: 177, endPoint x: 469, endPoint y: 318, distance: 141.6
click at [460, 283] on icon at bounding box center [486, 139] width 257 height 288
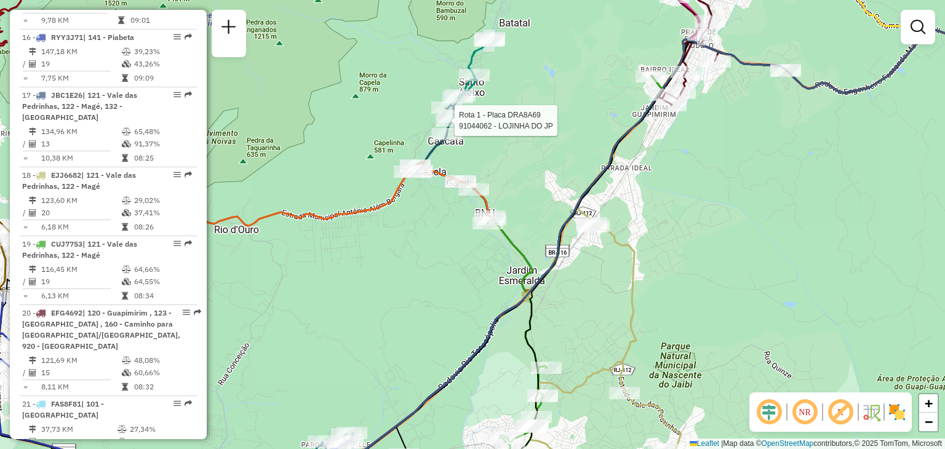
select select "**********"
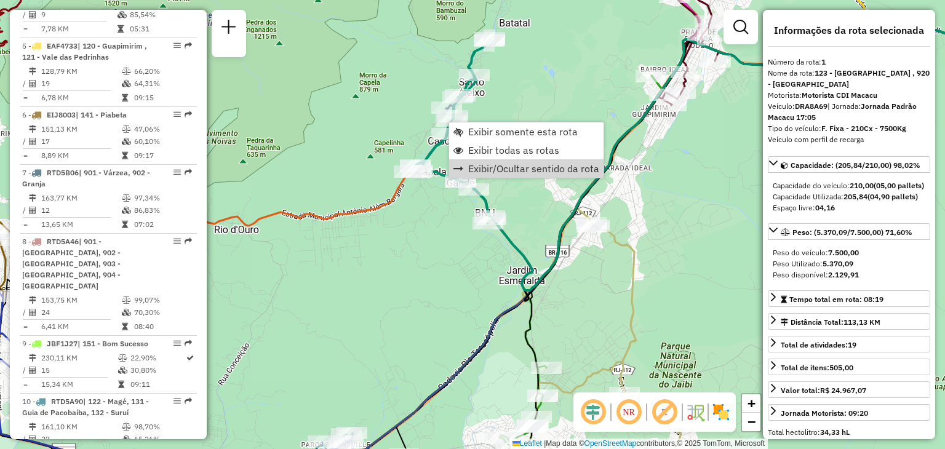
scroll to position [483, 0]
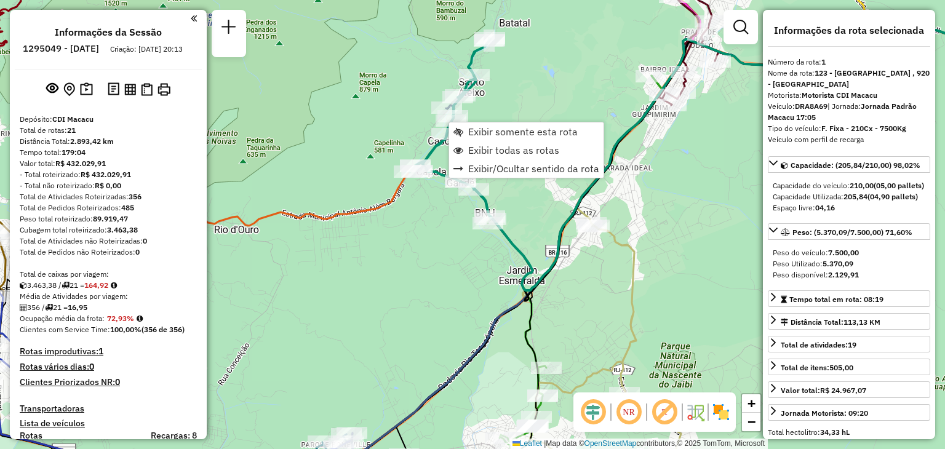
select select "**********"
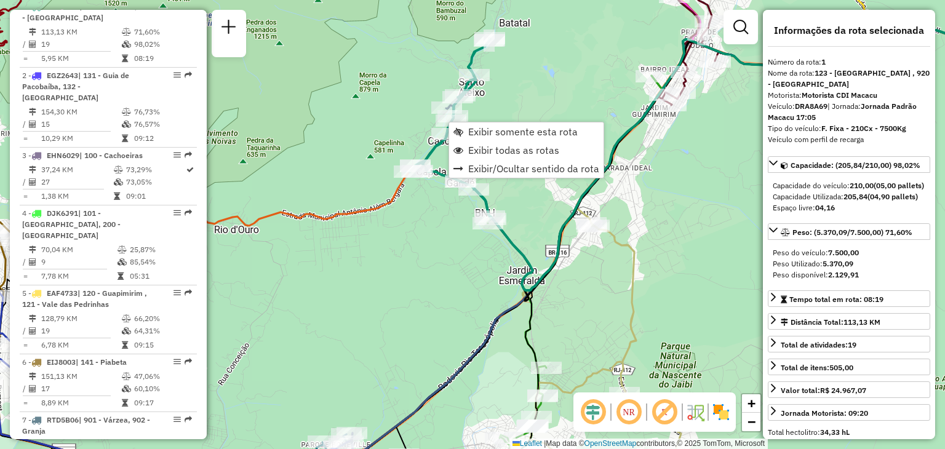
drag, startPoint x: 443, startPoint y: 343, endPoint x: 416, endPoint y: 183, distance: 162.9
click at [441, 278] on div "Janela de atendimento Grade de atendimento Capacidade Transportadoras Veículos …" at bounding box center [472, 224] width 945 height 449
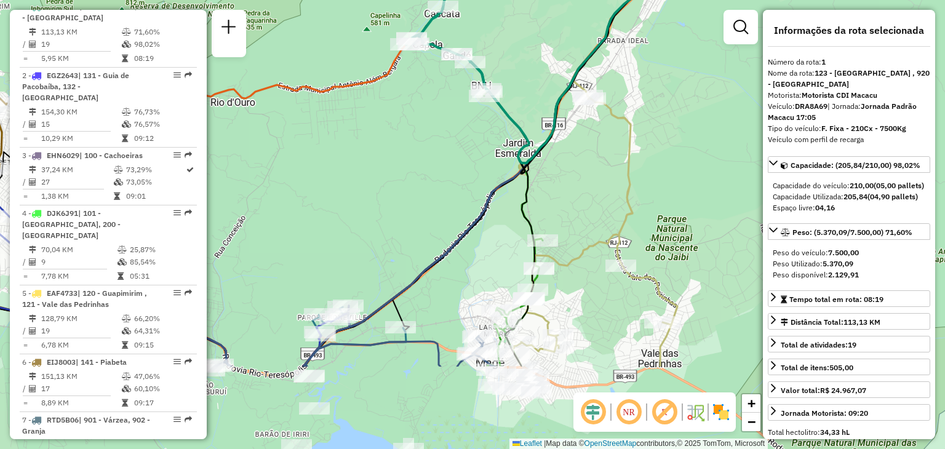
click at [421, 195] on div "Janela de atendimento Grade de atendimento Capacidade Transportadoras Veículos …" at bounding box center [472, 224] width 945 height 449
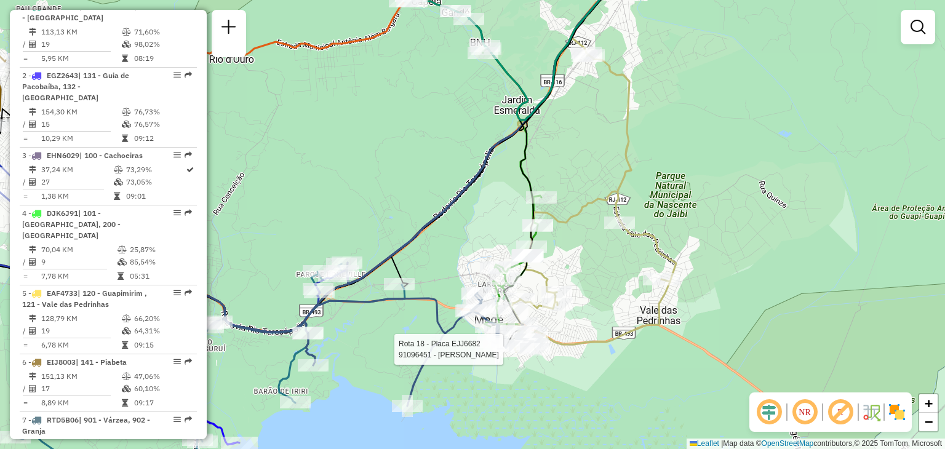
select select "**********"
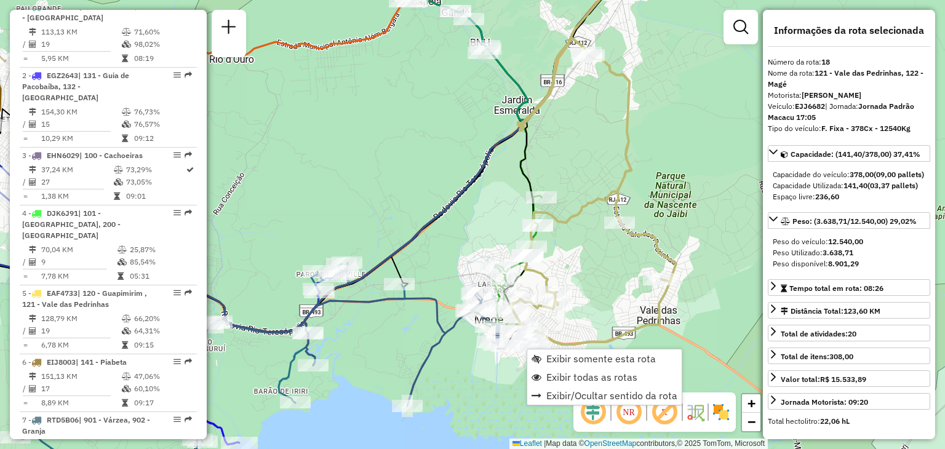
scroll to position [1475, 0]
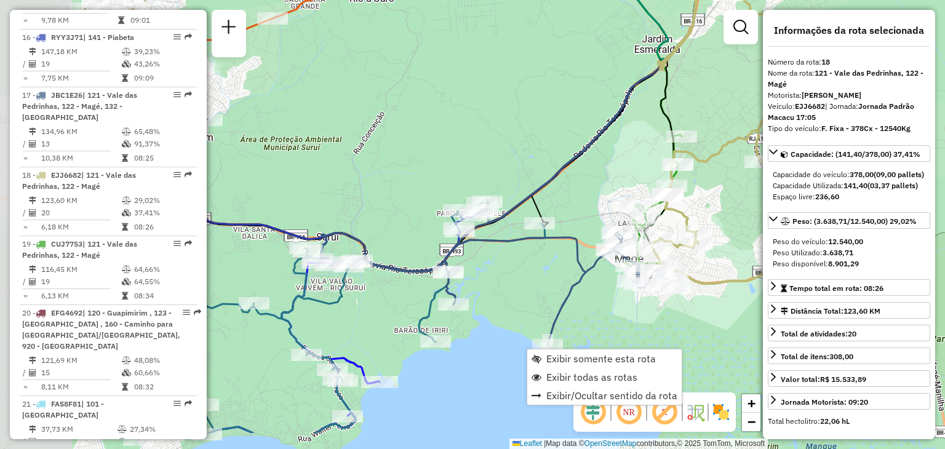
drag, startPoint x: 401, startPoint y: 342, endPoint x: 538, endPoint y: 280, distance: 150.1
click at [549, 279] on div "Janela de atendimento Grade de atendimento Capacidade Transportadoras Veículos …" at bounding box center [472, 224] width 945 height 449
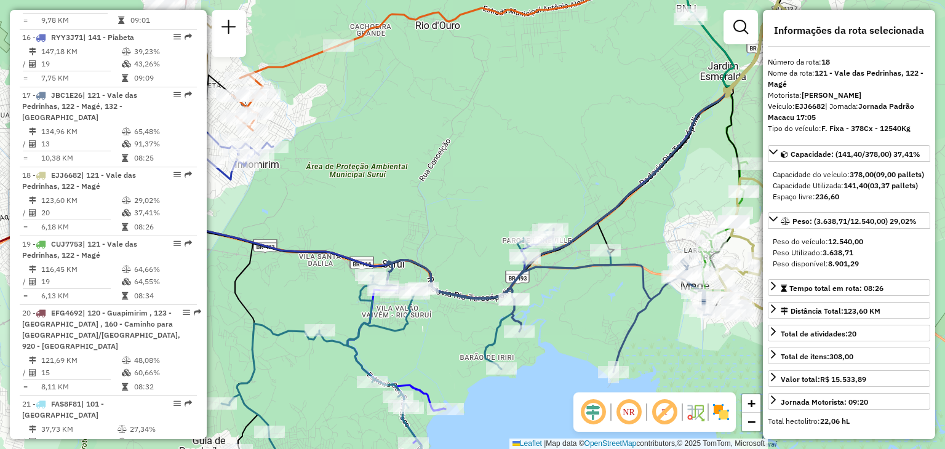
drag, startPoint x: 321, startPoint y: 158, endPoint x: 520, endPoint y: 251, distance: 219.2
click at [520, 251] on div "Rota 17 - Placa JBC1E26 91004591 - AMARO JOSE DO AMARAL Janela de atendimento G…" at bounding box center [472, 224] width 945 height 449
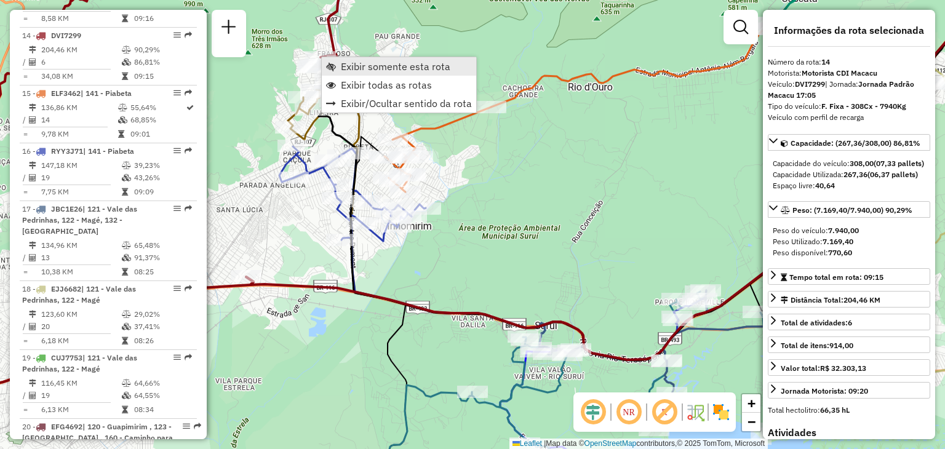
scroll to position [1354, 0]
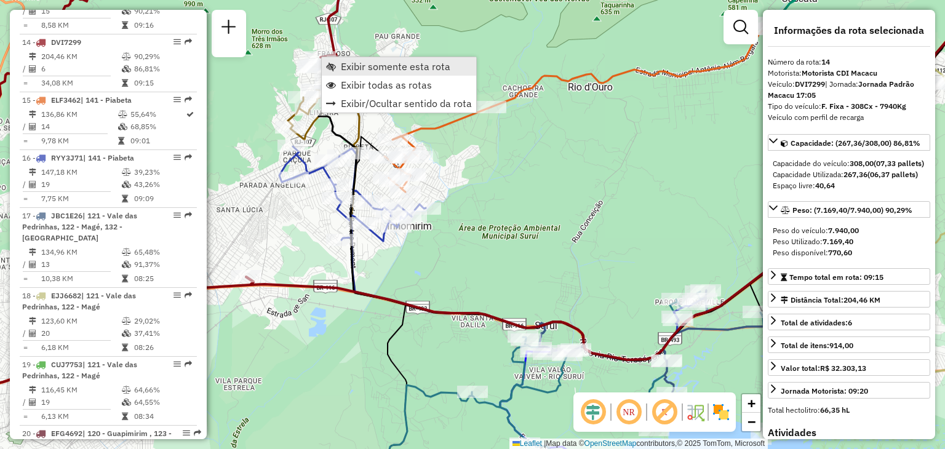
click at [370, 68] on span "Exibir somente esta rota" at bounding box center [396, 67] width 110 height 10
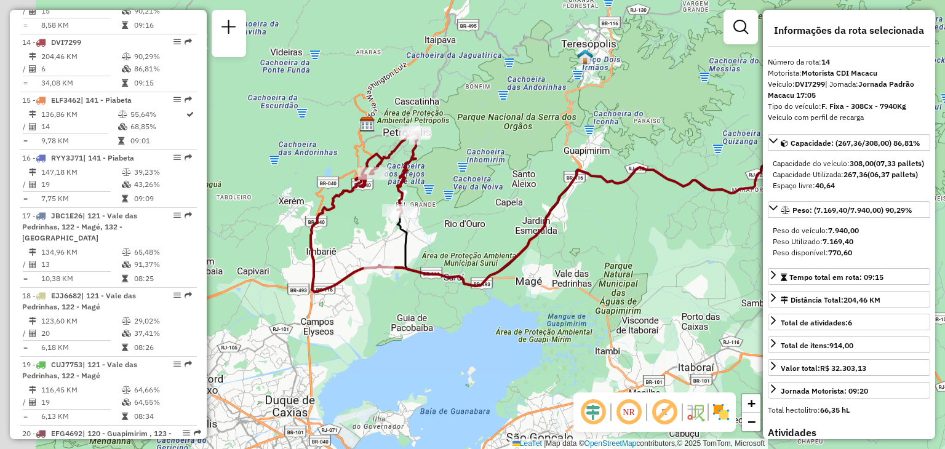
drag, startPoint x: 453, startPoint y: 217, endPoint x: 484, endPoint y: 217, distance: 31.4
click at [484, 212] on div "Janela de atendimento Grade de atendimento Capacidade Transportadoras Veículos …" at bounding box center [472, 224] width 945 height 449
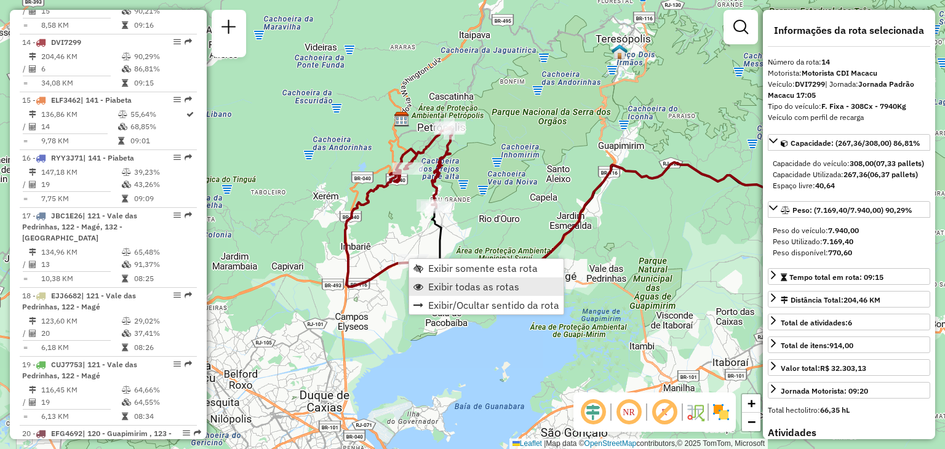
click at [457, 284] on span "Exibir todas as rotas" at bounding box center [473, 287] width 91 height 10
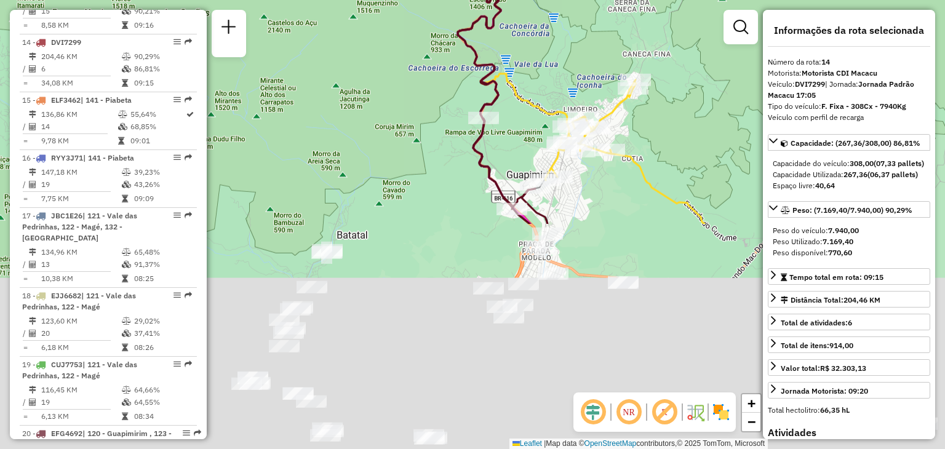
drag, startPoint x: 462, startPoint y: 321, endPoint x: 525, endPoint y: 36, distance: 292.0
click at [521, 57] on div "Janela de atendimento Grade de atendimento Capacidade Transportadoras Veículos …" at bounding box center [472, 224] width 945 height 449
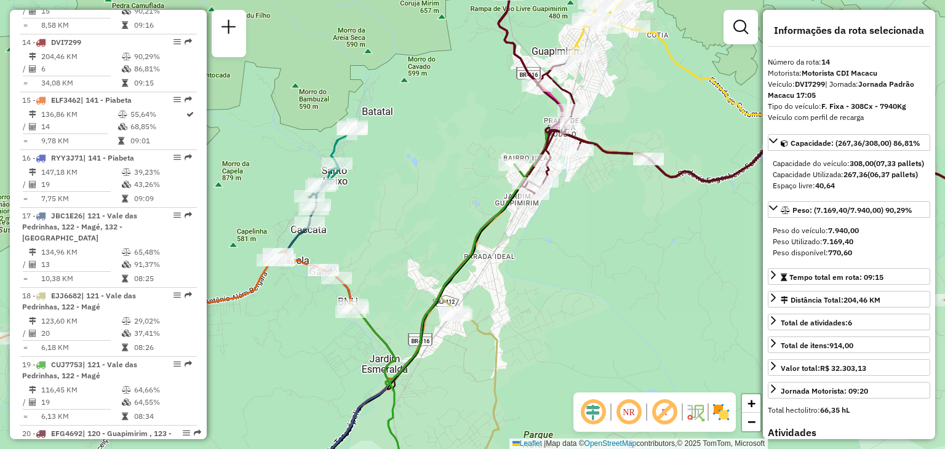
drag, startPoint x: 486, startPoint y: 331, endPoint x: 575, endPoint y: 173, distance: 180.8
click at [573, 177] on div "Janela de atendimento Grade de atendimento Capacidade Transportadoras Veículos …" at bounding box center [472, 224] width 945 height 449
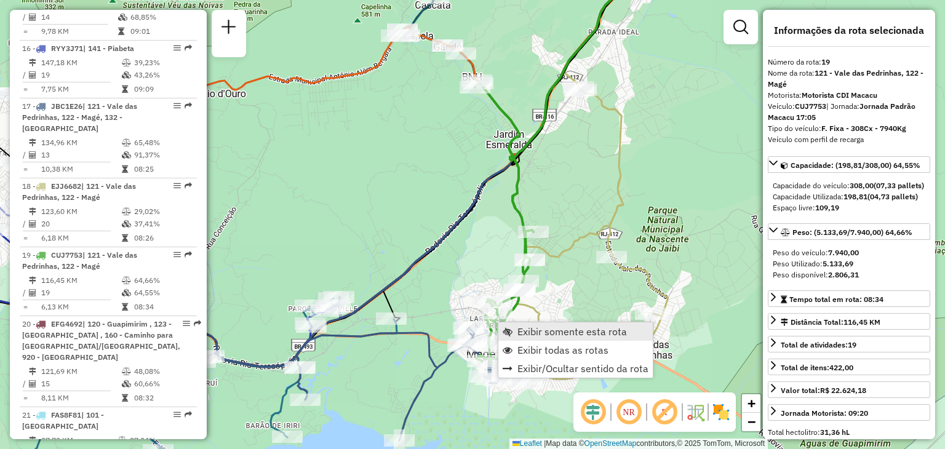
scroll to position [1475, 0]
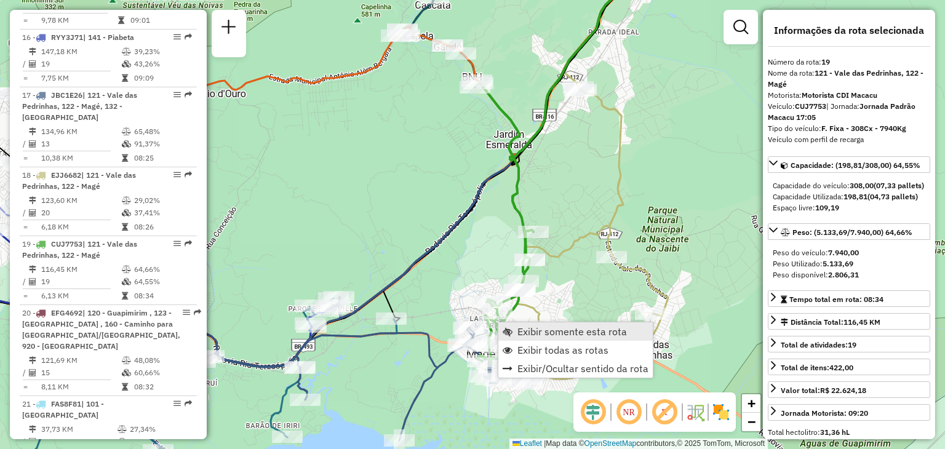
click at [511, 327] on span "Exibir somente esta rota" at bounding box center [508, 332] width 10 height 10
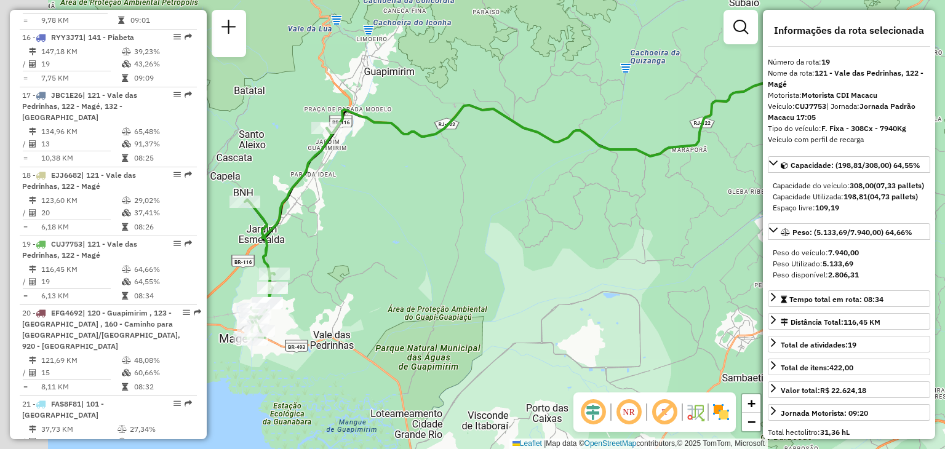
drag, startPoint x: 380, startPoint y: 314, endPoint x: 622, endPoint y: 235, distance: 254.6
click at [649, 222] on div "Janela de atendimento Grade de atendimento Capacidade Transportadoras Veículos …" at bounding box center [472, 224] width 945 height 449
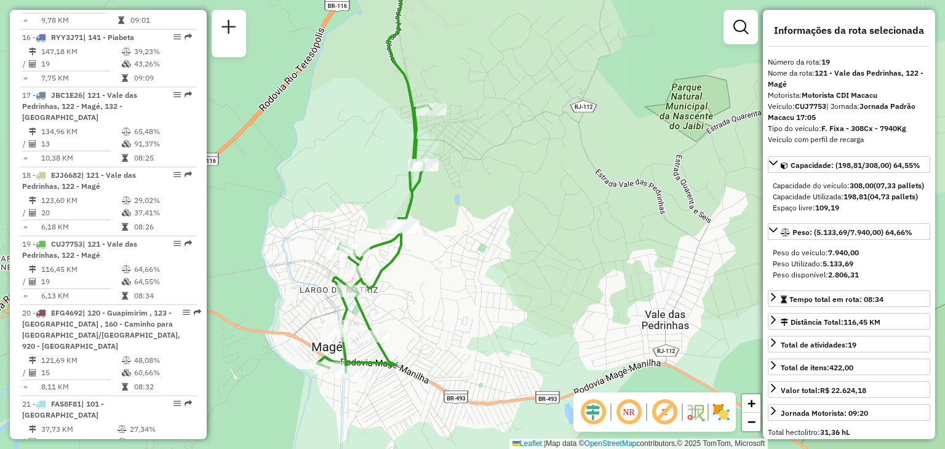
click at [419, 278] on icon at bounding box center [375, 163] width 114 height 417
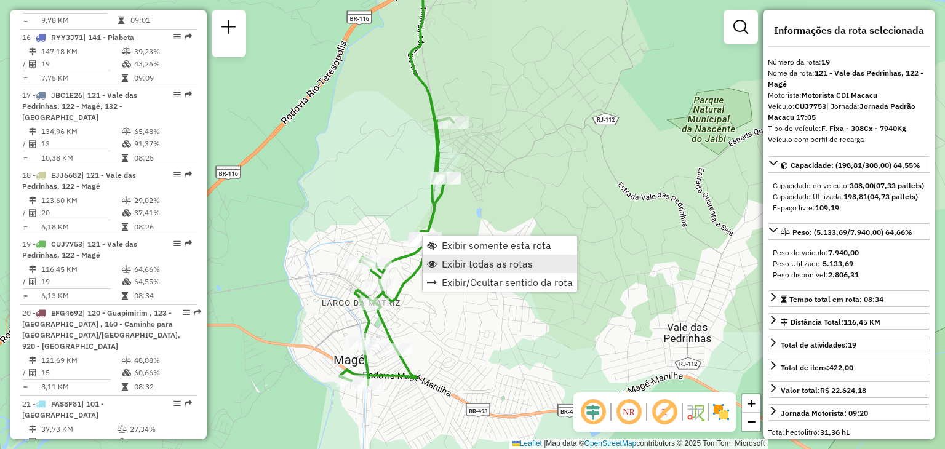
click at [467, 267] on span "Exibir todas as rotas" at bounding box center [487, 264] width 91 height 10
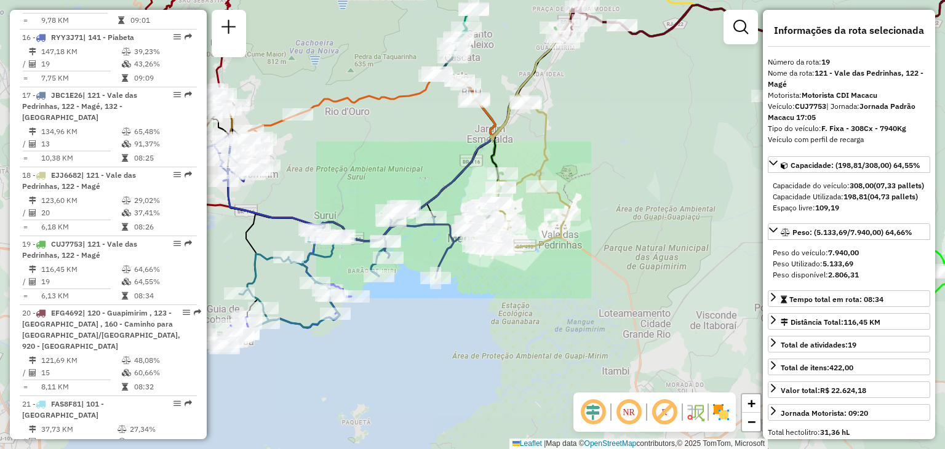
drag, startPoint x: 584, startPoint y: 141, endPoint x: 577, endPoint y: 331, distance: 189.7
click at [577, 328] on div "Janela de atendimento Grade de atendimento Capacidade Transportadoras Veículos …" at bounding box center [472, 224] width 945 height 449
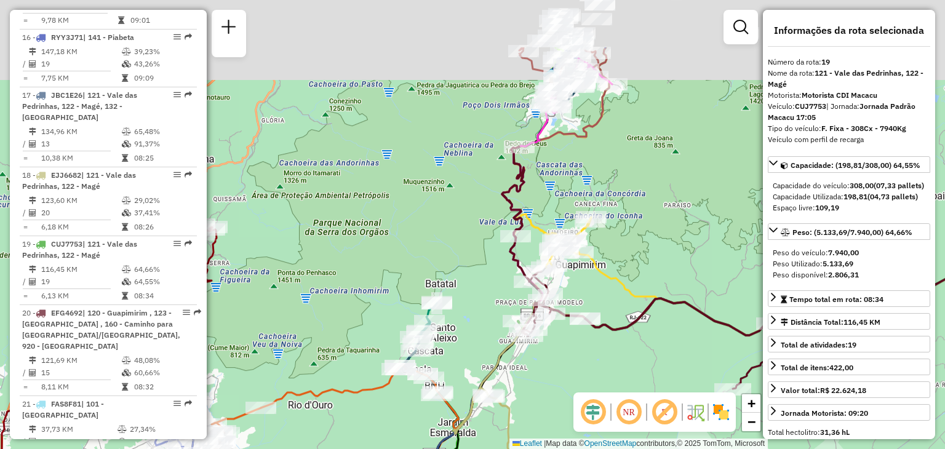
drag, startPoint x: 586, startPoint y: 114, endPoint x: 542, endPoint y: 263, distance: 155.4
click at [540, 279] on div "Janela de atendimento Grade de atendimento Capacidade Transportadoras Veículos …" at bounding box center [472, 224] width 945 height 449
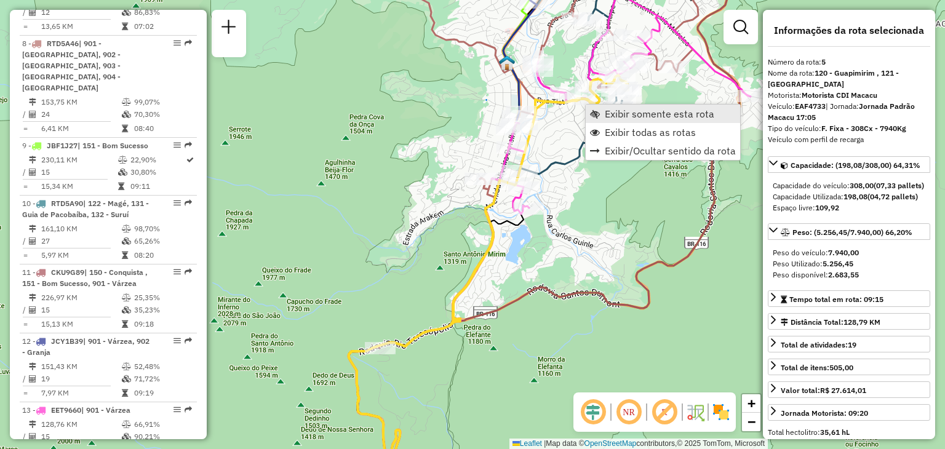
scroll to position [746, 0]
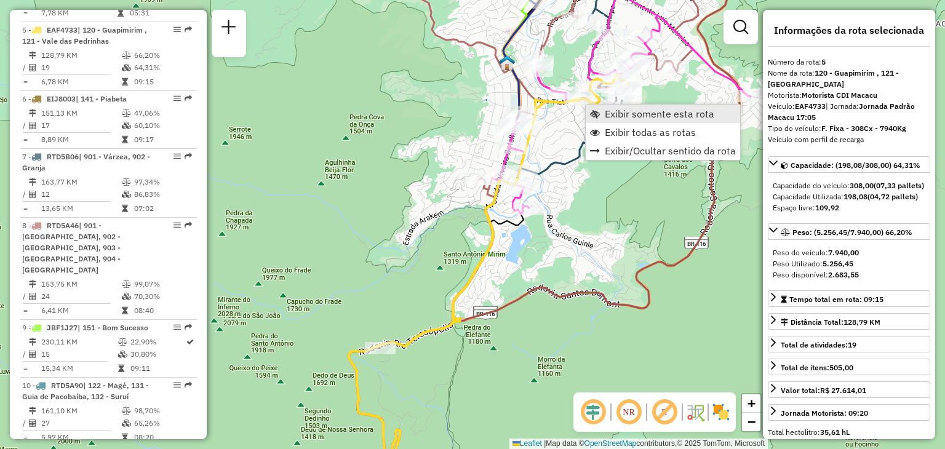
click at [606, 111] on span "Exibir somente esta rota" at bounding box center [660, 114] width 110 height 10
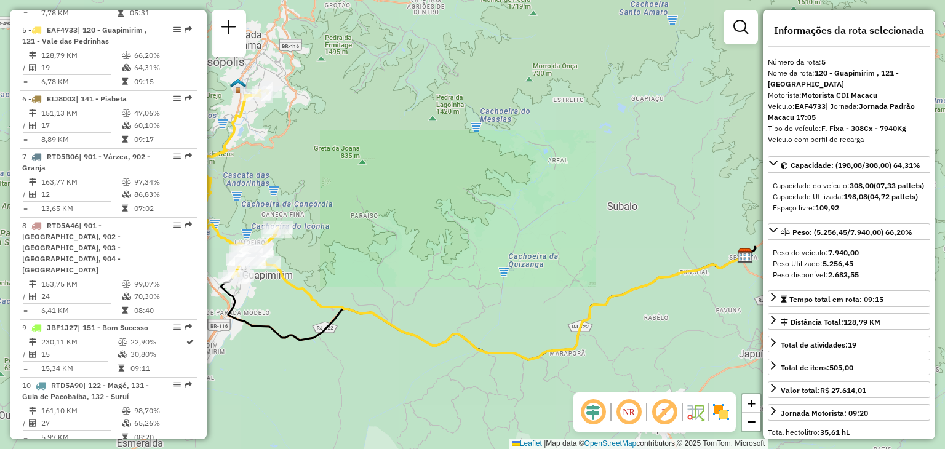
drag, startPoint x: 479, startPoint y: 185, endPoint x: 679, endPoint y: 211, distance: 201.7
click at [678, 211] on div "Janela de atendimento Grade de atendimento Capacidade Transportadoras Veículos …" at bounding box center [472, 224] width 945 height 449
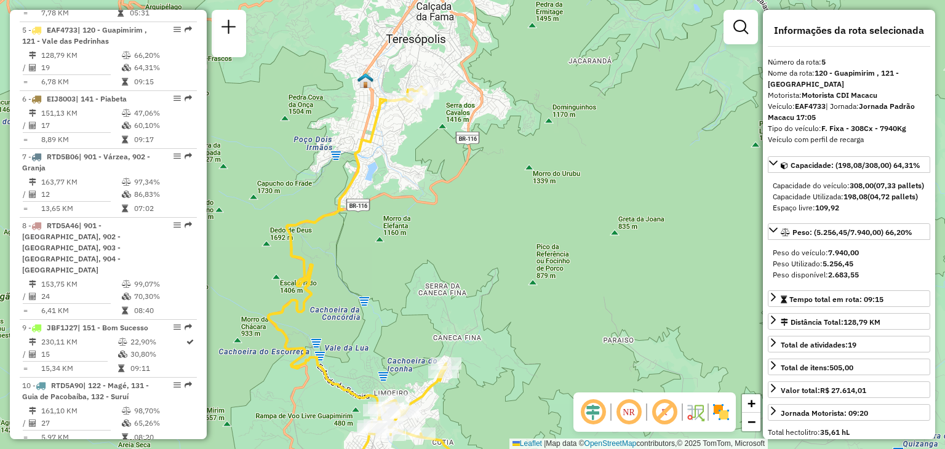
drag, startPoint x: 415, startPoint y: 360, endPoint x: 456, endPoint y: 279, distance: 90.8
click at [456, 279] on div "Janela de atendimento Grade de atendimento Capacidade Transportadoras Veículos …" at bounding box center [472, 224] width 945 height 449
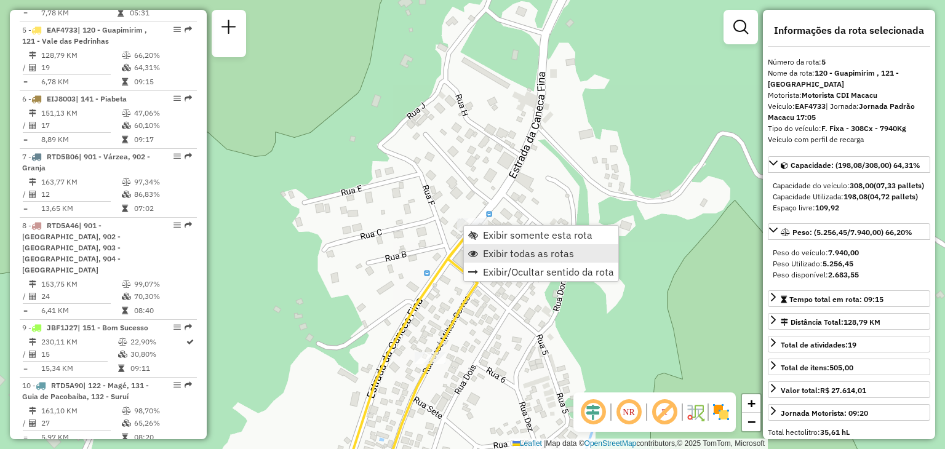
click at [495, 249] on span "Exibir todas as rotas" at bounding box center [528, 254] width 91 height 10
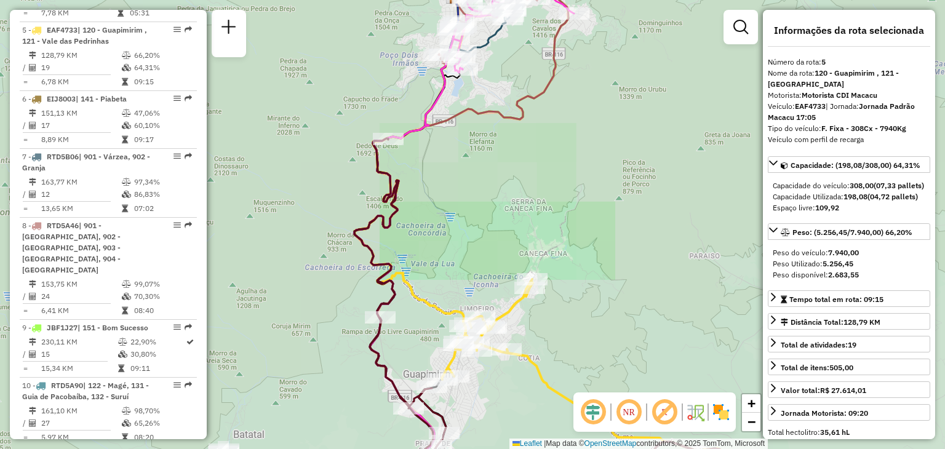
drag, startPoint x: 532, startPoint y: 370, endPoint x: 616, endPoint y: 194, distance: 194.9
click at [616, 350] on icon at bounding box center [626, 408] width 238 height 116
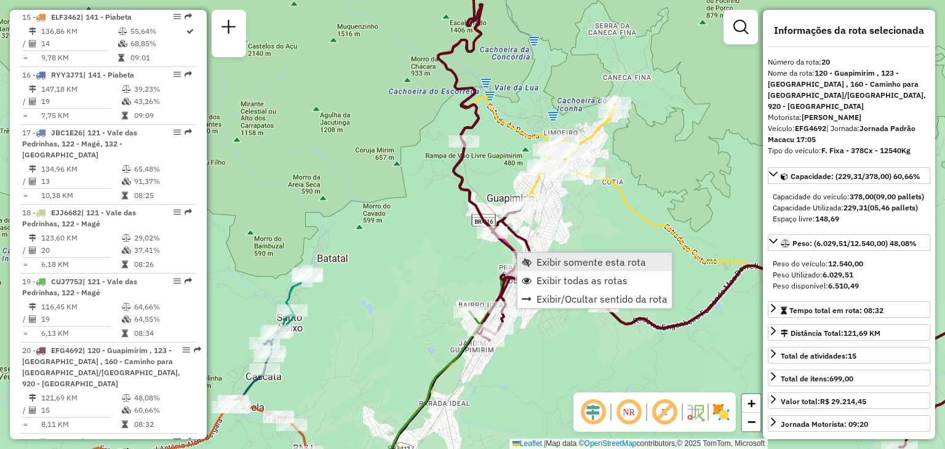
scroll to position [1475, 0]
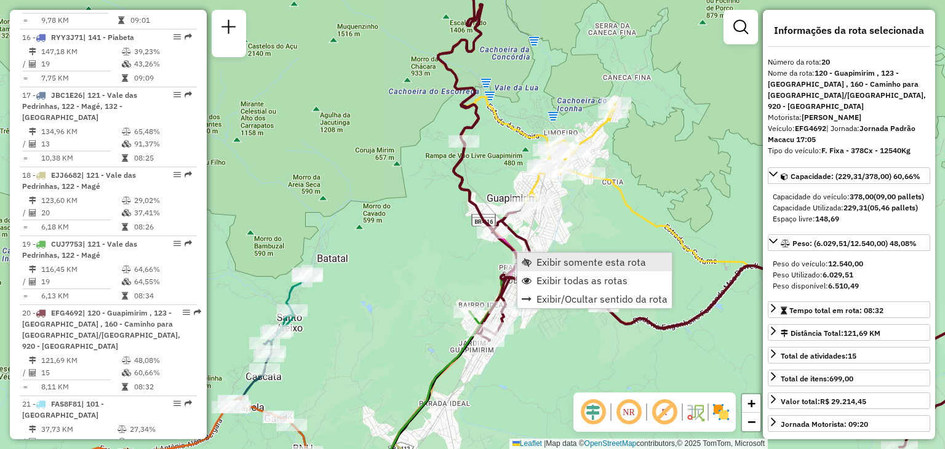
click at [542, 262] on span "Exibir somente esta rota" at bounding box center [592, 262] width 110 height 10
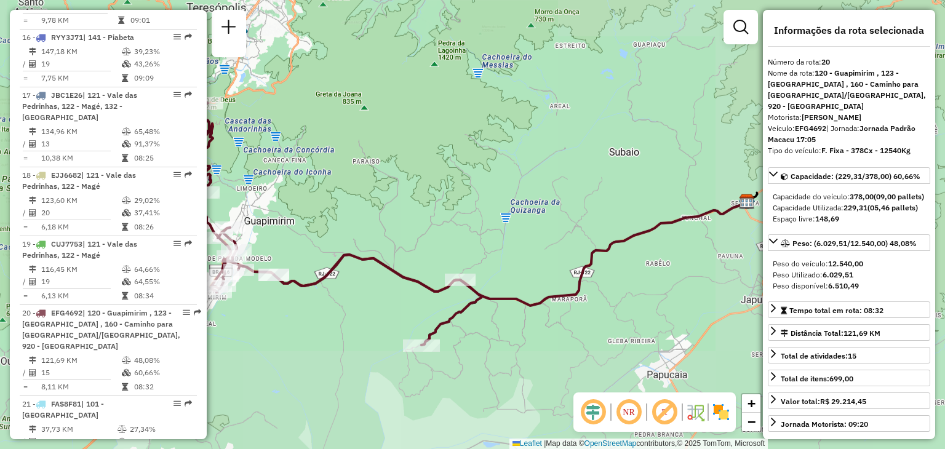
drag, startPoint x: 428, startPoint y: 308, endPoint x: 584, endPoint y: 284, distance: 157.1
click at [584, 284] on div "Janela de atendimento Grade de atendimento Capacidade Transportadoras Veículos …" at bounding box center [472, 224] width 945 height 449
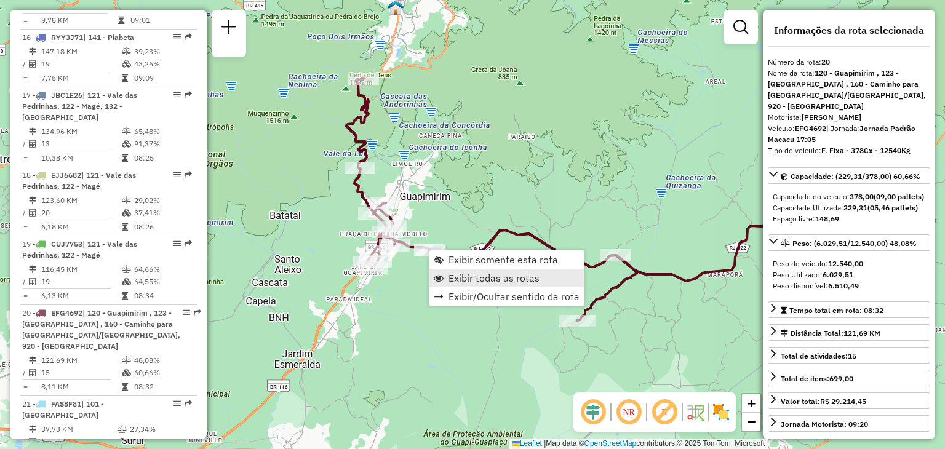
click at [494, 283] on span "Exibir todas as rotas" at bounding box center [494, 278] width 91 height 10
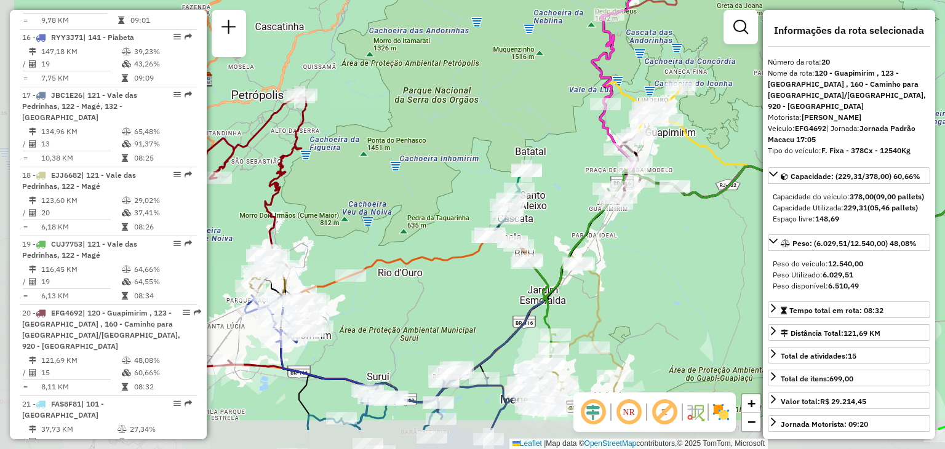
drag, startPoint x: 435, startPoint y: 345, endPoint x: 680, endPoint y: 283, distance: 252.3
click at [681, 281] on div "Janela de atendimento Grade de atendimento Capacidade Transportadoras Veículos …" at bounding box center [472, 224] width 945 height 449
